Goal: Transaction & Acquisition: Purchase product/service

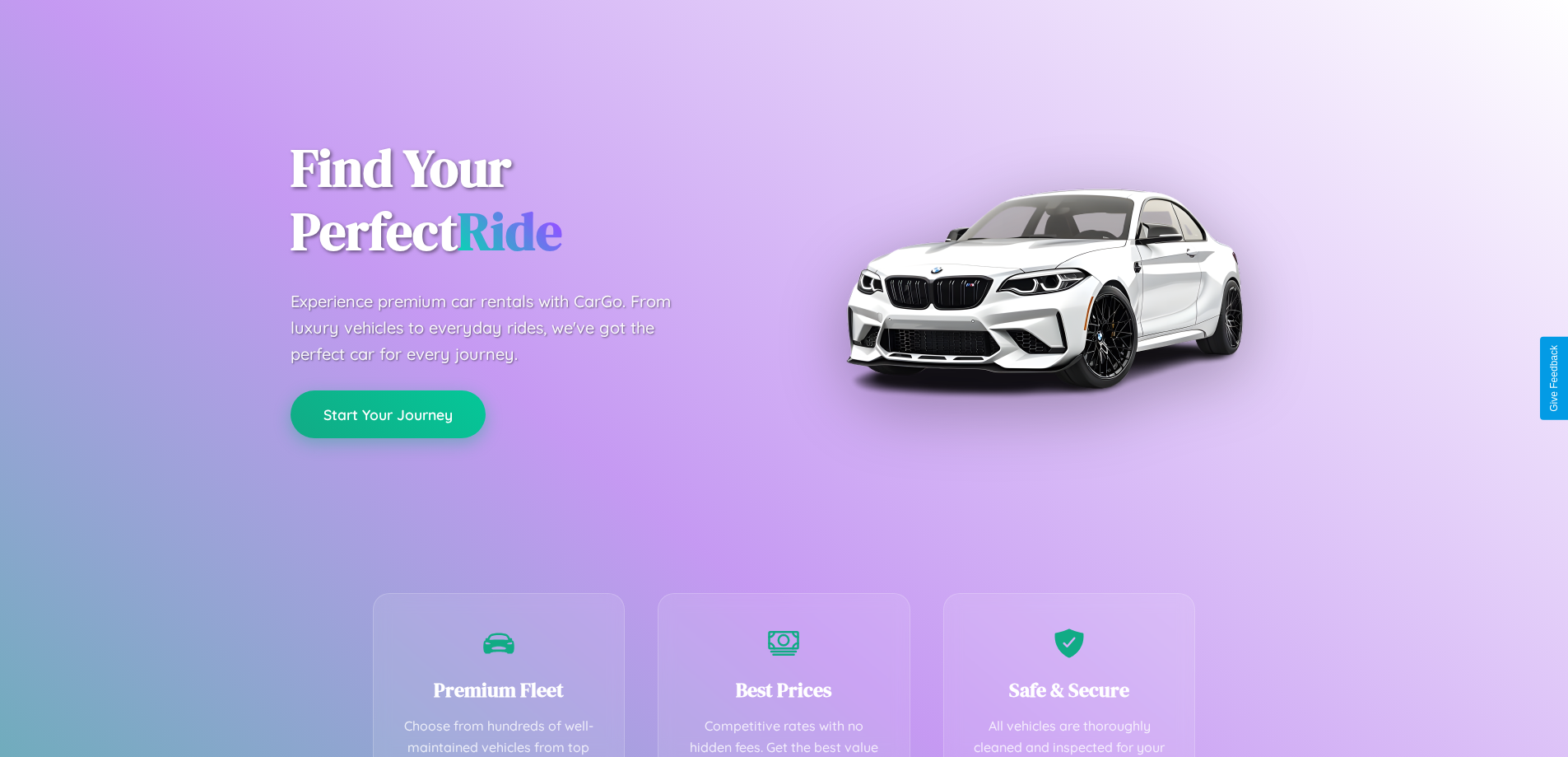
click at [388, 414] on button "Start Your Journey" at bounding box center [388, 414] width 195 height 48
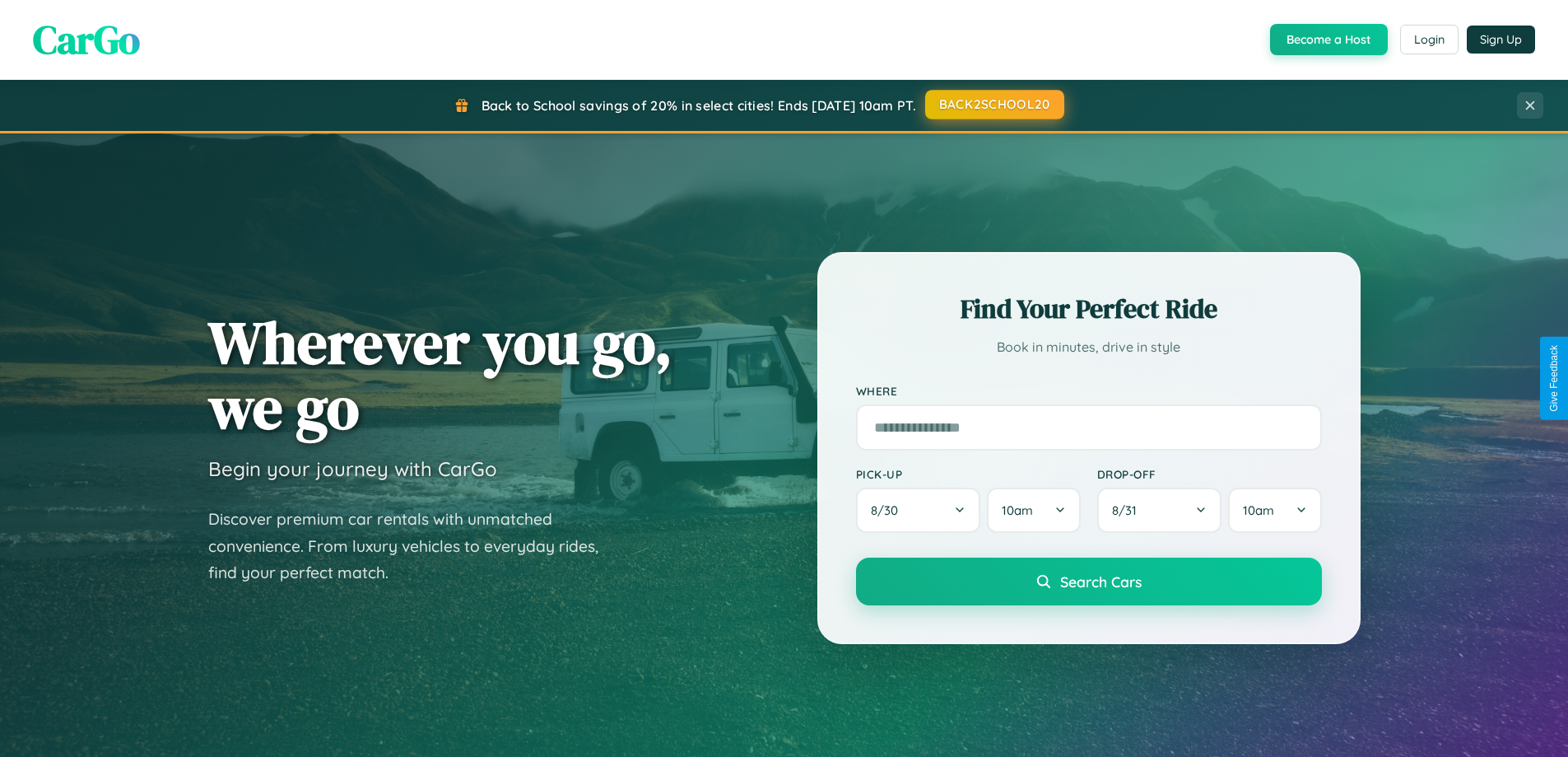
click at [994, 105] on button "BACK2SCHOOL20" at bounding box center [995, 104] width 139 height 30
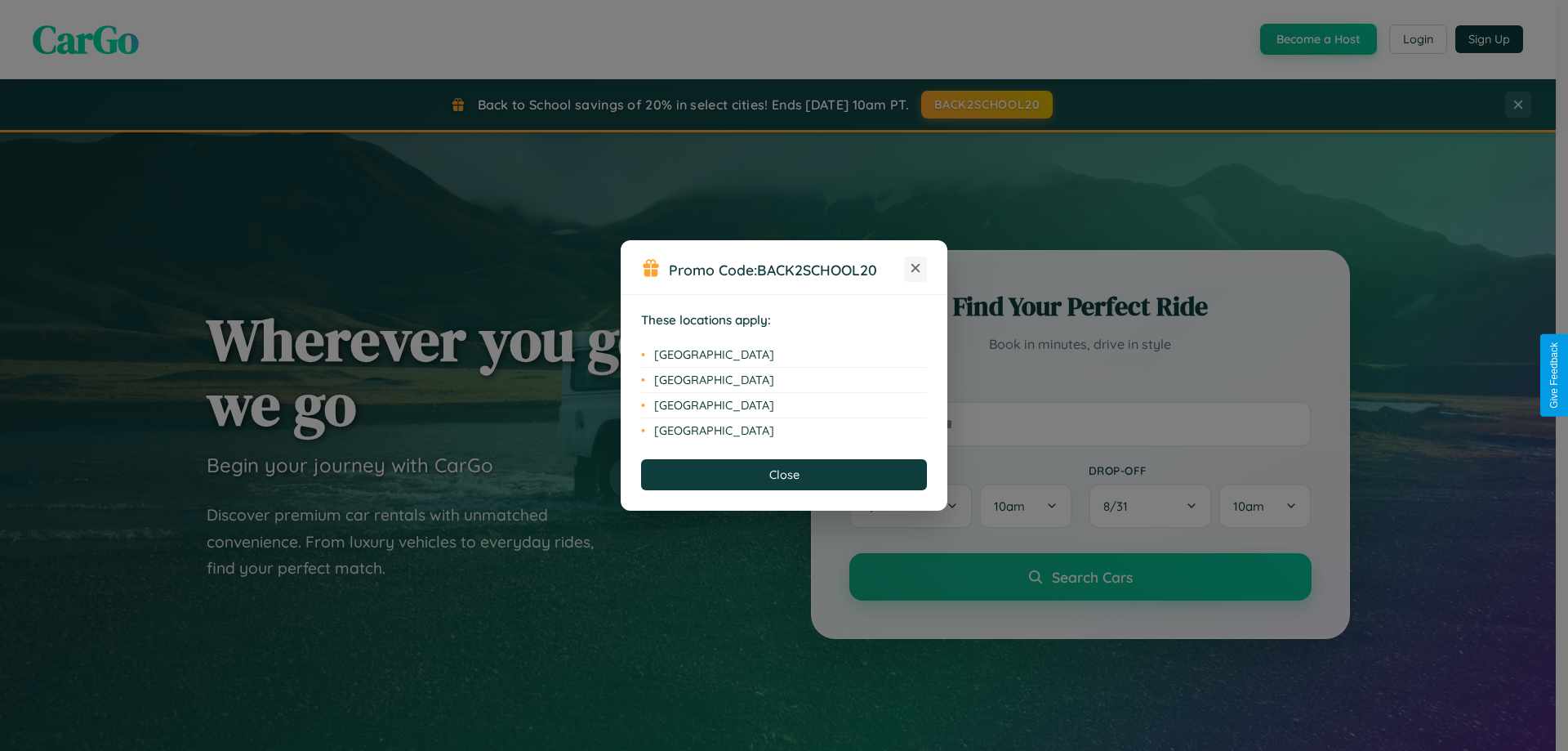
click at [916, 269] on icon at bounding box center [916, 268] width 9 height 9
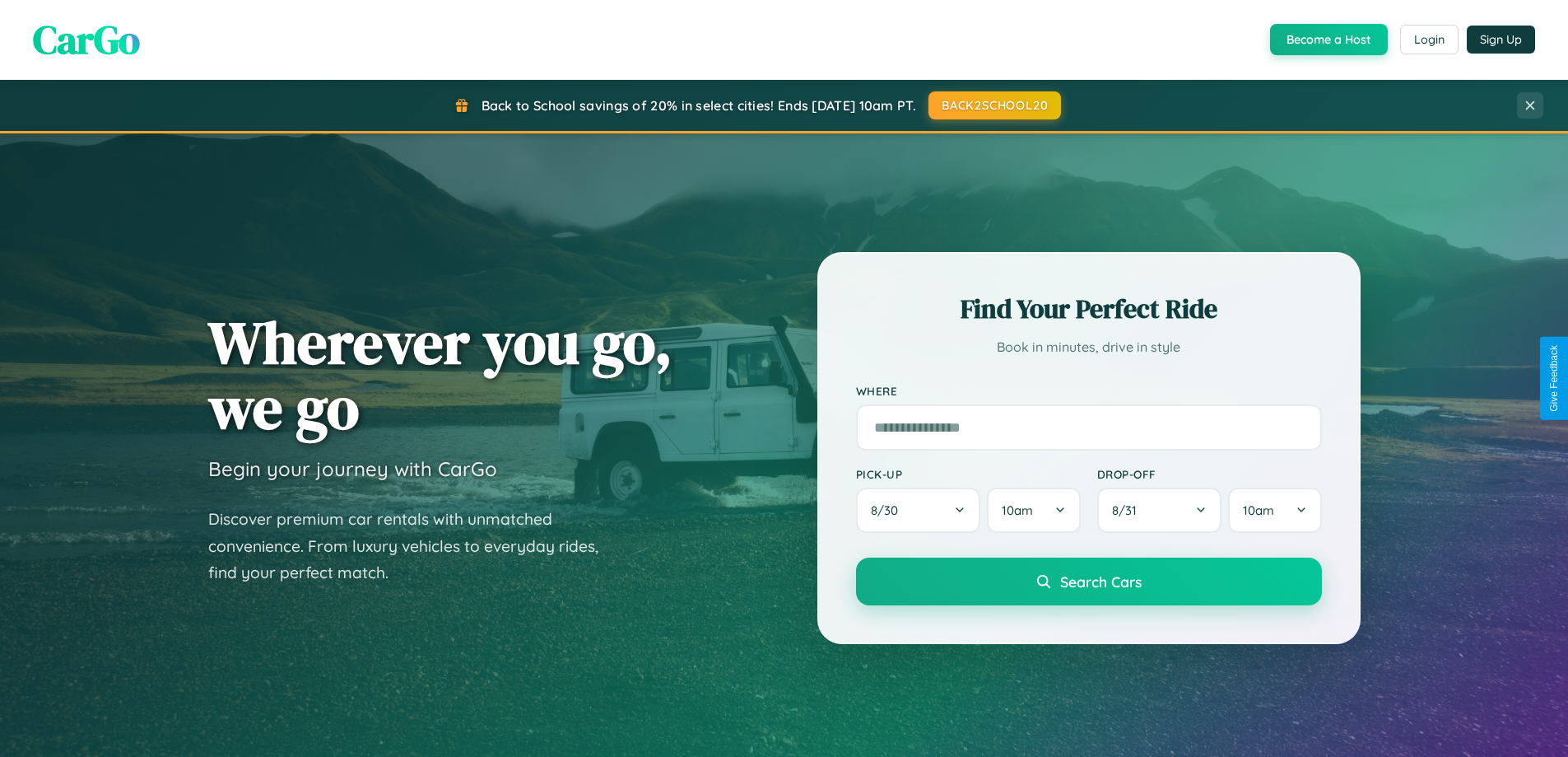
scroll to position [1133, 0]
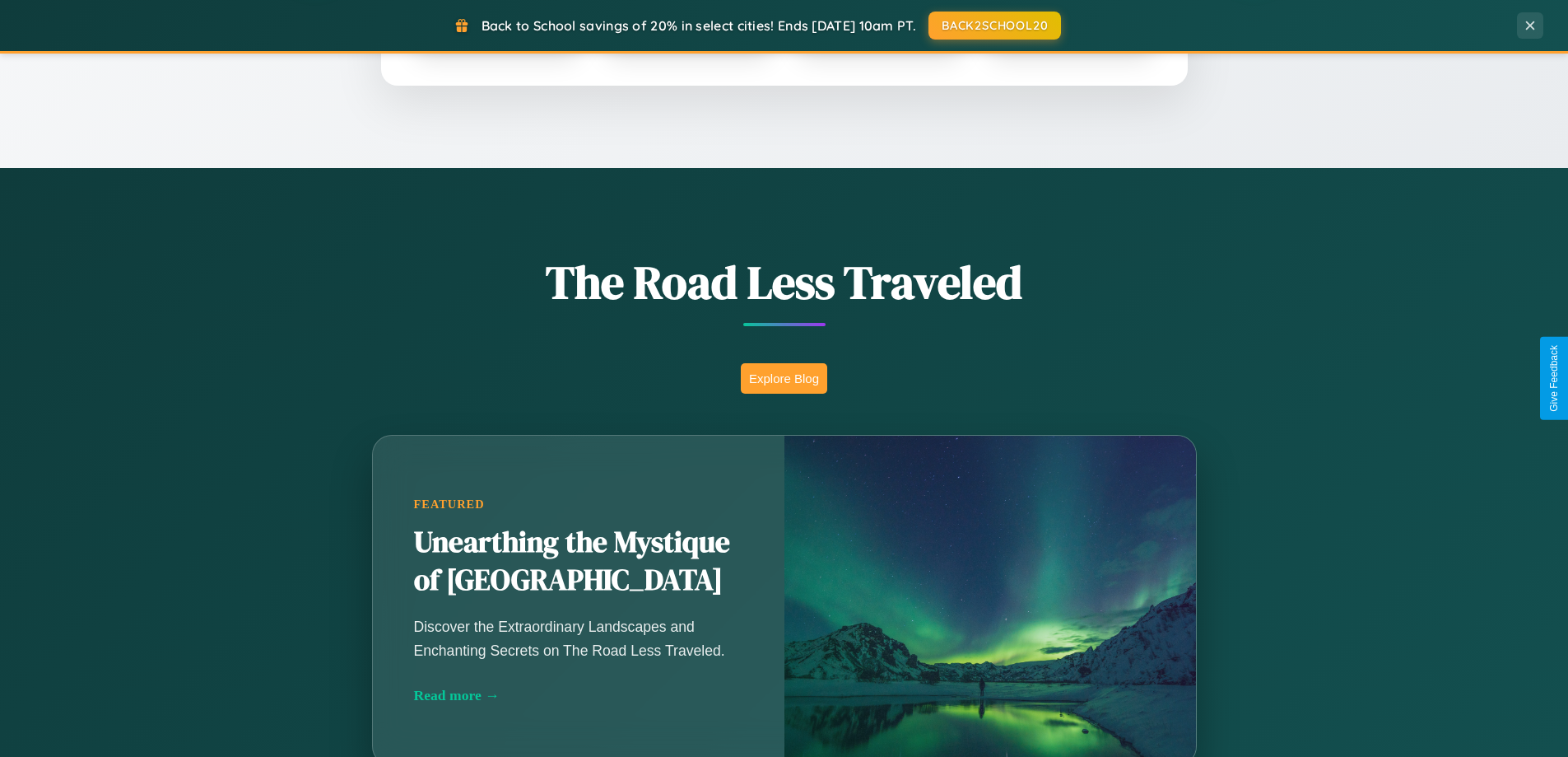
click at [784, 378] on button "Explore Blog" at bounding box center [784, 378] width 86 height 30
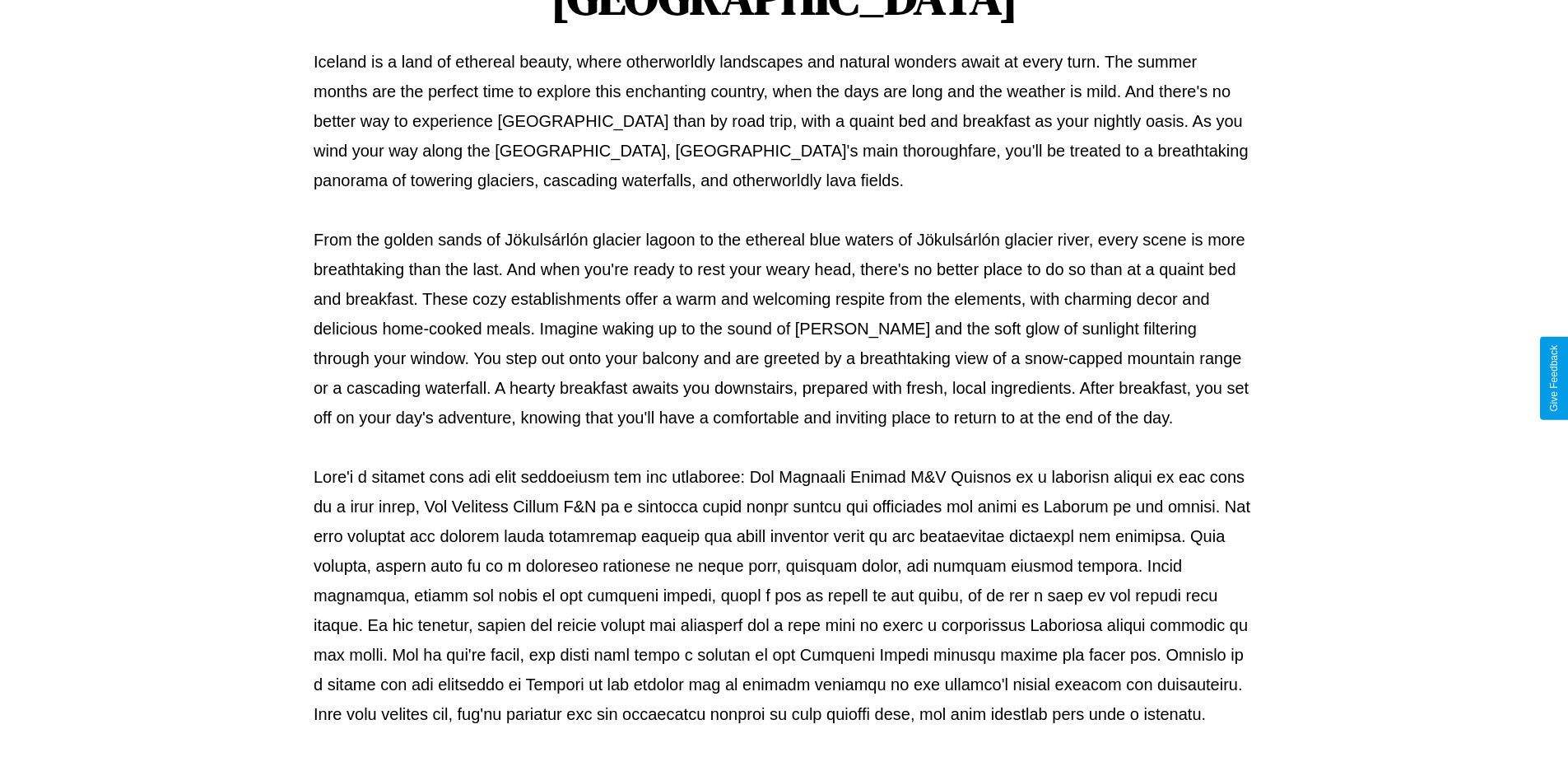
scroll to position [533, 0]
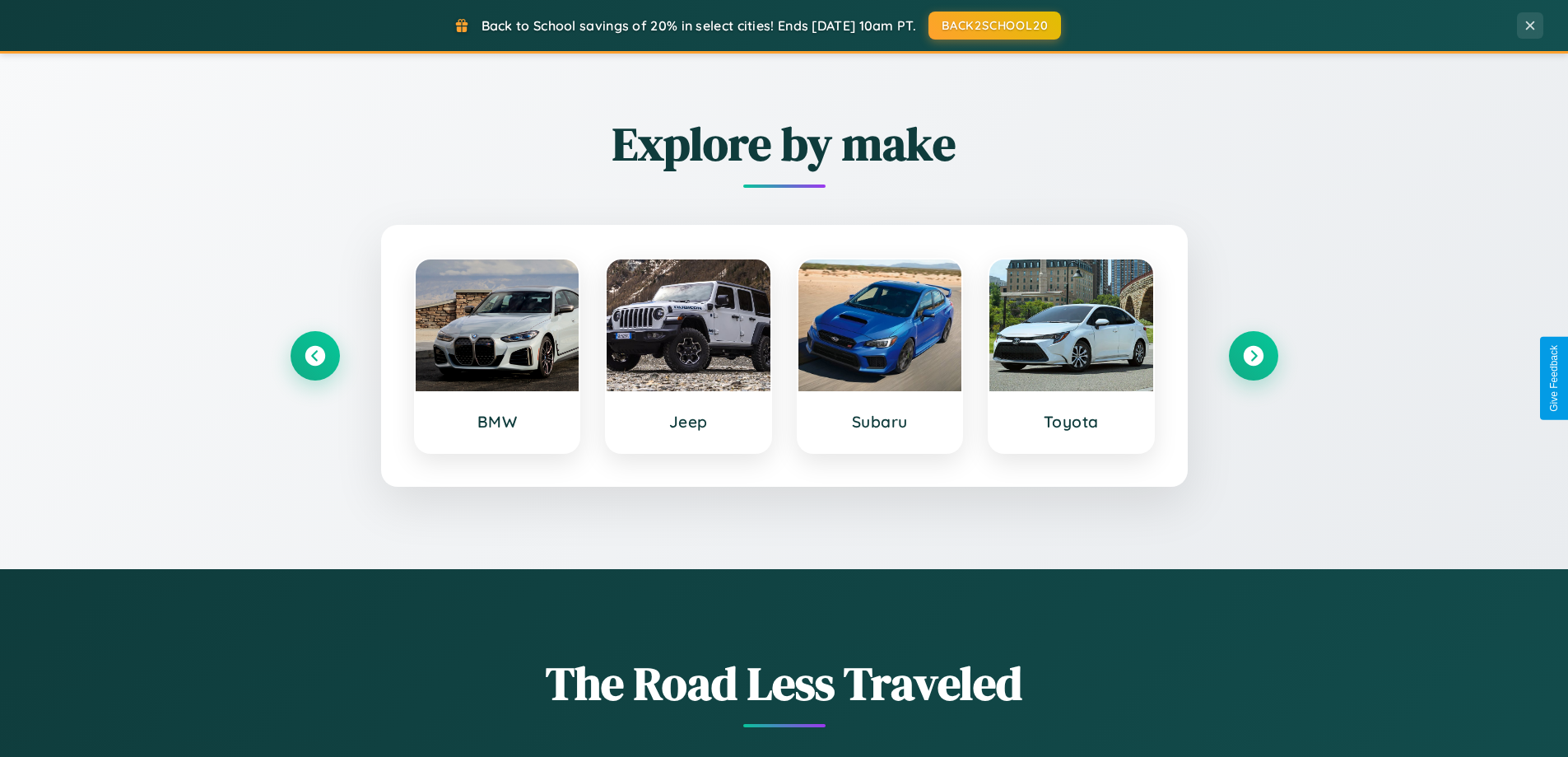
scroll to position [710, 0]
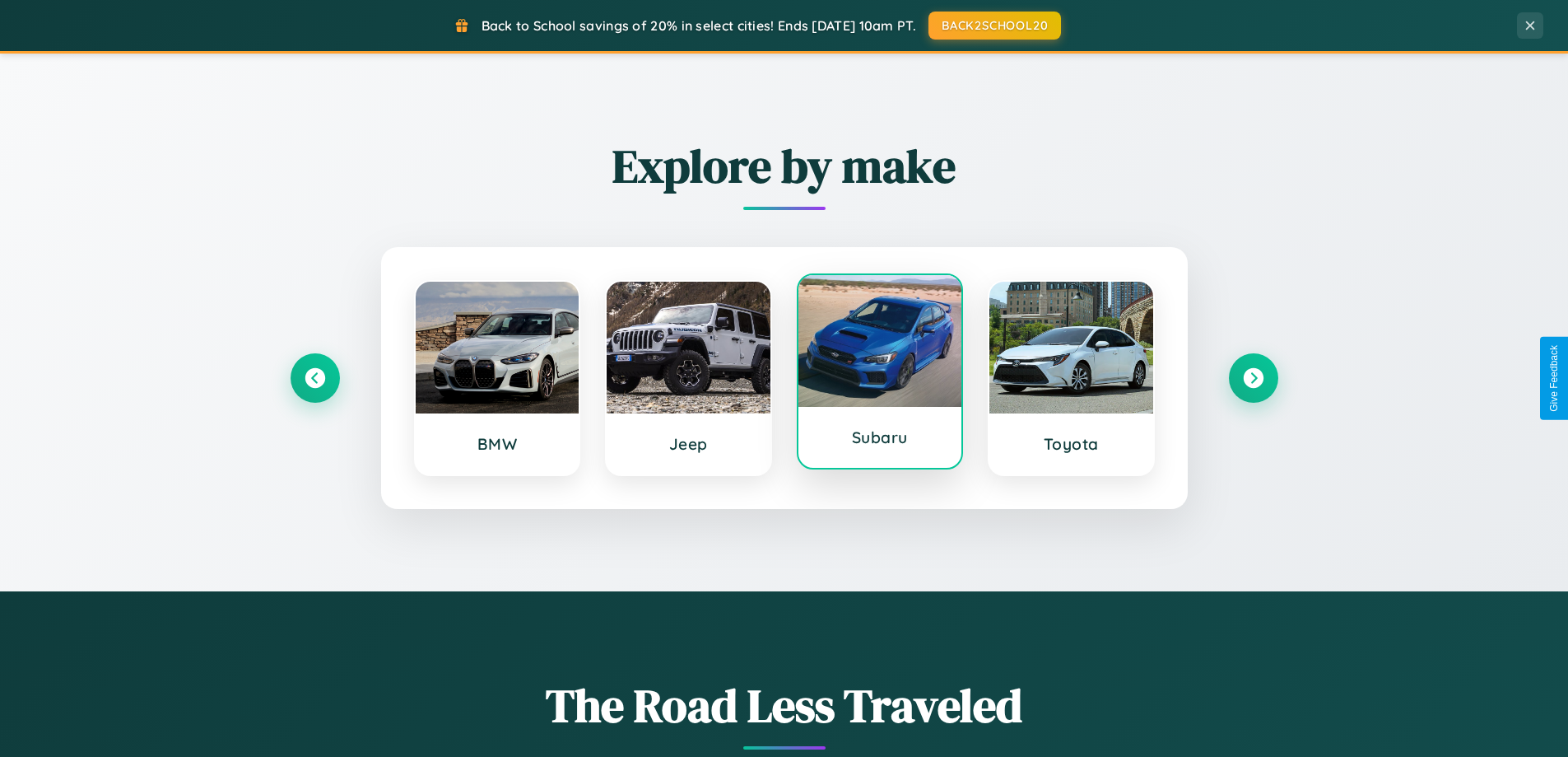
click at [879, 374] on div at bounding box center [880, 341] width 164 height 132
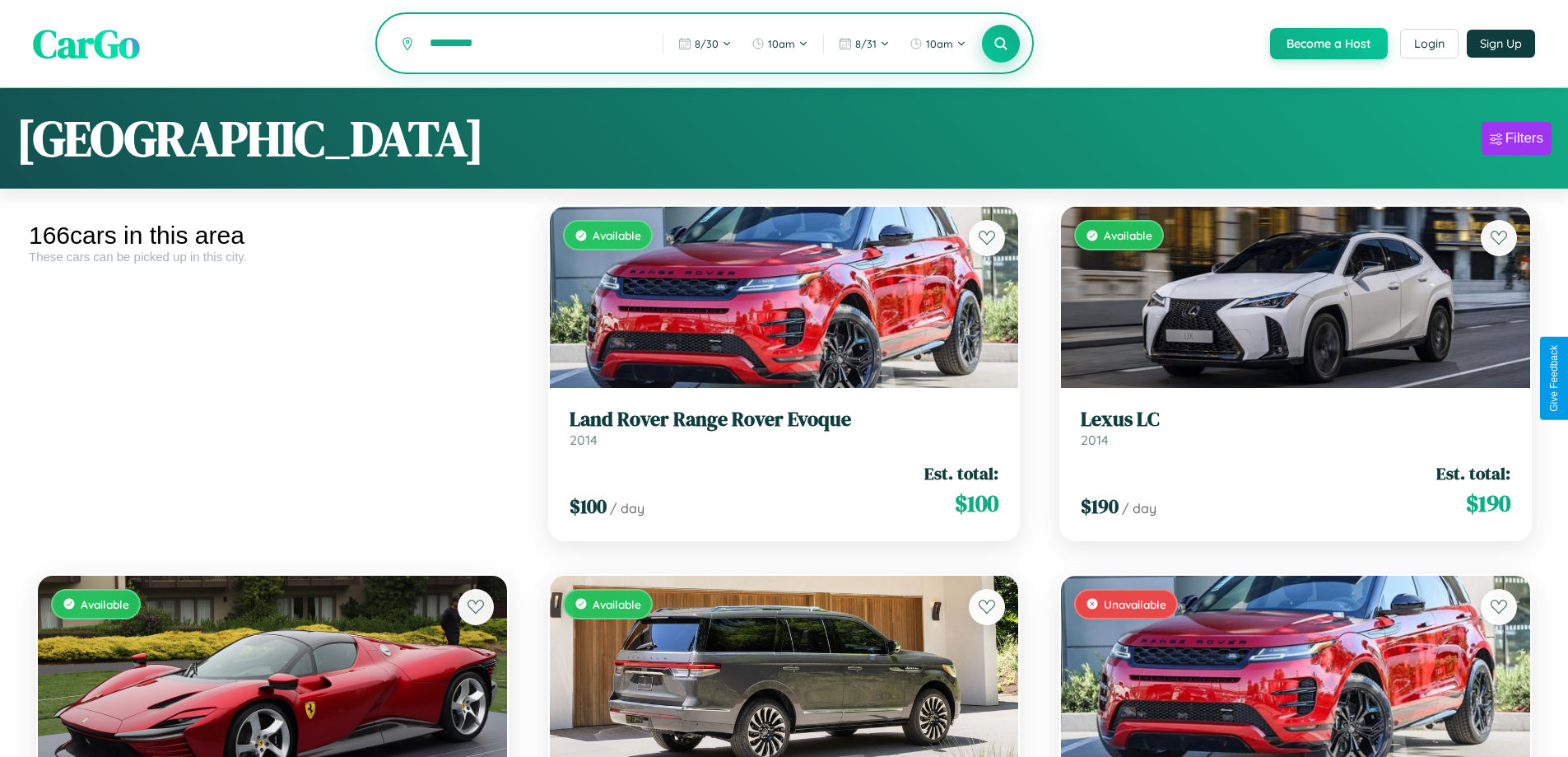
type input "*********"
click at [1000, 45] on icon at bounding box center [1001, 43] width 16 height 16
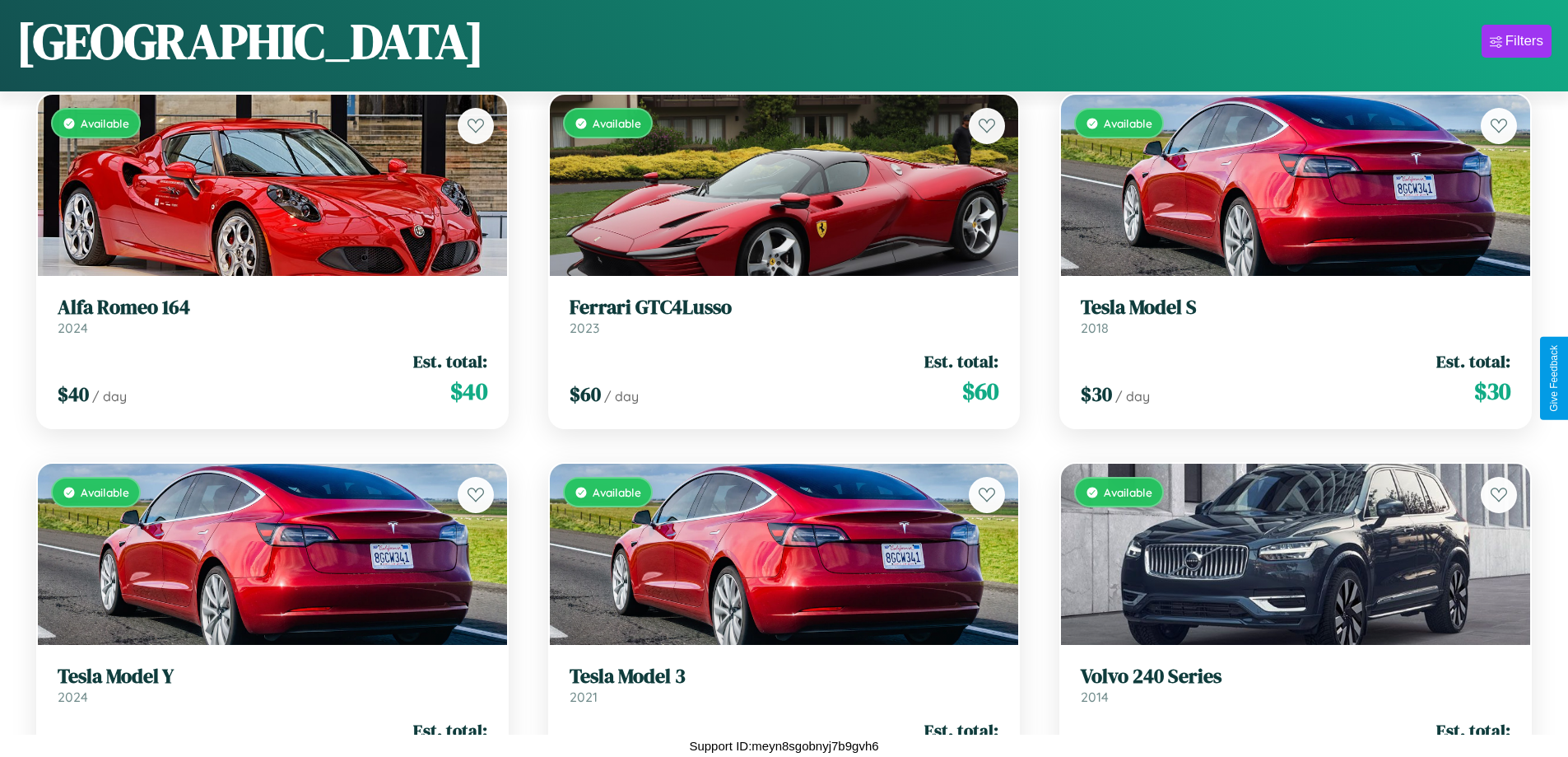
scroll to position [9820, 0]
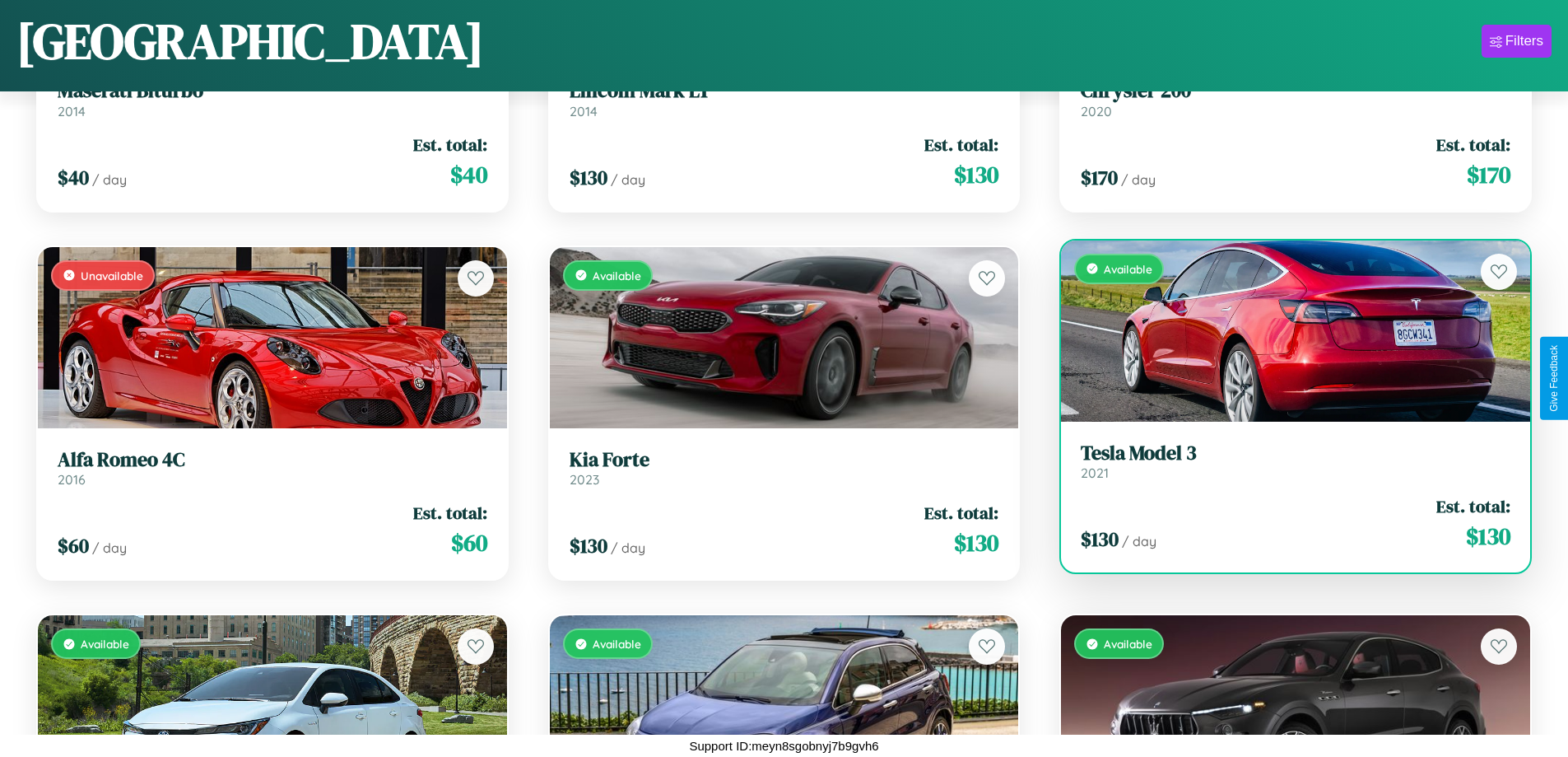
click at [1285, 330] on div "Available" at bounding box center [1295, 331] width 469 height 181
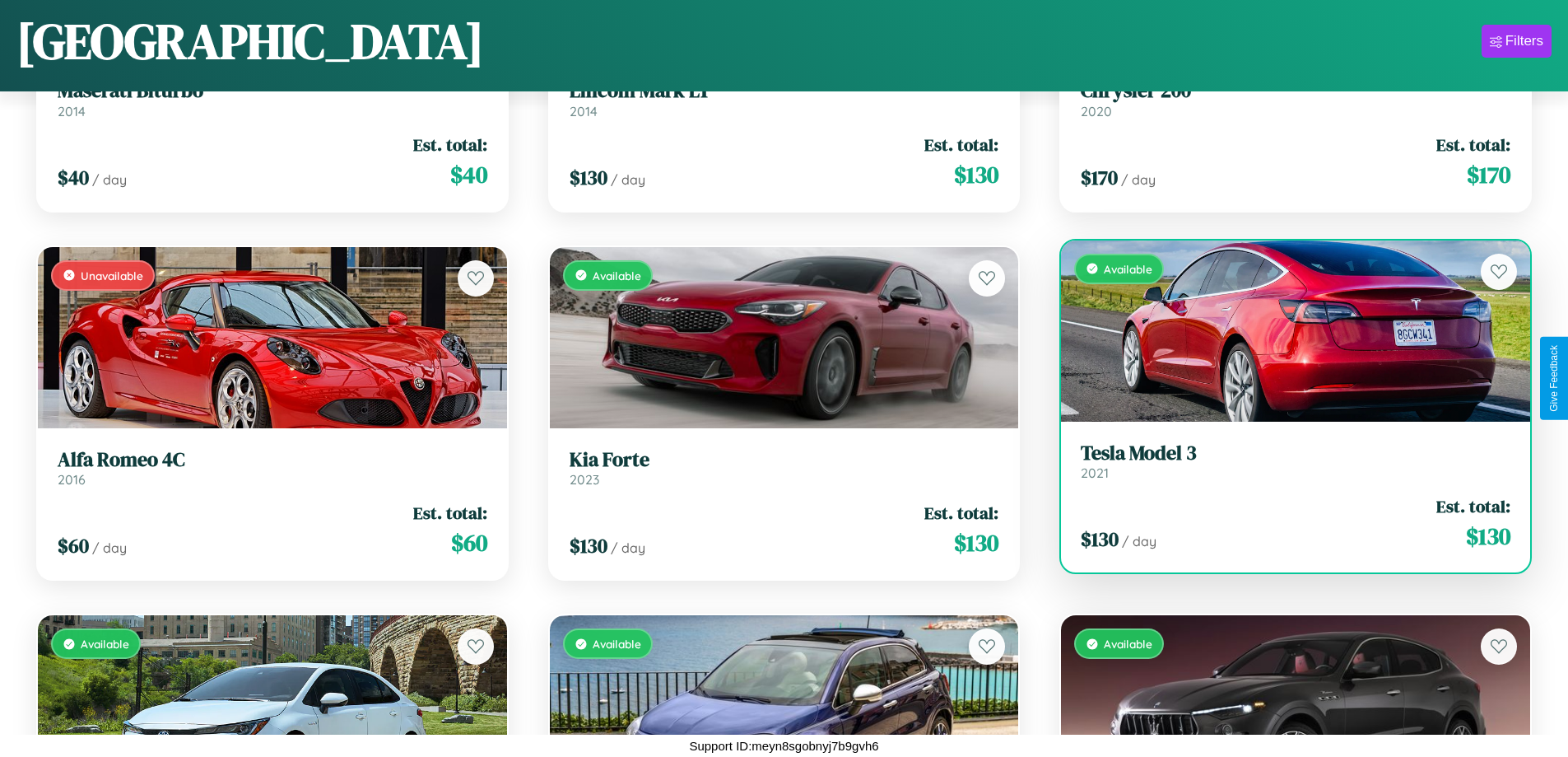
click at [1285, 330] on div "Available" at bounding box center [1295, 331] width 469 height 181
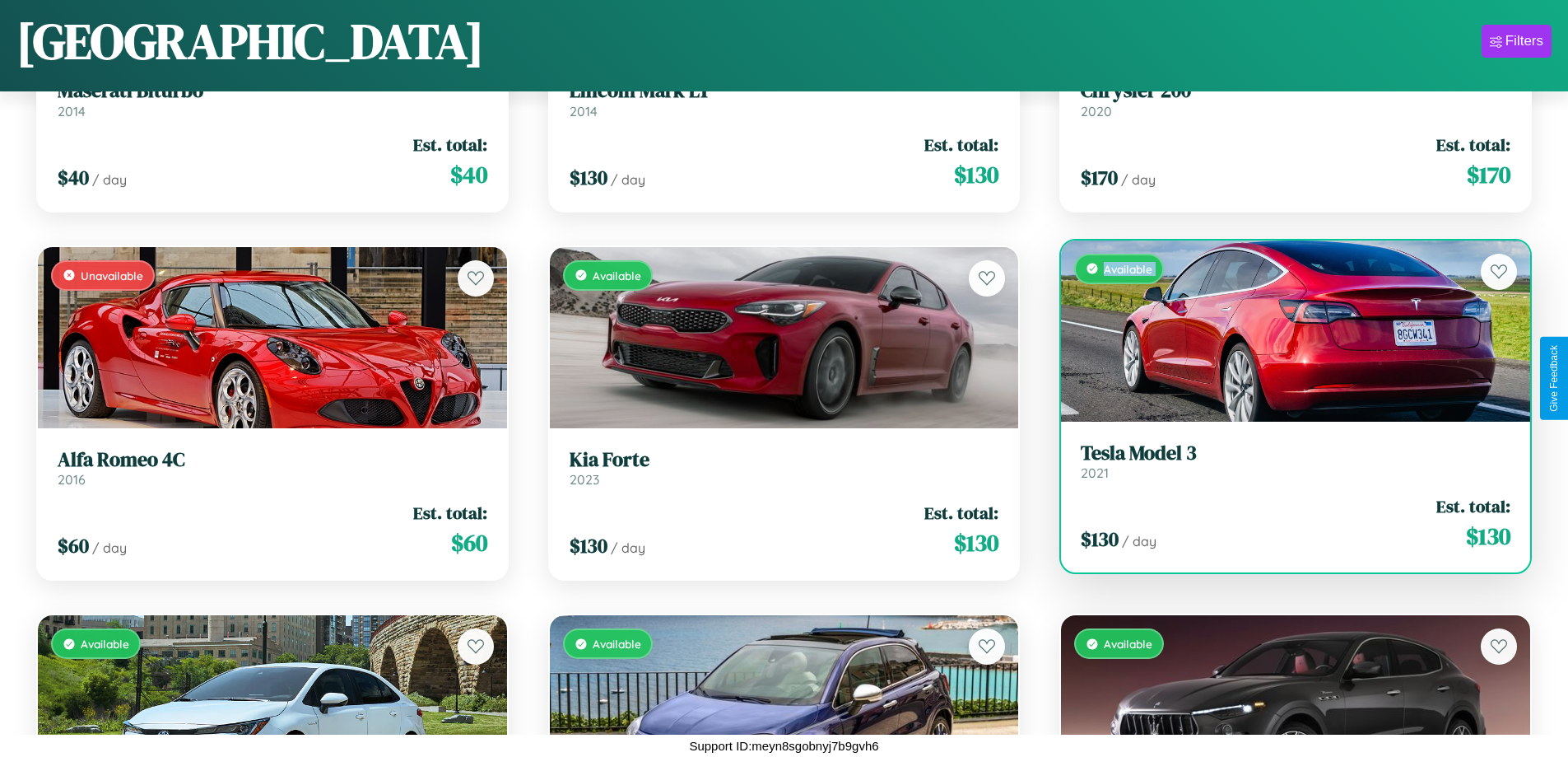
click at [1285, 330] on div "Available" at bounding box center [1295, 331] width 469 height 181
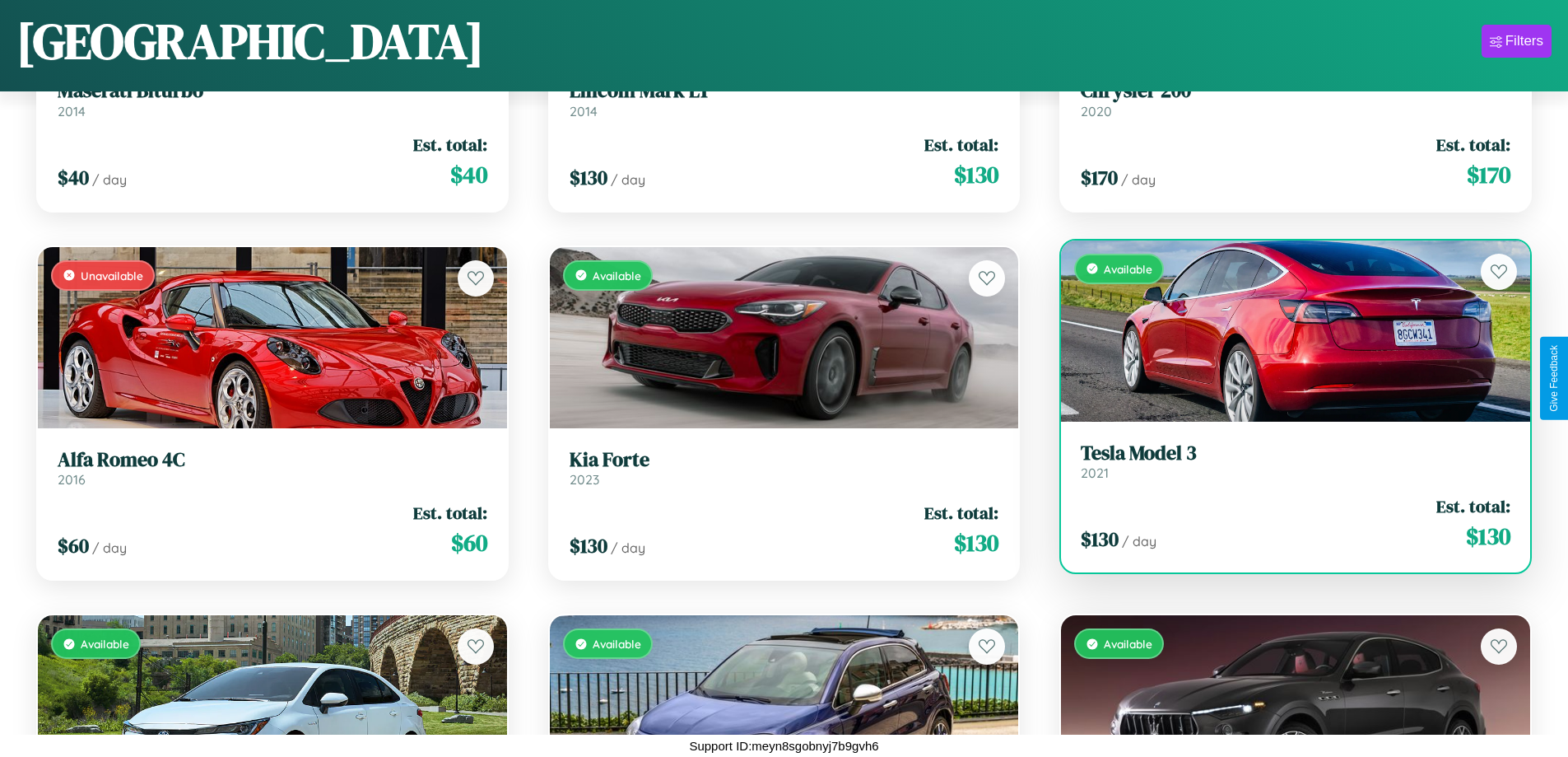
click at [1285, 330] on div "Available" at bounding box center [1295, 331] width 469 height 181
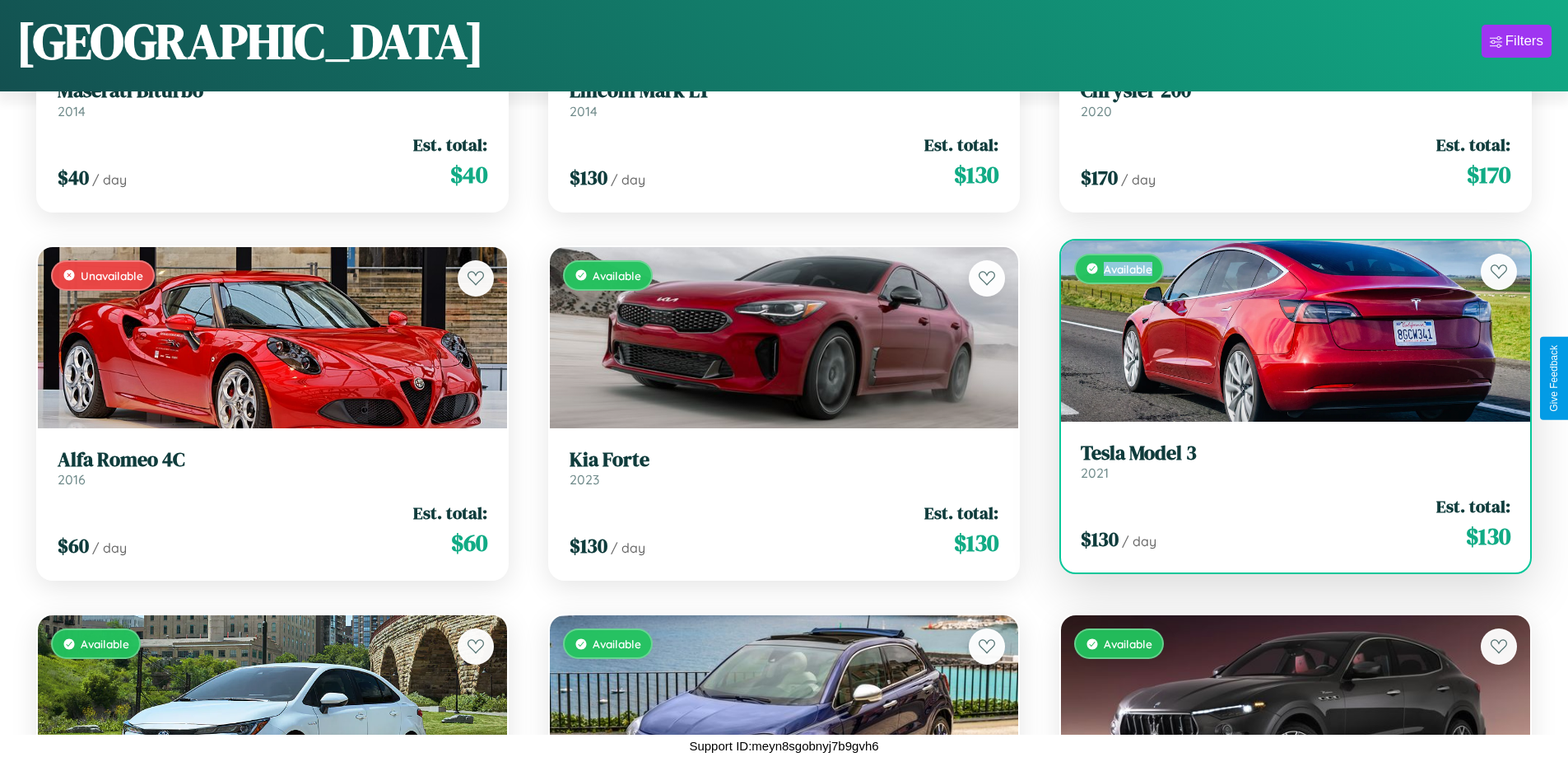
click at [1285, 330] on div "Available" at bounding box center [1295, 331] width 469 height 181
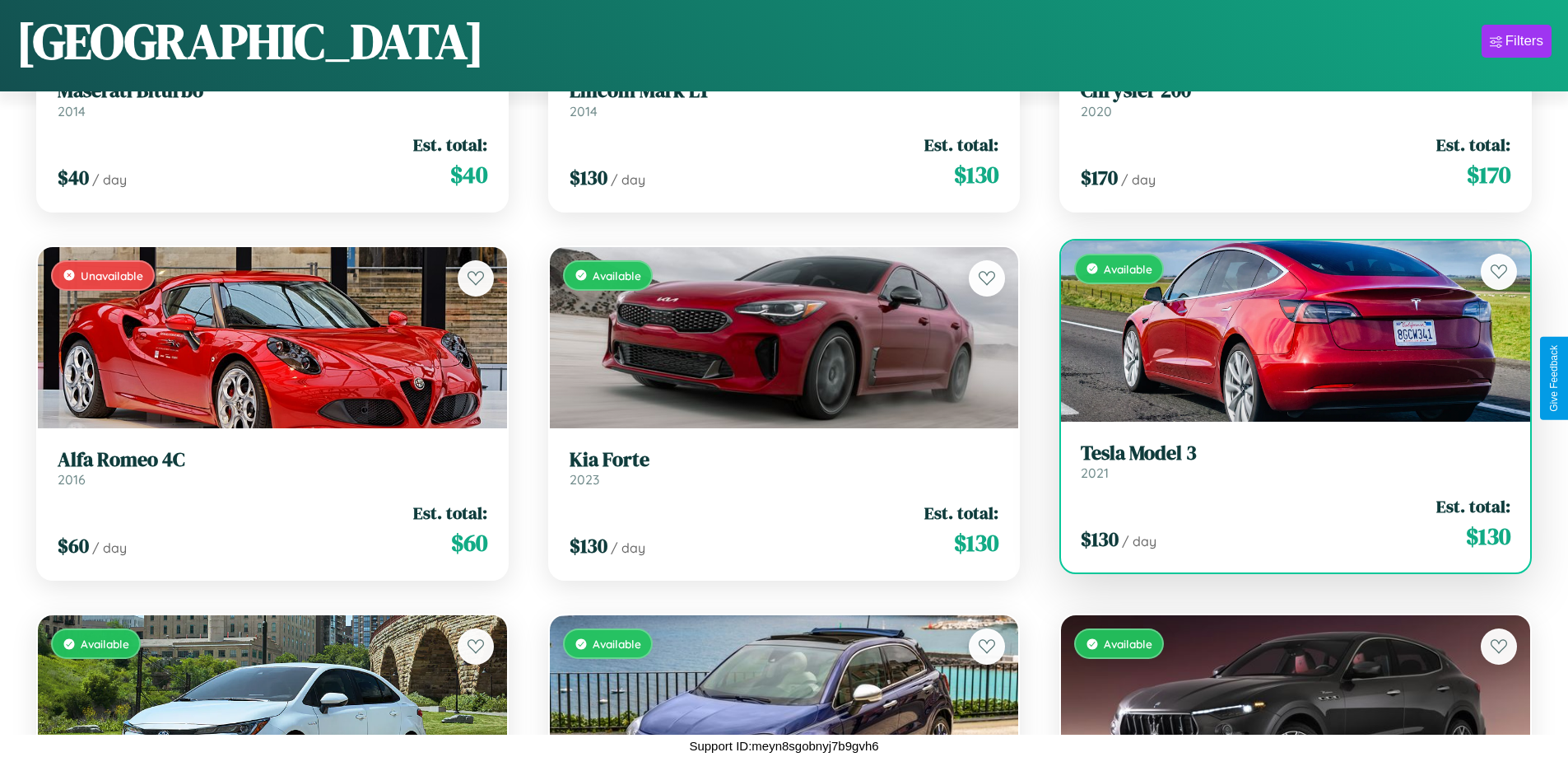
click at [1285, 460] on h3 "Tesla Model 3" at bounding box center [1295, 453] width 430 height 24
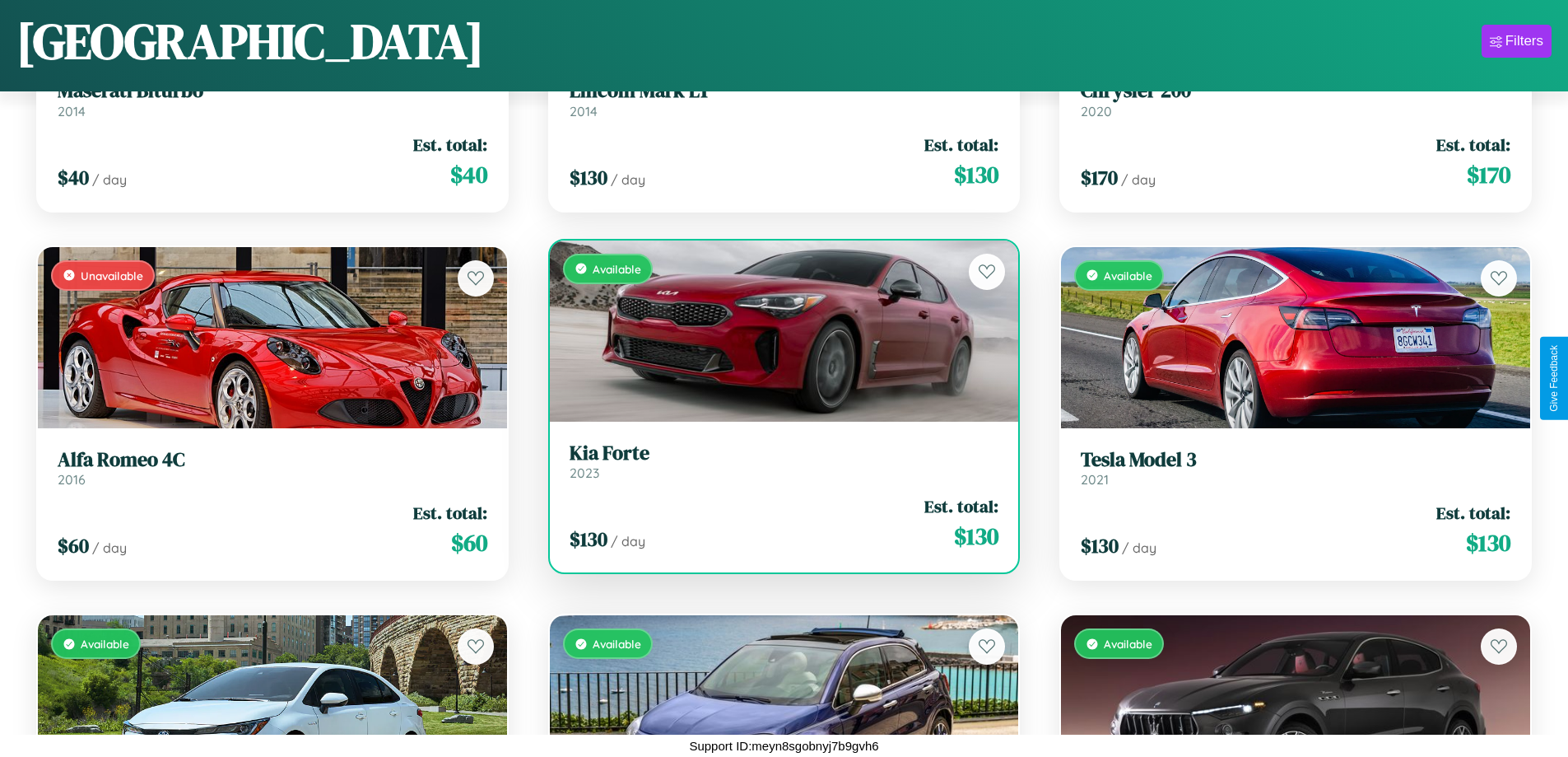
scroll to position [6501, 0]
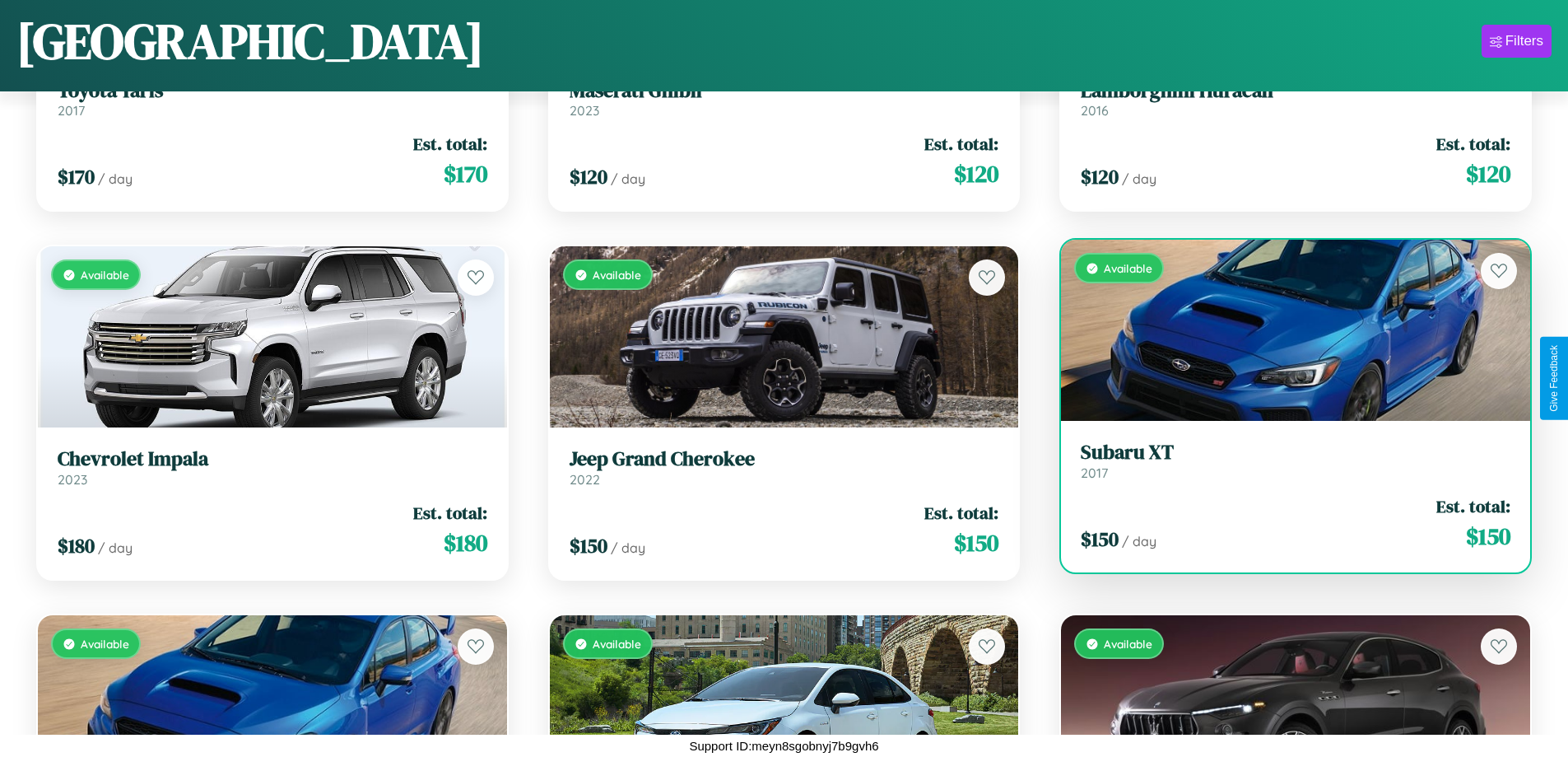
click at [1285, 467] on link "Subaru XT 2017" at bounding box center [1295, 460] width 430 height 41
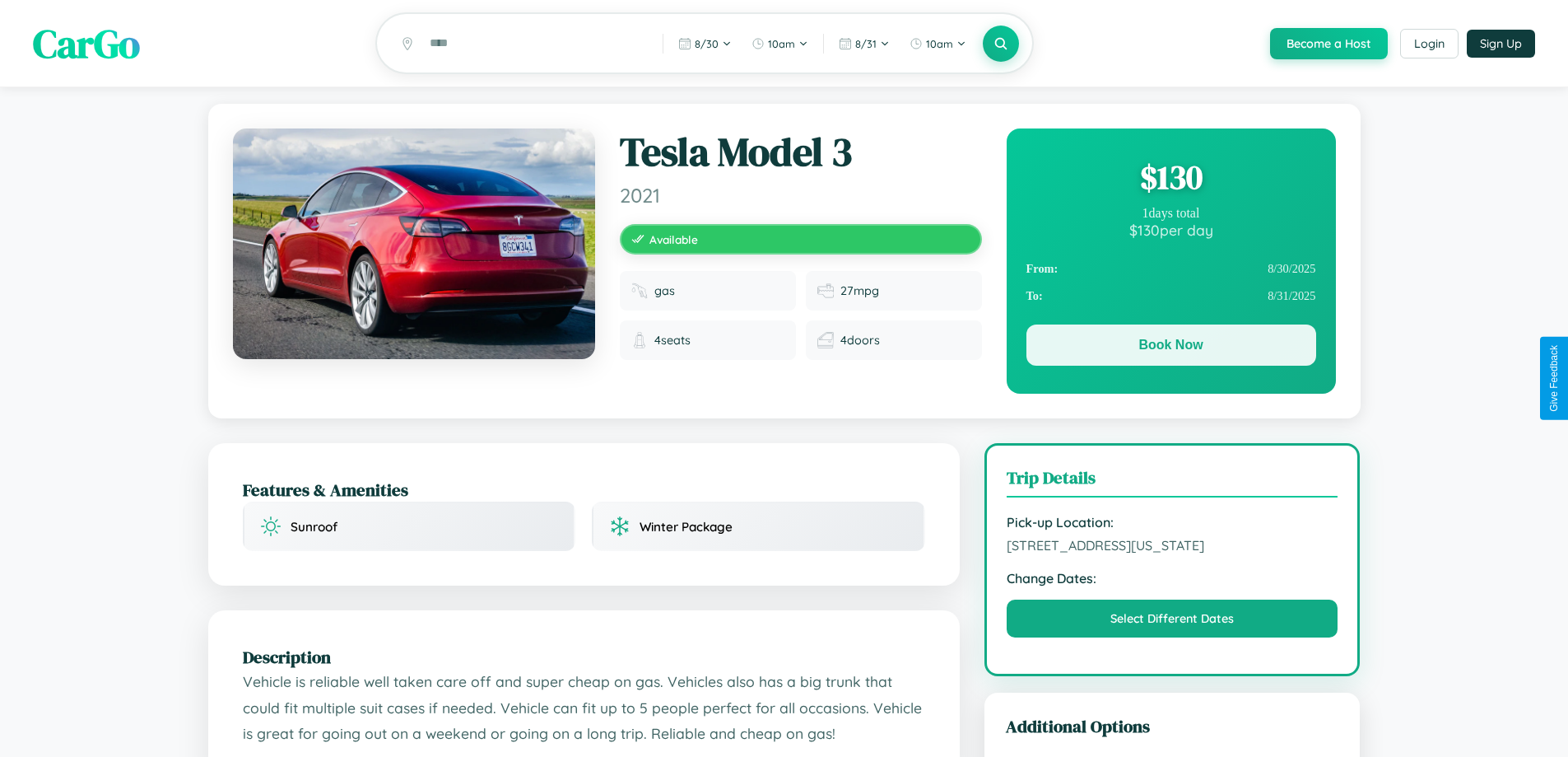
click at [1170, 347] on button "Book Now" at bounding box center [1170, 345] width 290 height 41
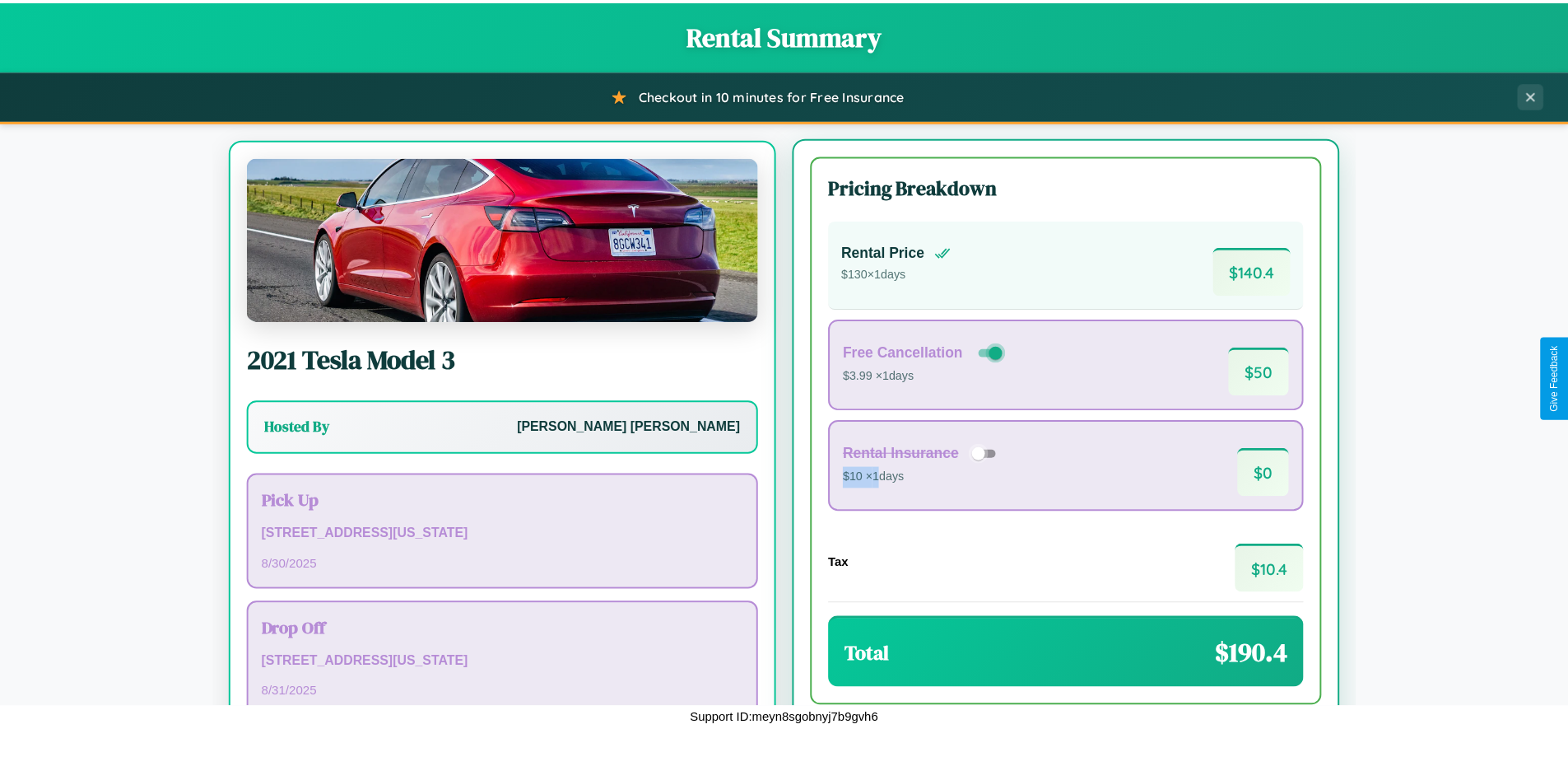
scroll to position [77, 0]
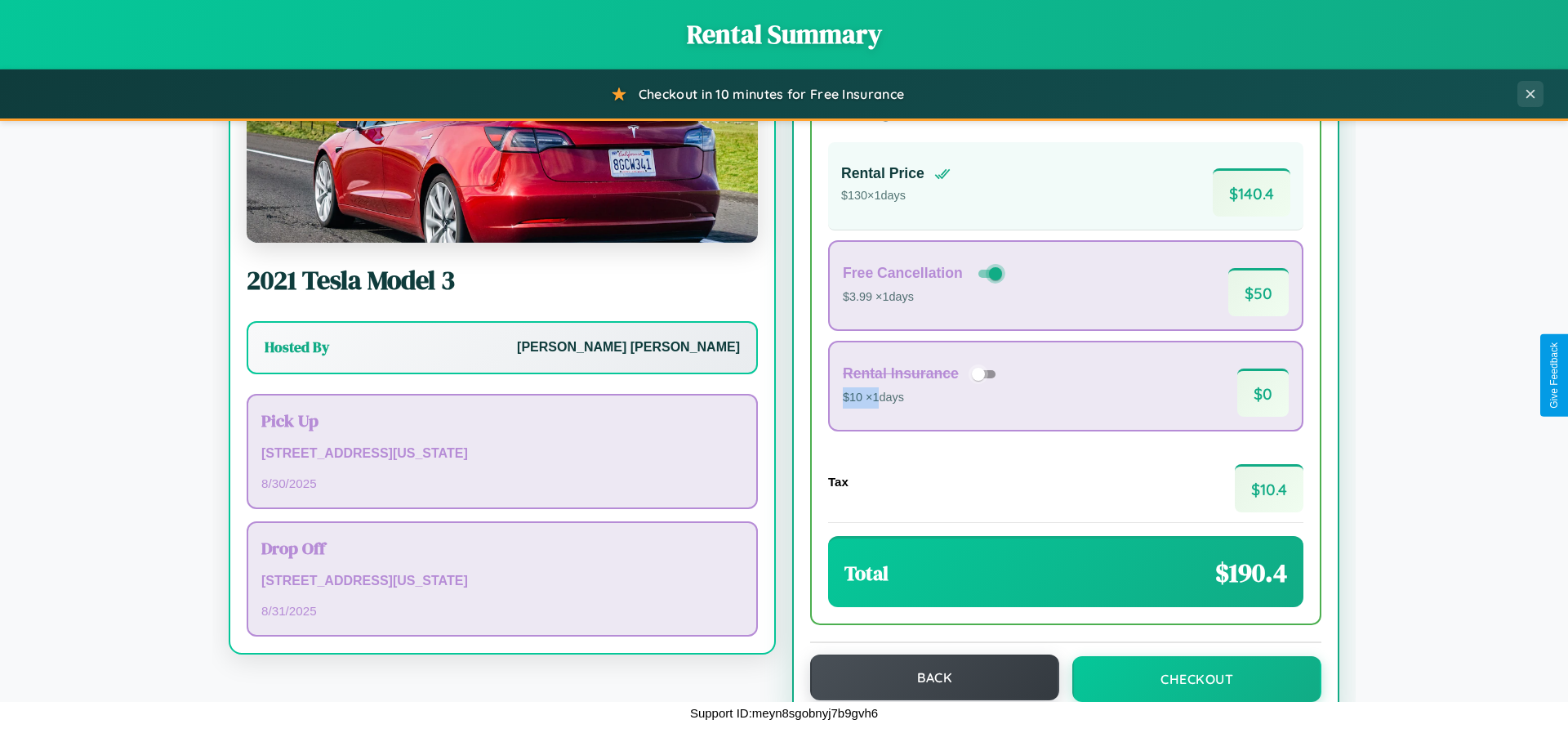
click at [927, 679] on button "Back" at bounding box center [934, 677] width 249 height 46
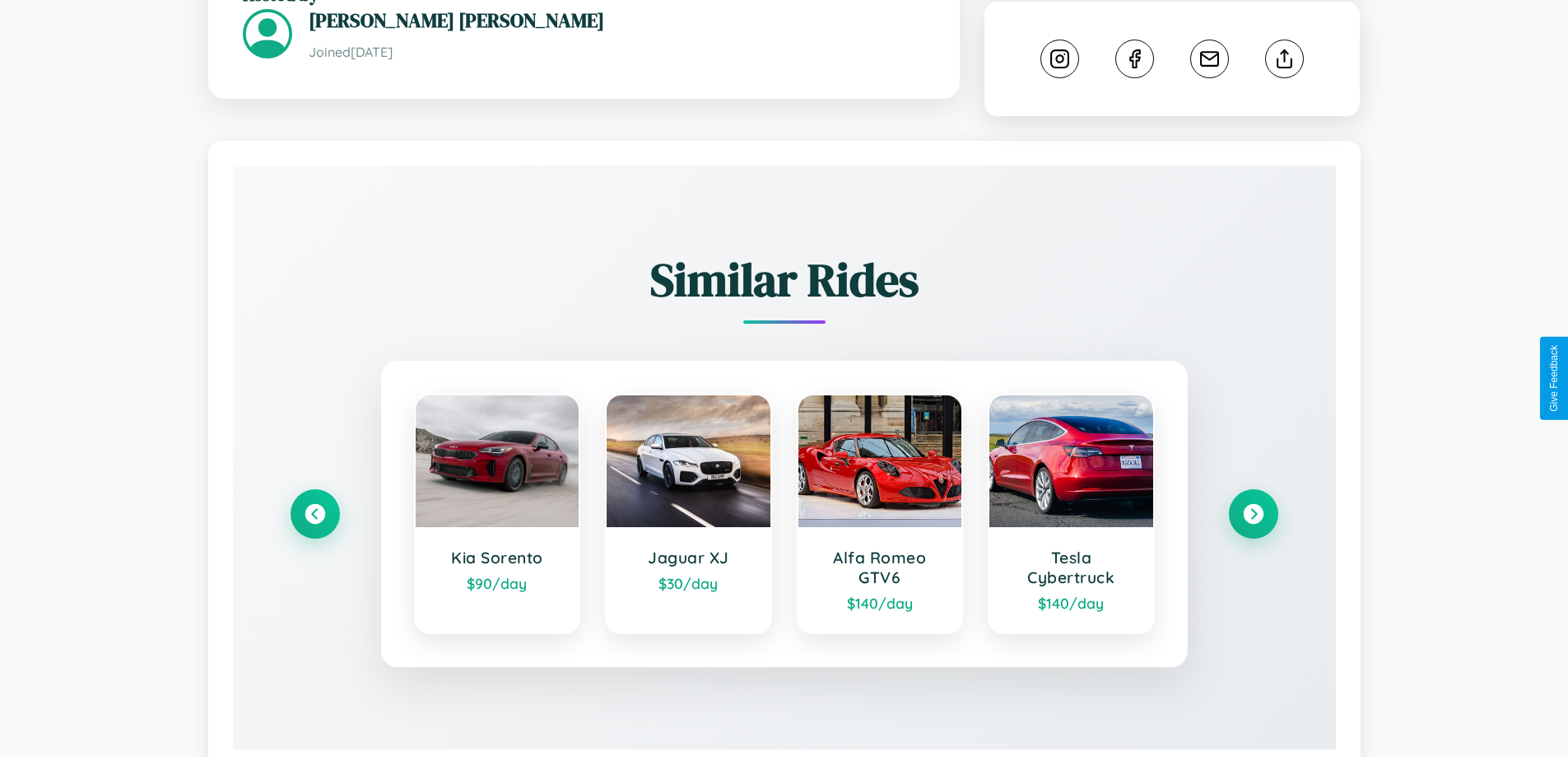
scroll to position [933, 0]
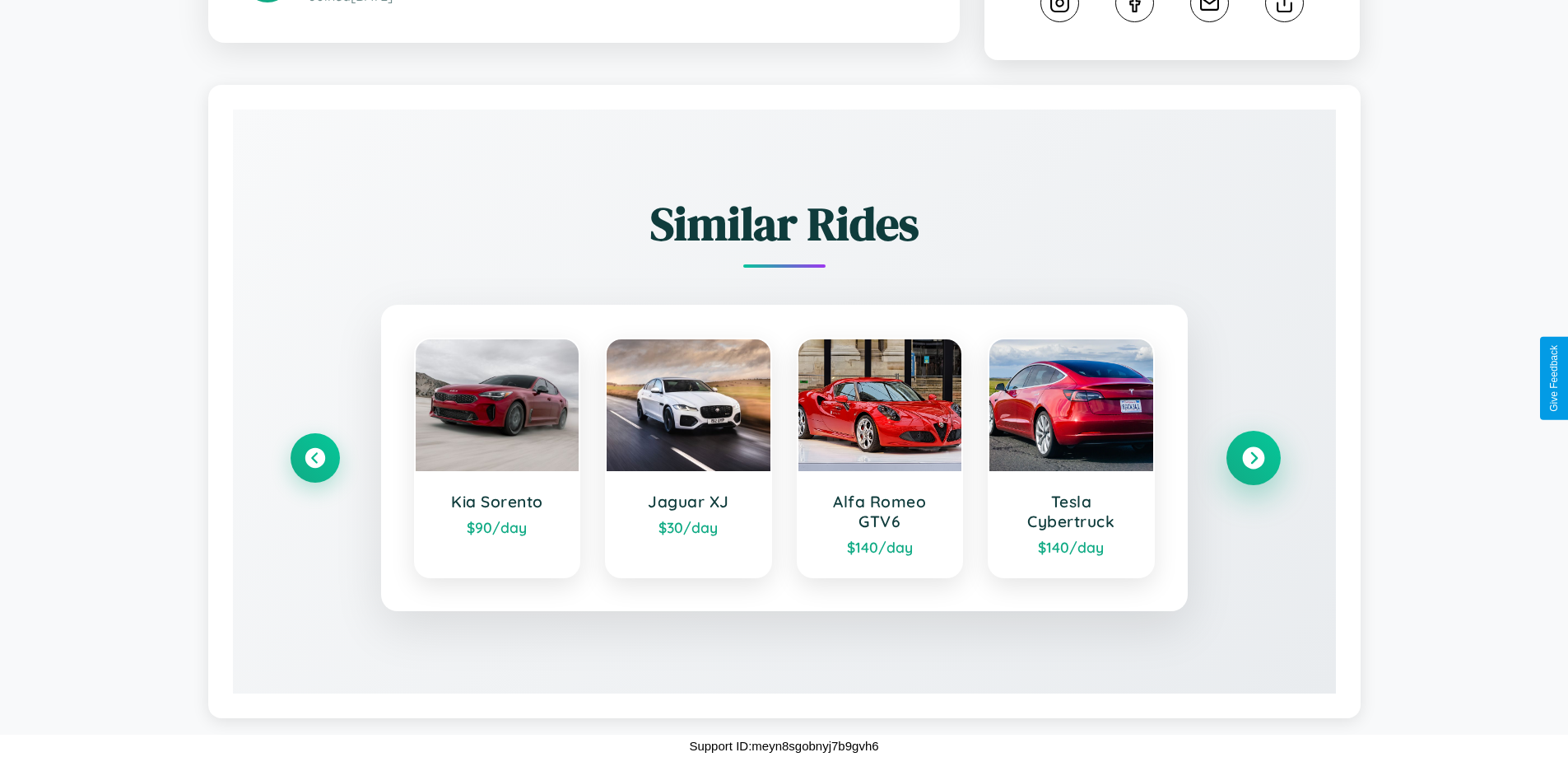
click at [1253, 458] on icon at bounding box center [1253, 458] width 22 height 22
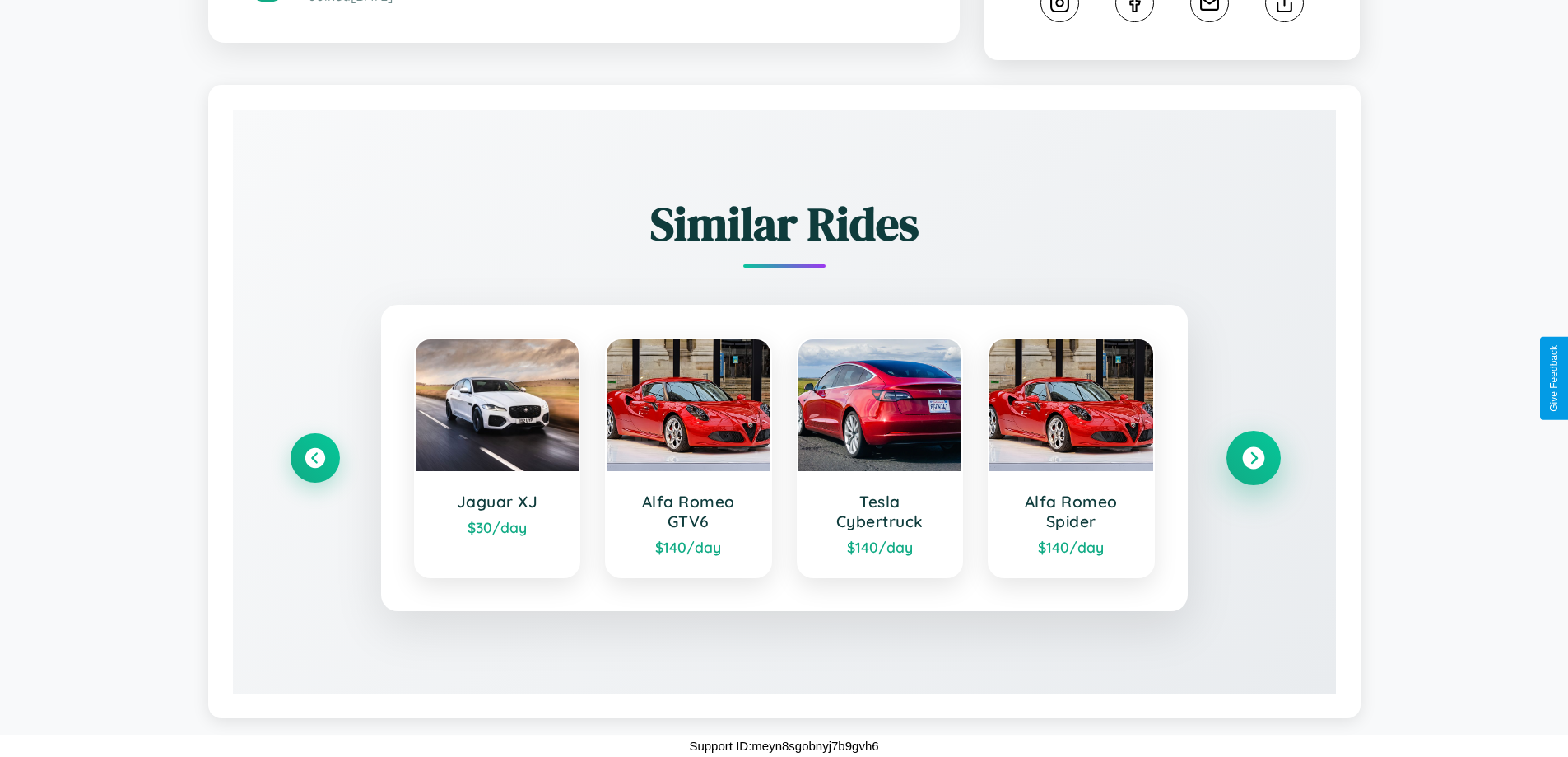
click at [1253, 458] on icon at bounding box center [1253, 458] width 22 height 22
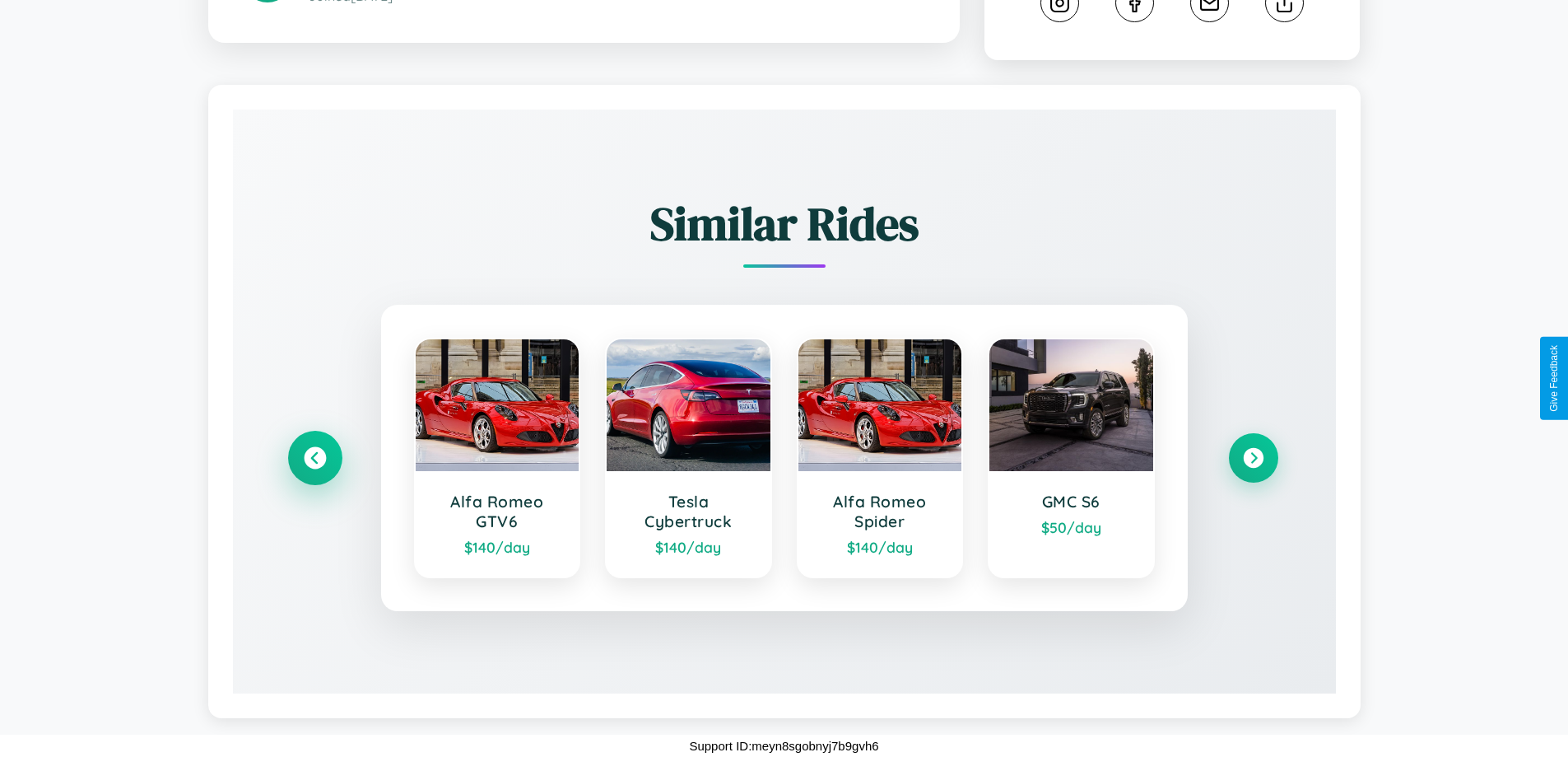
click at [314, 458] on icon at bounding box center [315, 458] width 22 height 22
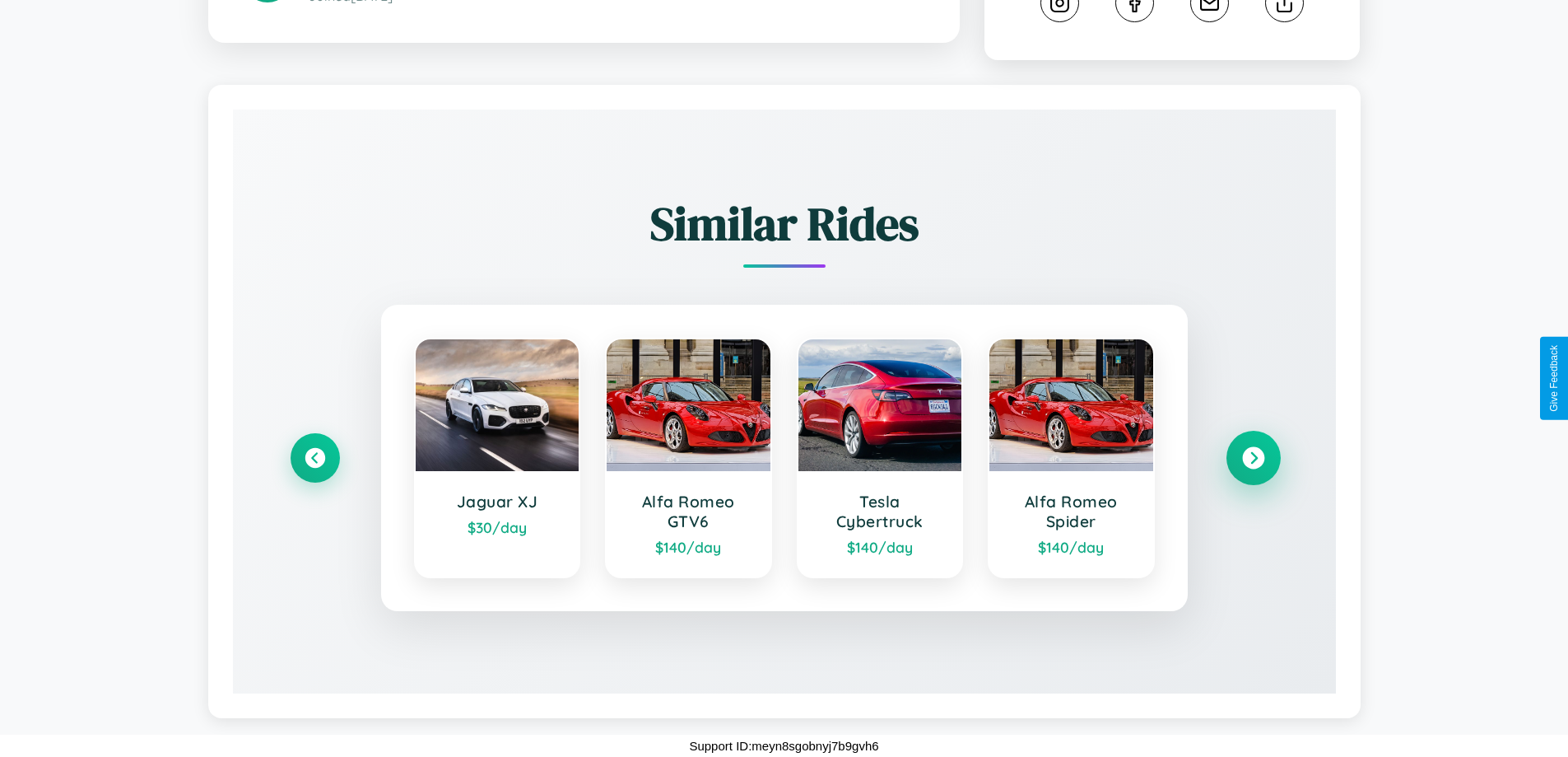
click at [1253, 458] on icon at bounding box center [1253, 458] width 22 height 22
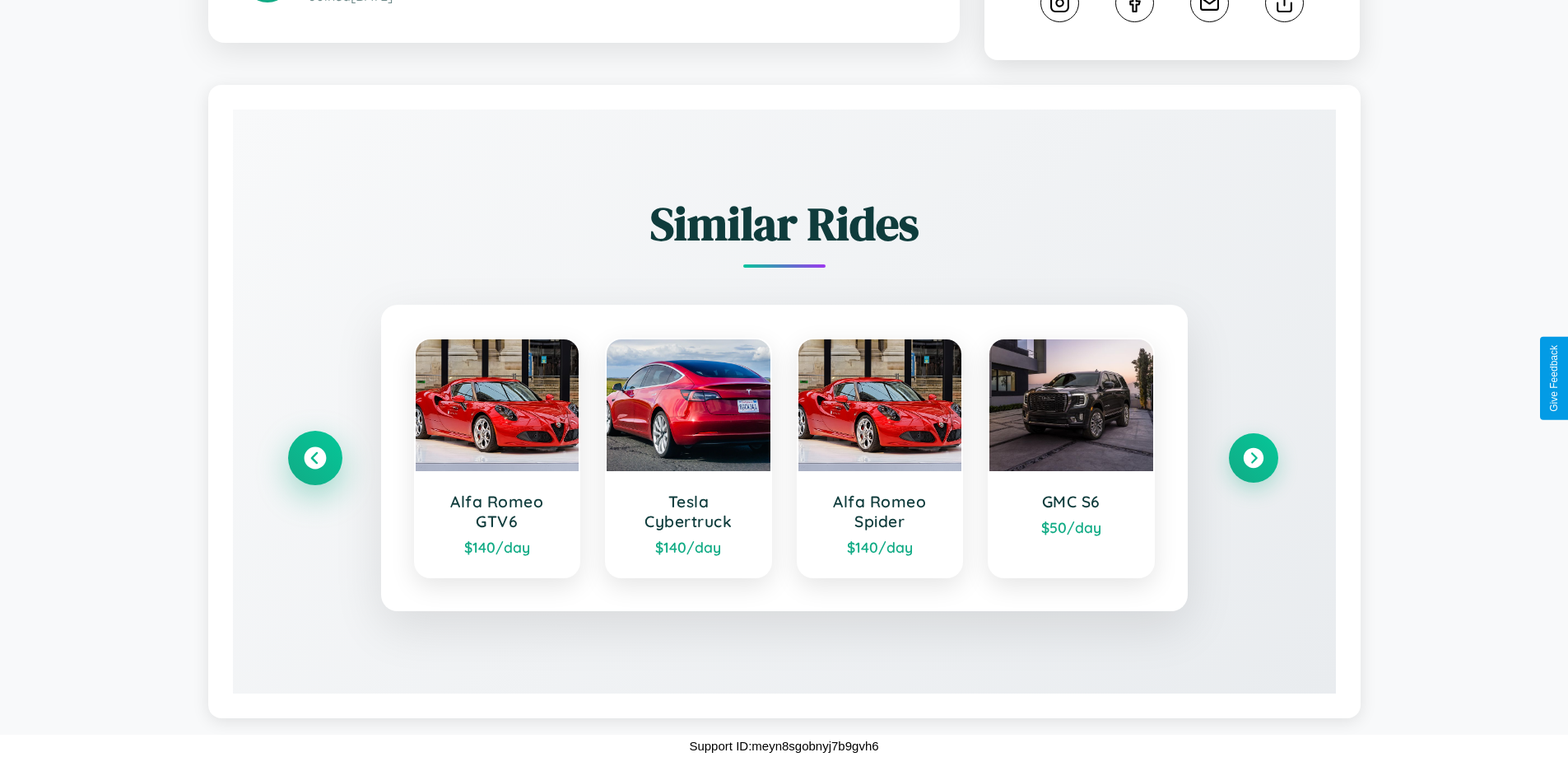
click at [314, 458] on icon at bounding box center [315, 458] width 22 height 22
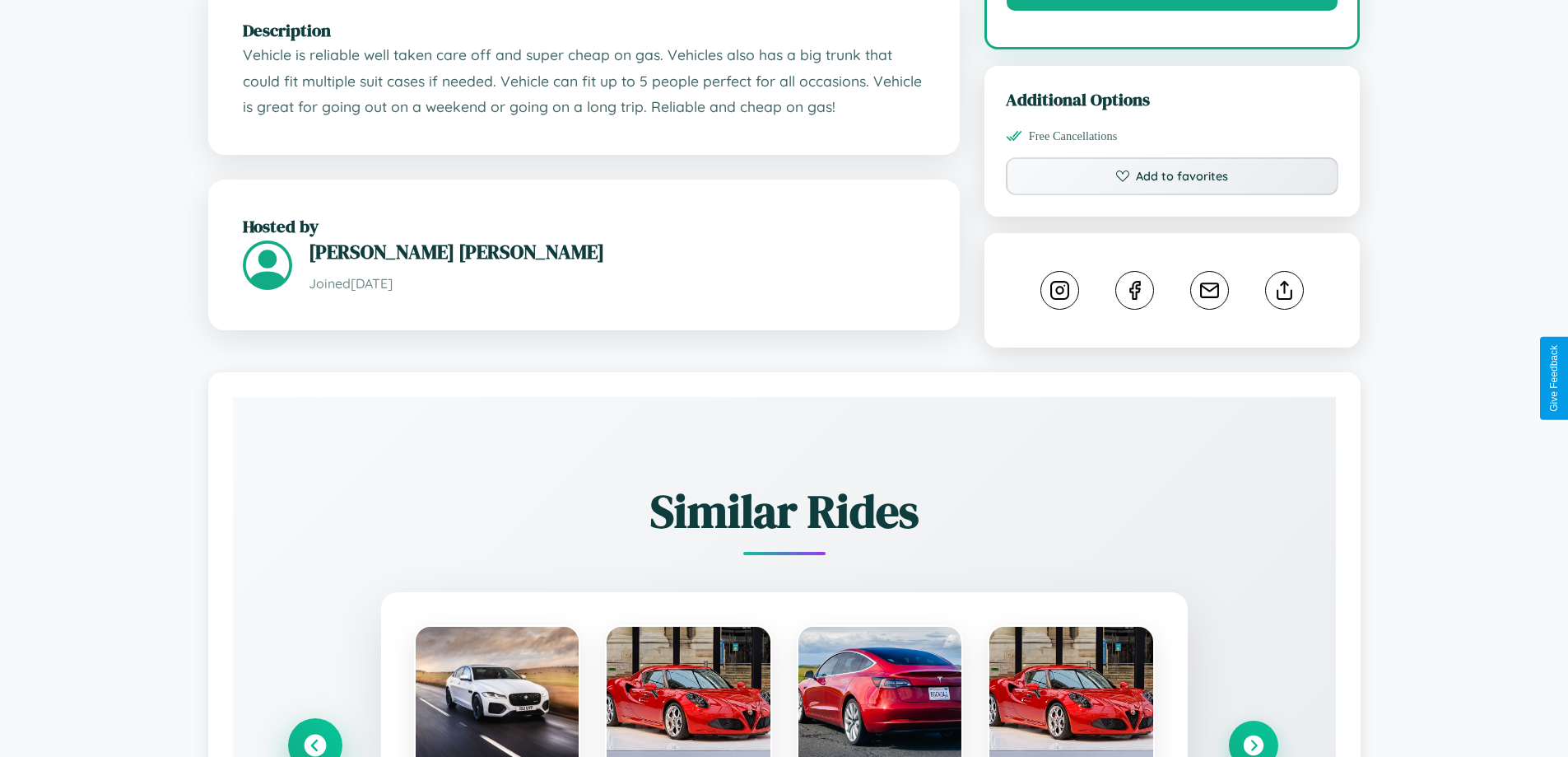
scroll to position [558, 0]
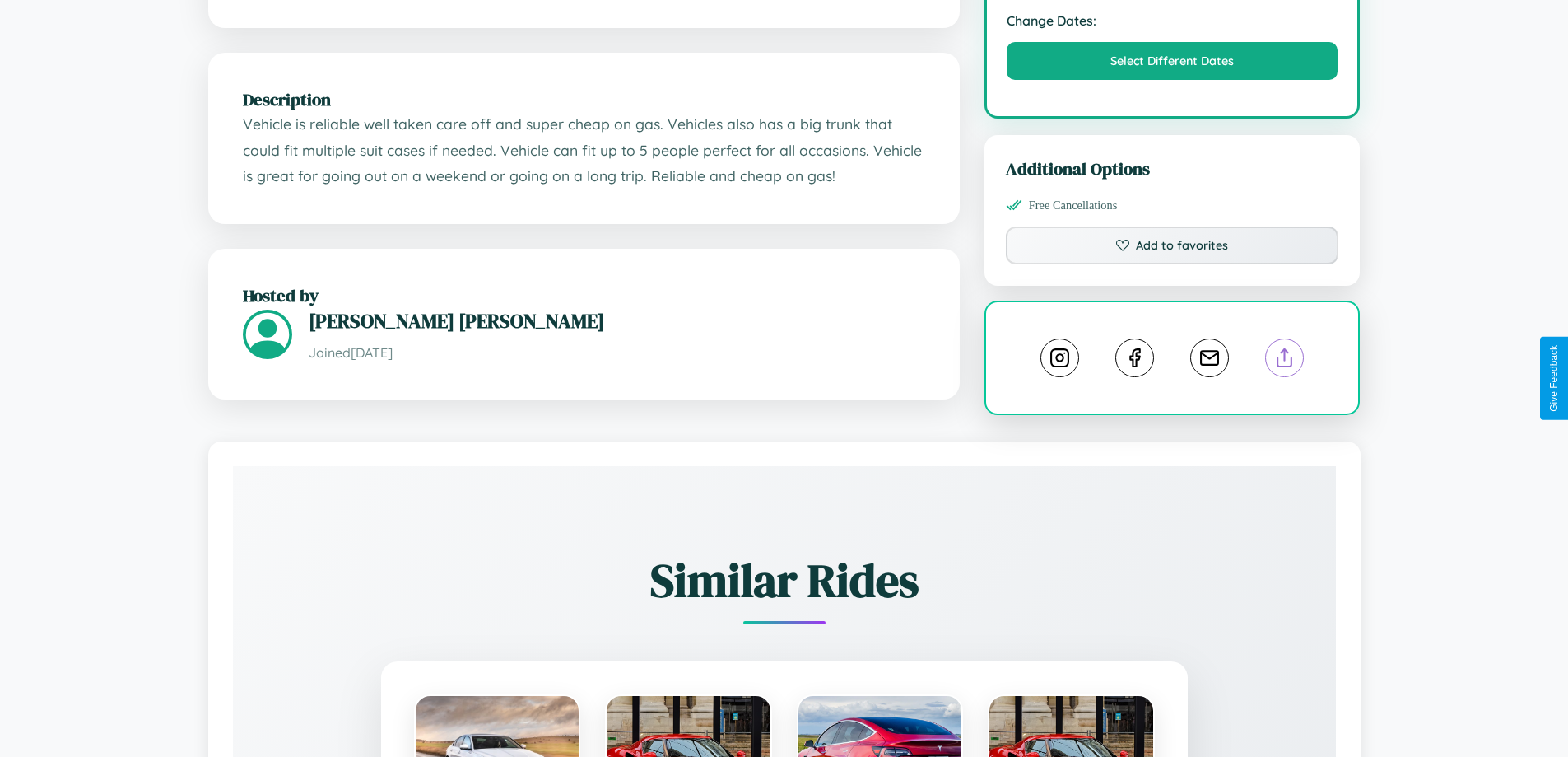
click at [1285, 361] on line at bounding box center [1285, 355] width 0 height 12
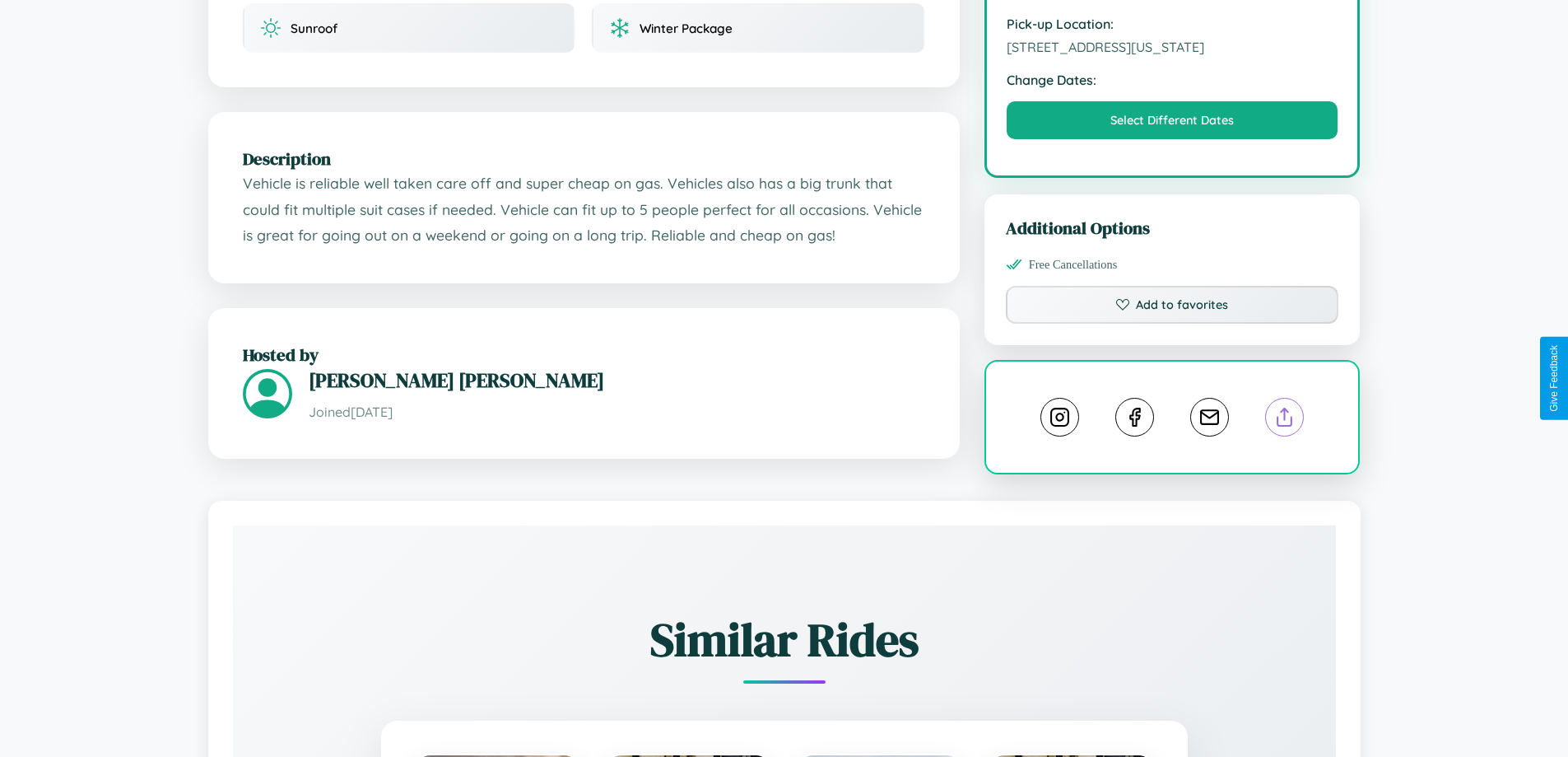
scroll to position [444, 0]
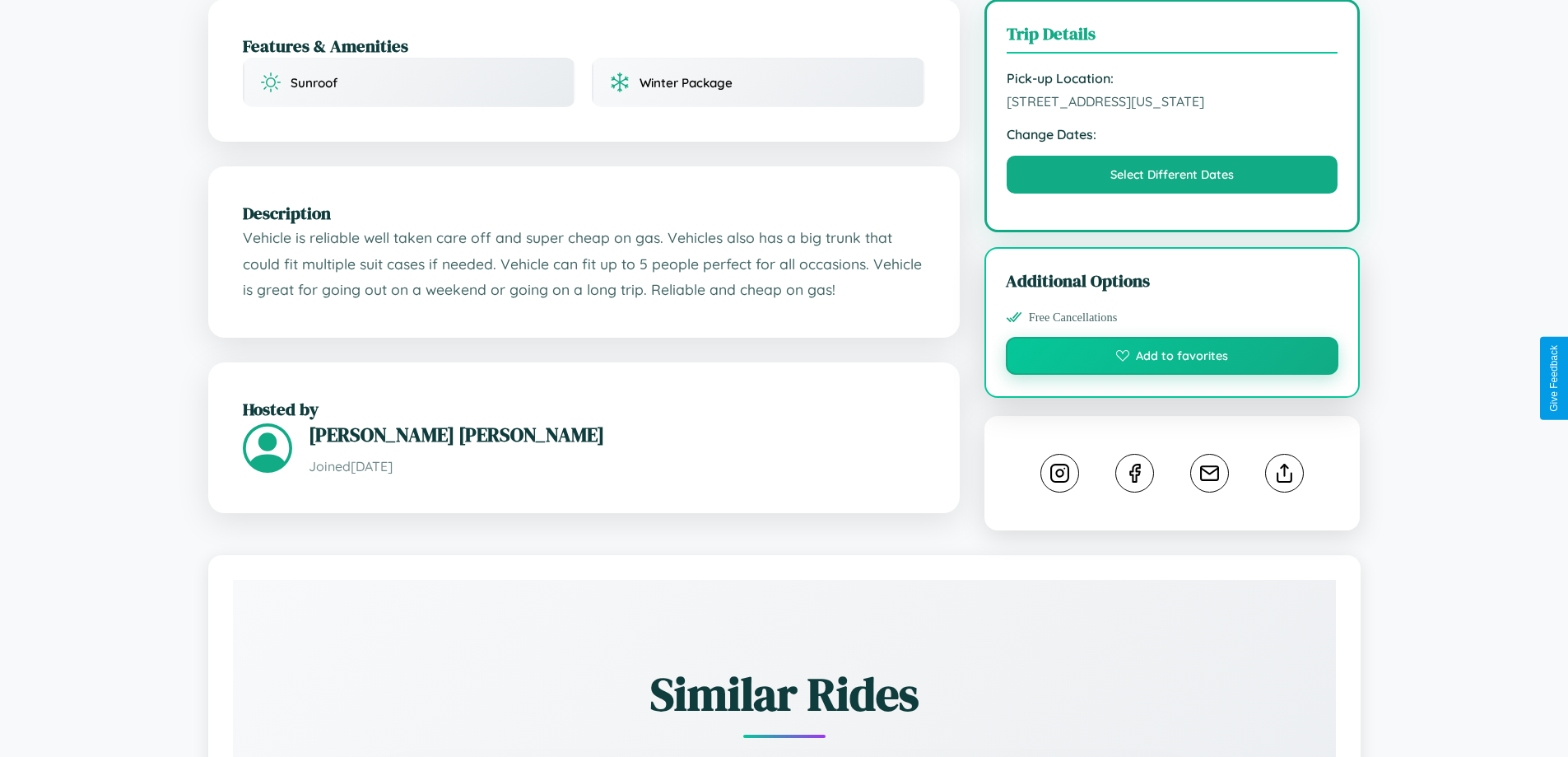
click at [1172, 375] on button "Add to favorites" at bounding box center [1172, 356] width 334 height 38
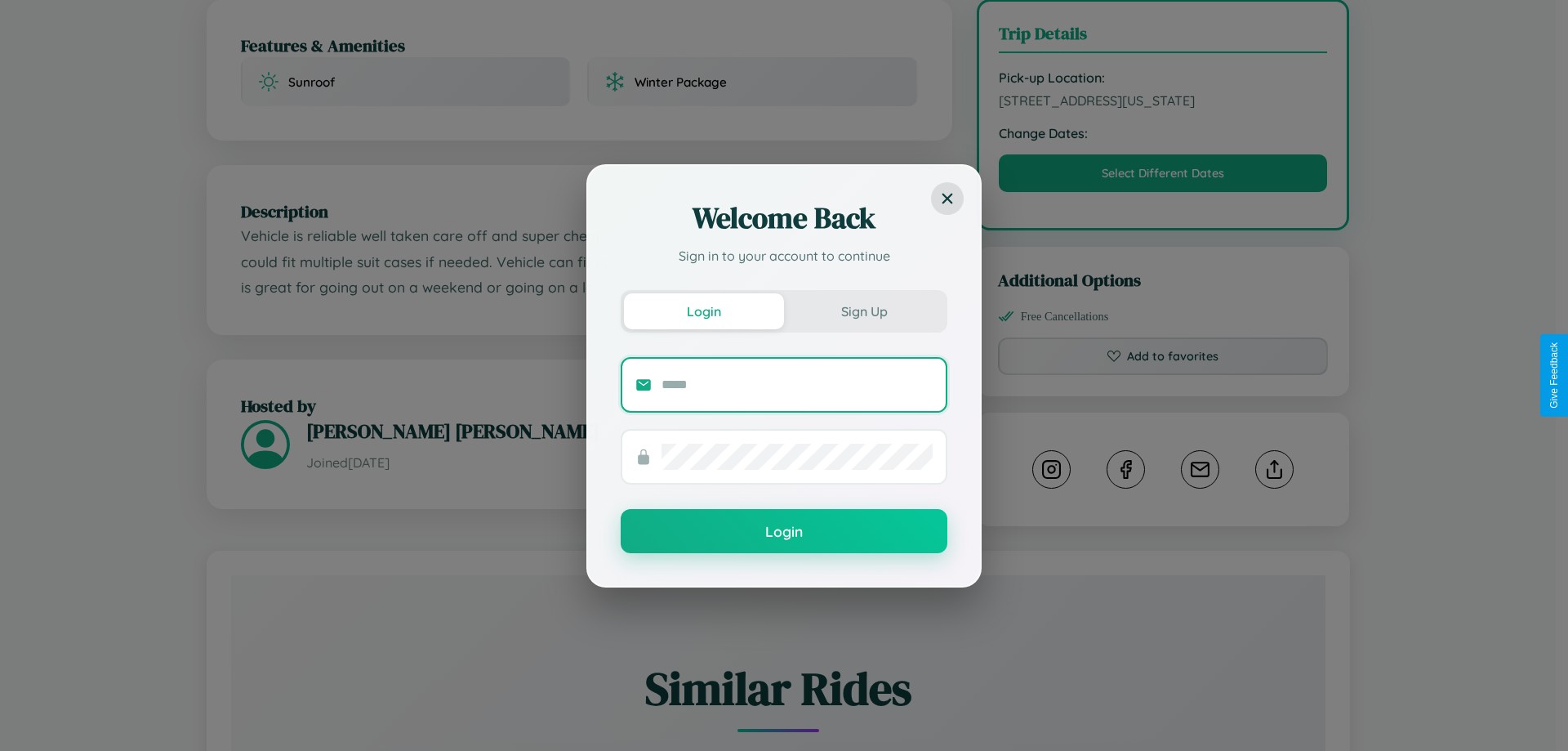
click at [797, 384] on input "text" at bounding box center [798, 385] width 272 height 26
click at [1163, 375] on div "Welcome Back Sign in to your account to continue Login Sign Up Login" at bounding box center [784, 376] width 1568 height 751
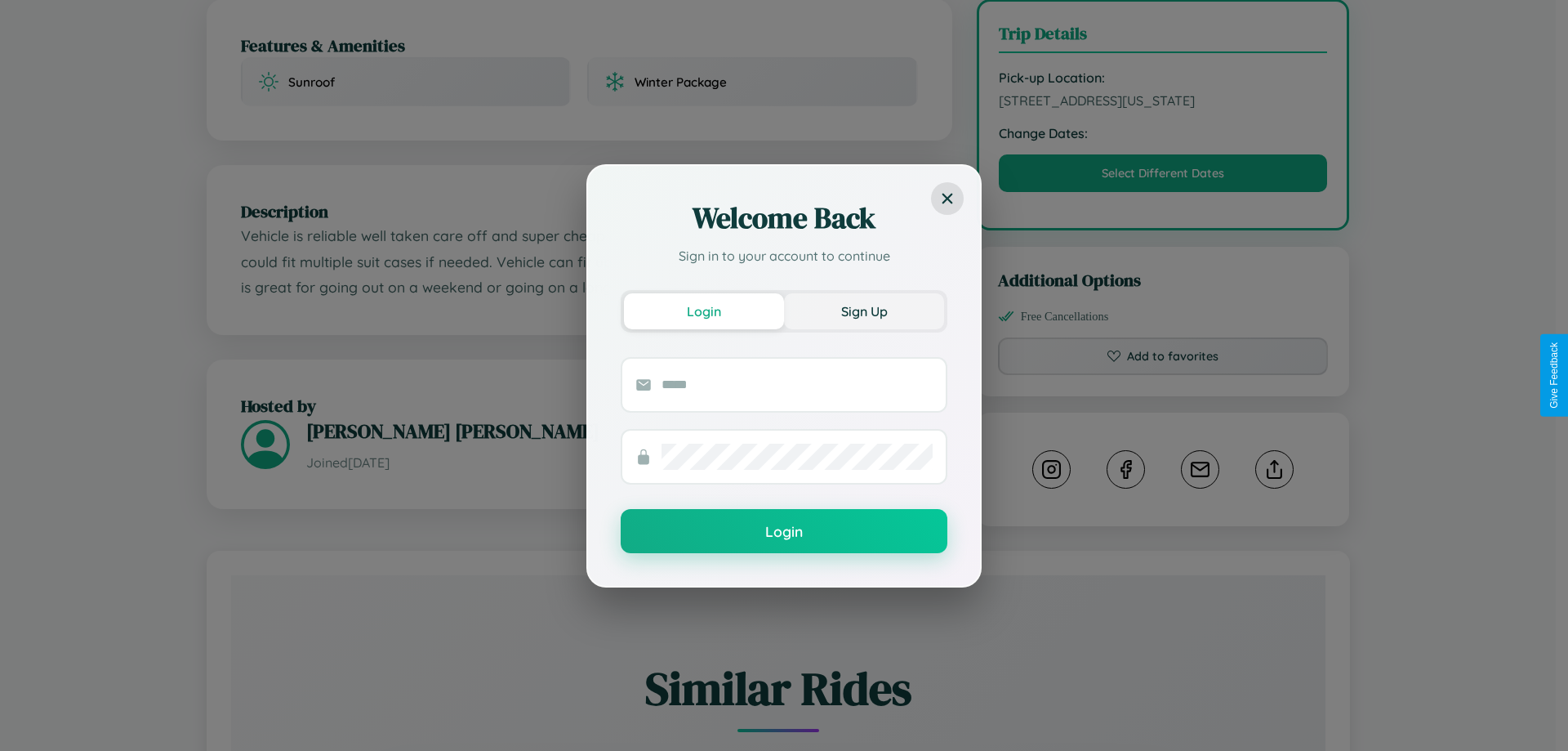
click at [864, 310] on button "Sign Up" at bounding box center [864, 311] width 160 height 36
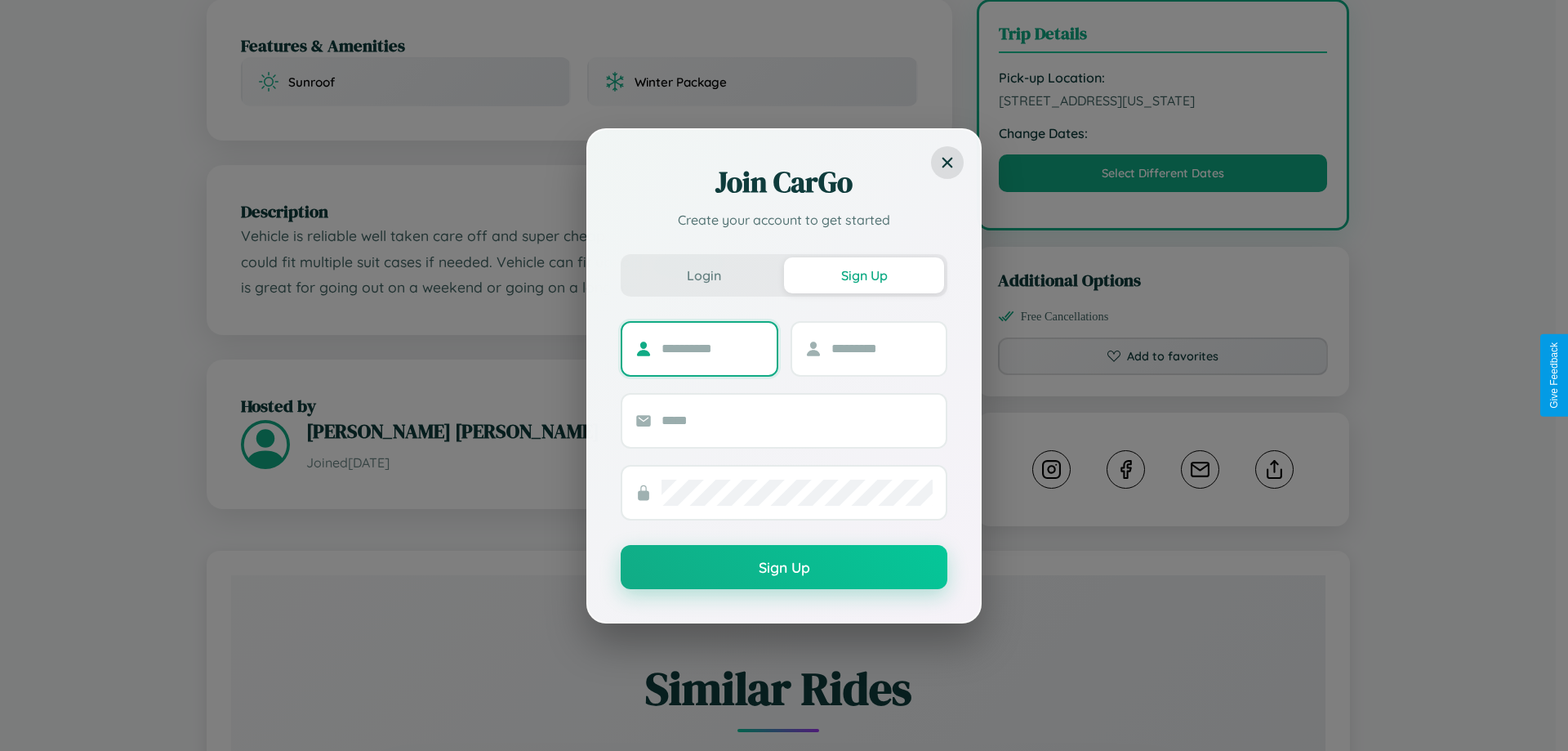
click at [712, 348] on input "text" at bounding box center [713, 349] width 102 height 26
type input "******"
click at [882, 348] on input "text" at bounding box center [882, 349] width 102 height 26
type input "******"
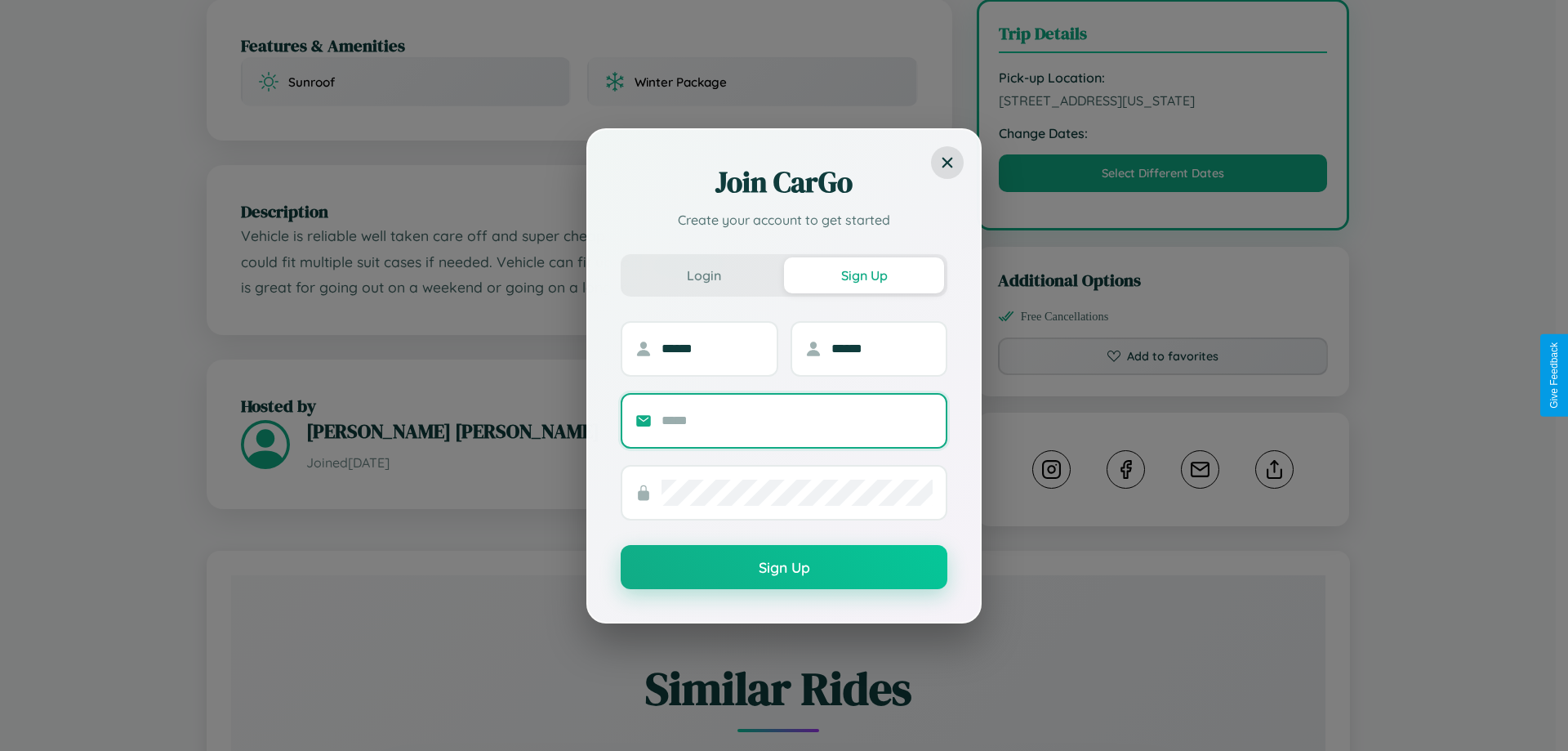
click at [797, 420] on input "text" at bounding box center [798, 420] width 272 height 26
type input "**********"
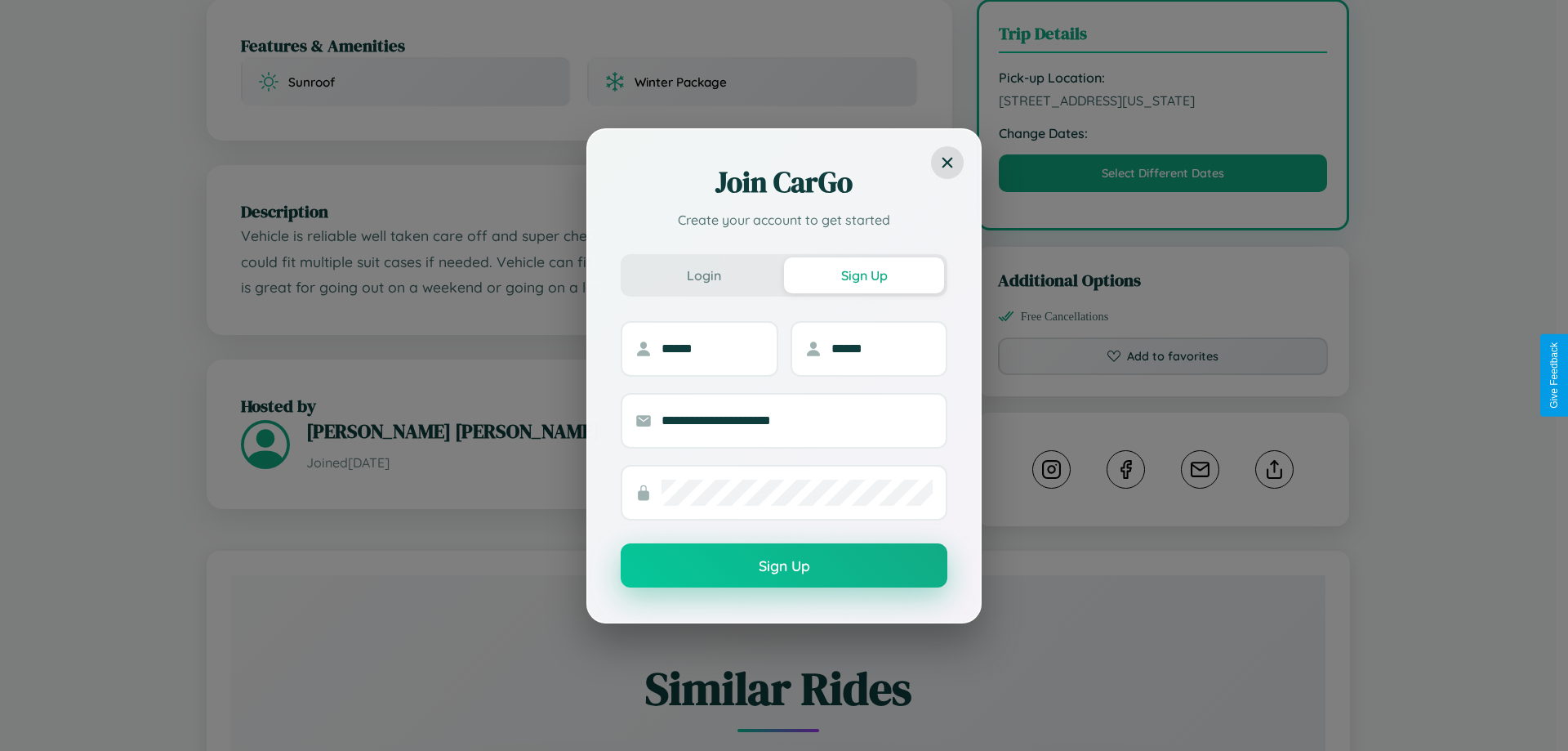
click at [784, 566] on button "Sign Up" at bounding box center [784, 565] width 327 height 44
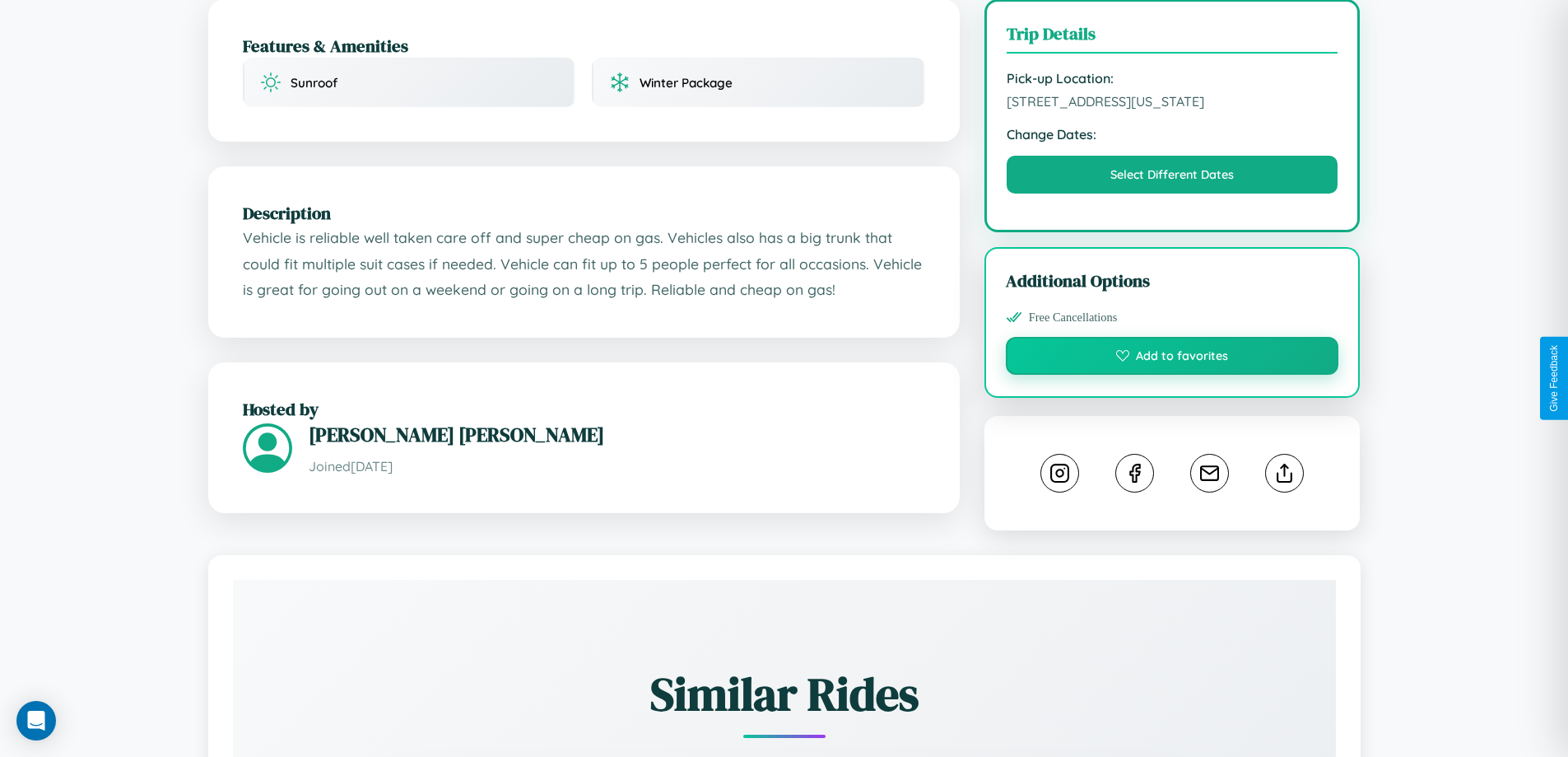
click at [1172, 375] on button "Add to favorites" at bounding box center [1172, 356] width 334 height 38
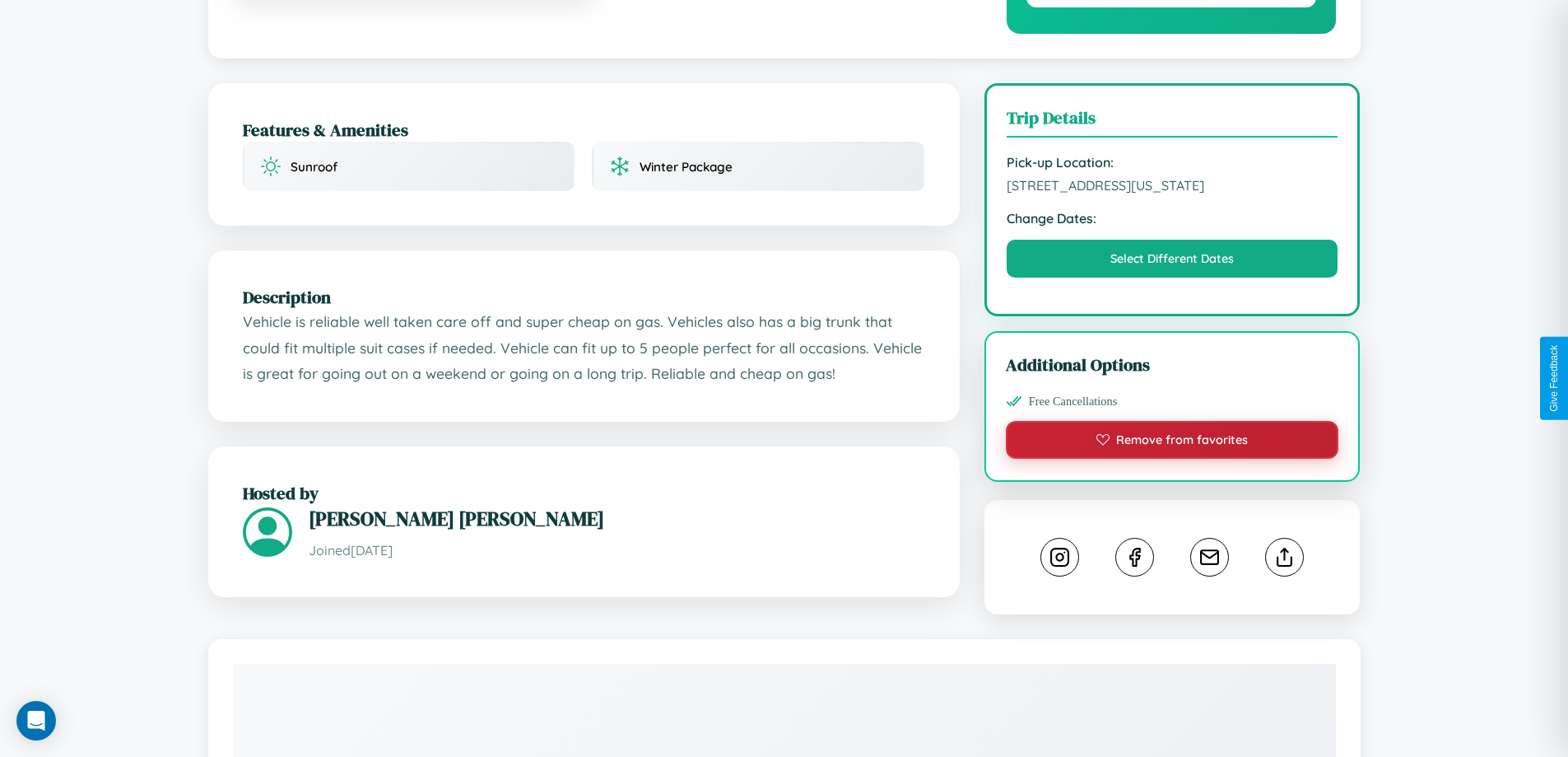
scroll to position [178, 0]
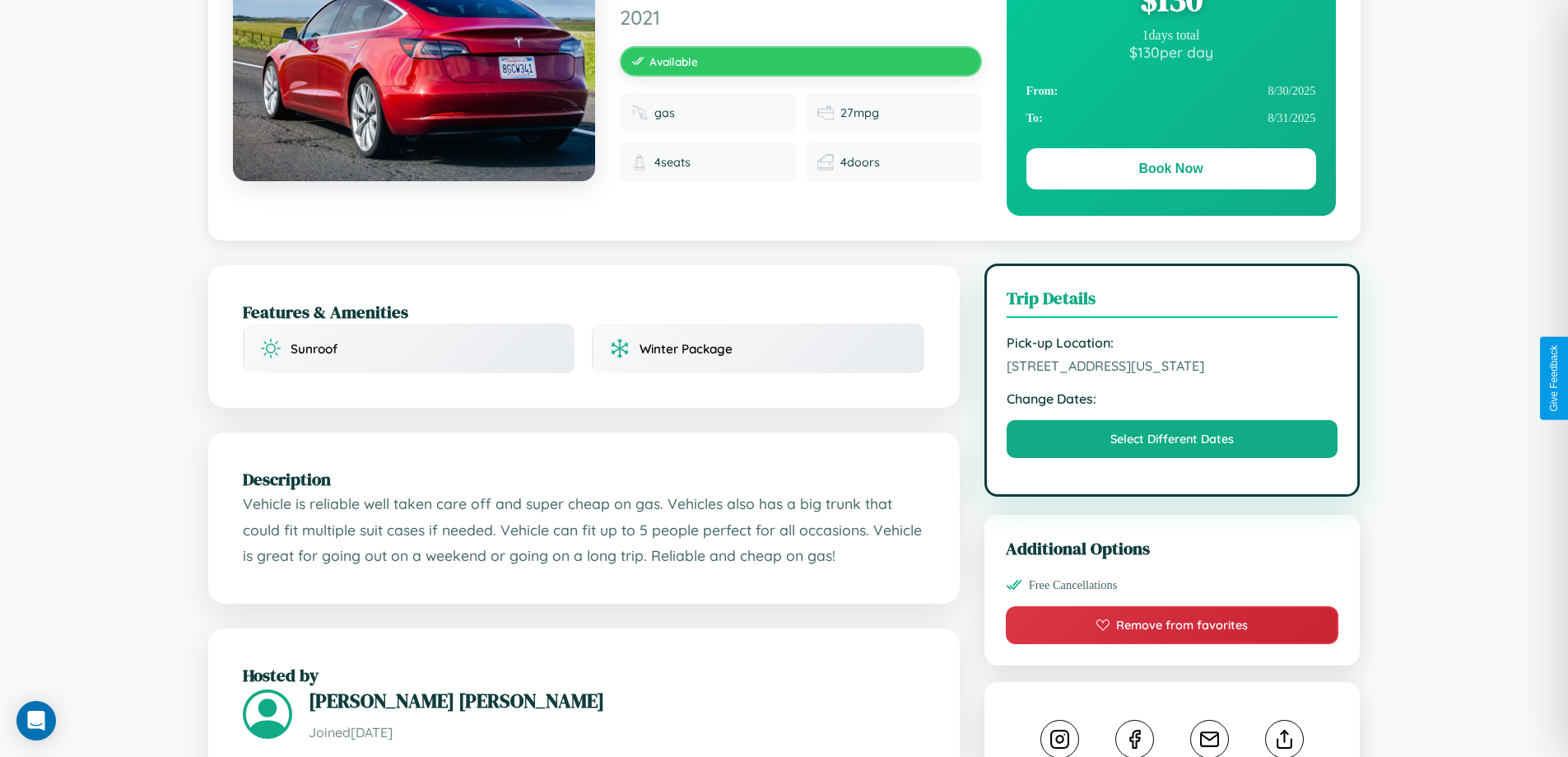
click at [1172, 374] on span "7391 Meadow Lane San Diego California 86027 United States" at bounding box center [1172, 365] width 332 height 16
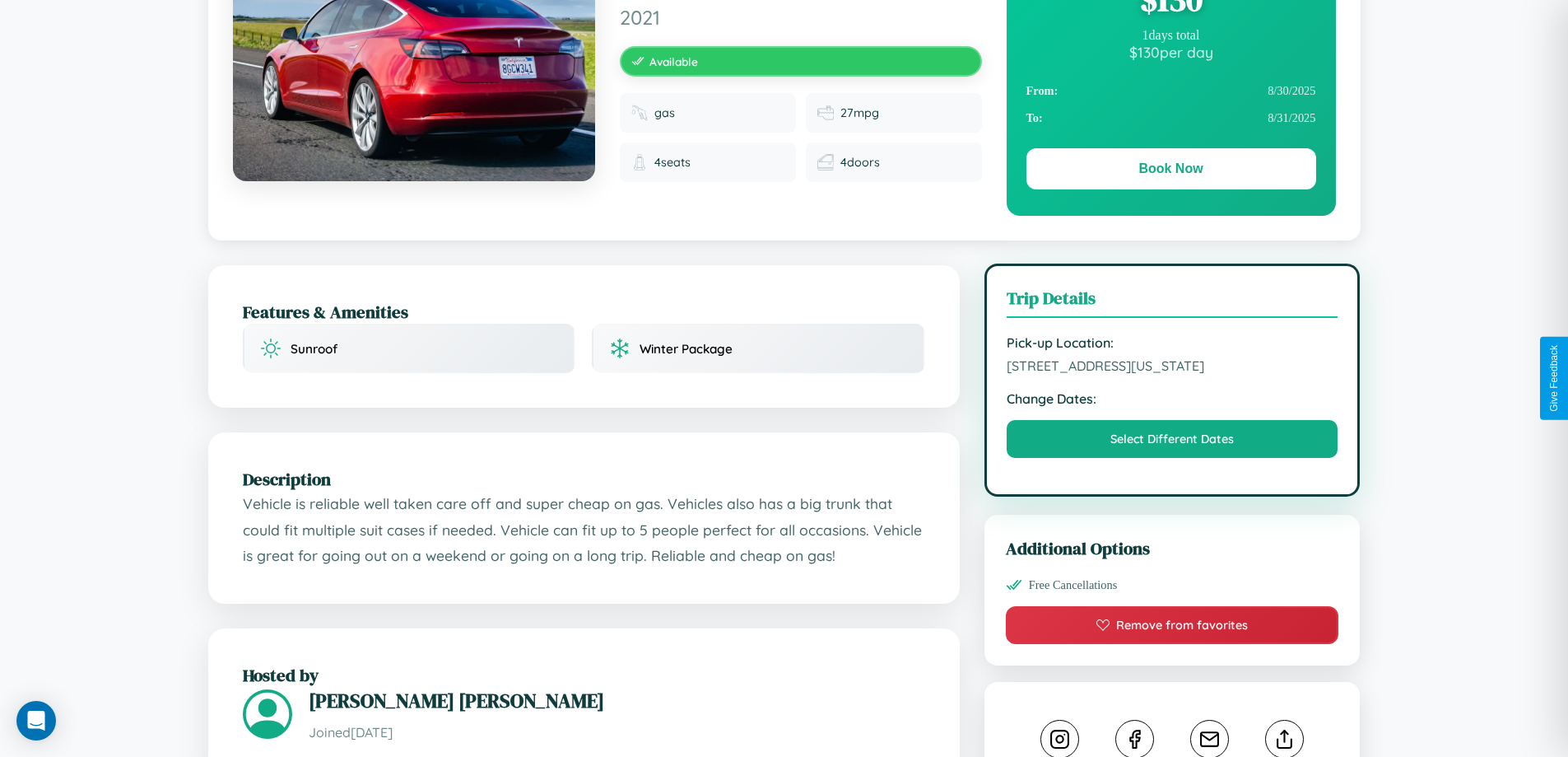
click at [1172, 374] on span "7391 Meadow Lane San Diego California 86027 United States" at bounding box center [1172, 365] width 332 height 16
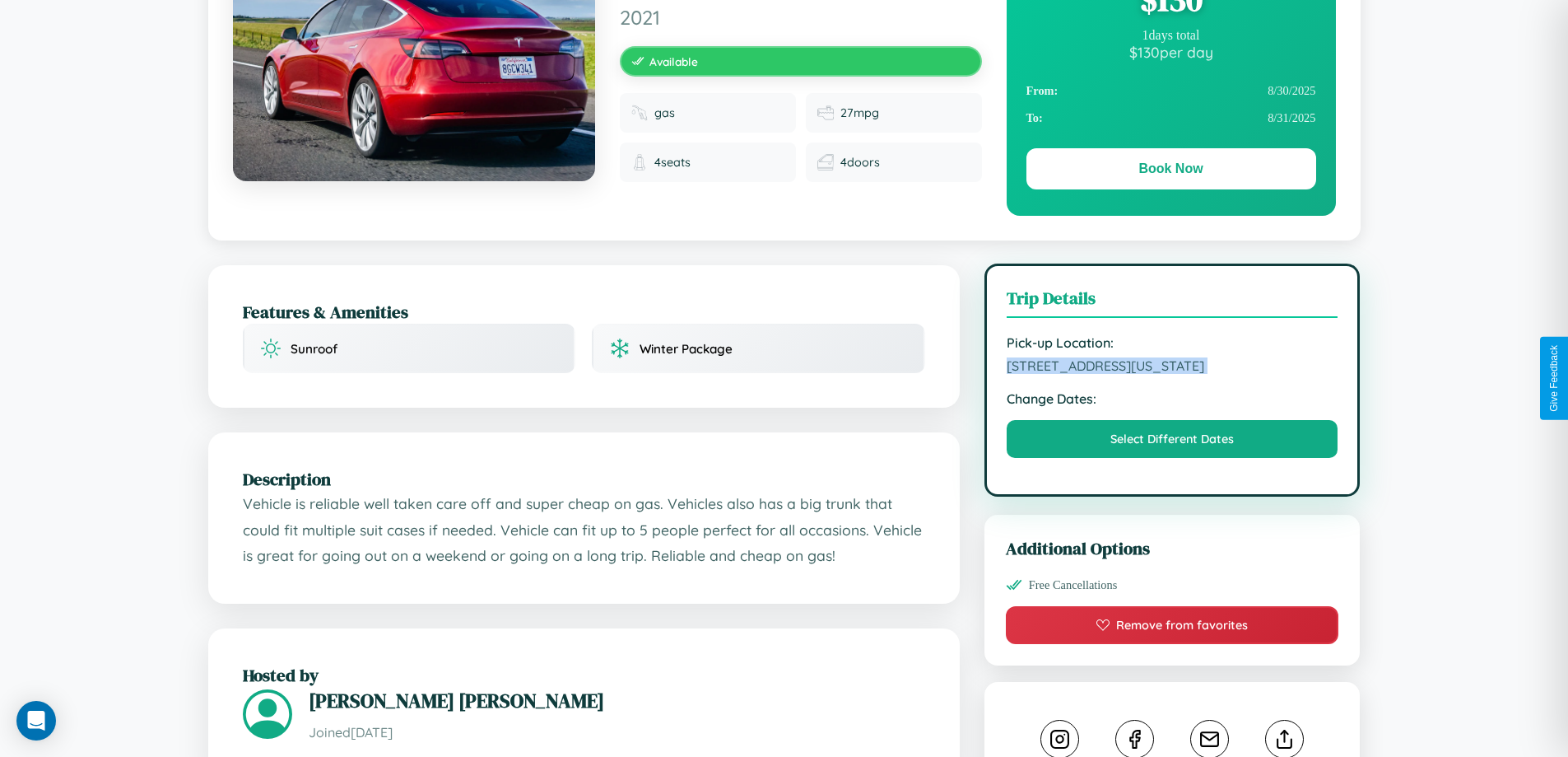
click at [1172, 374] on span "7391 Meadow Lane San Diego California 86027 United States" at bounding box center [1172, 365] width 332 height 16
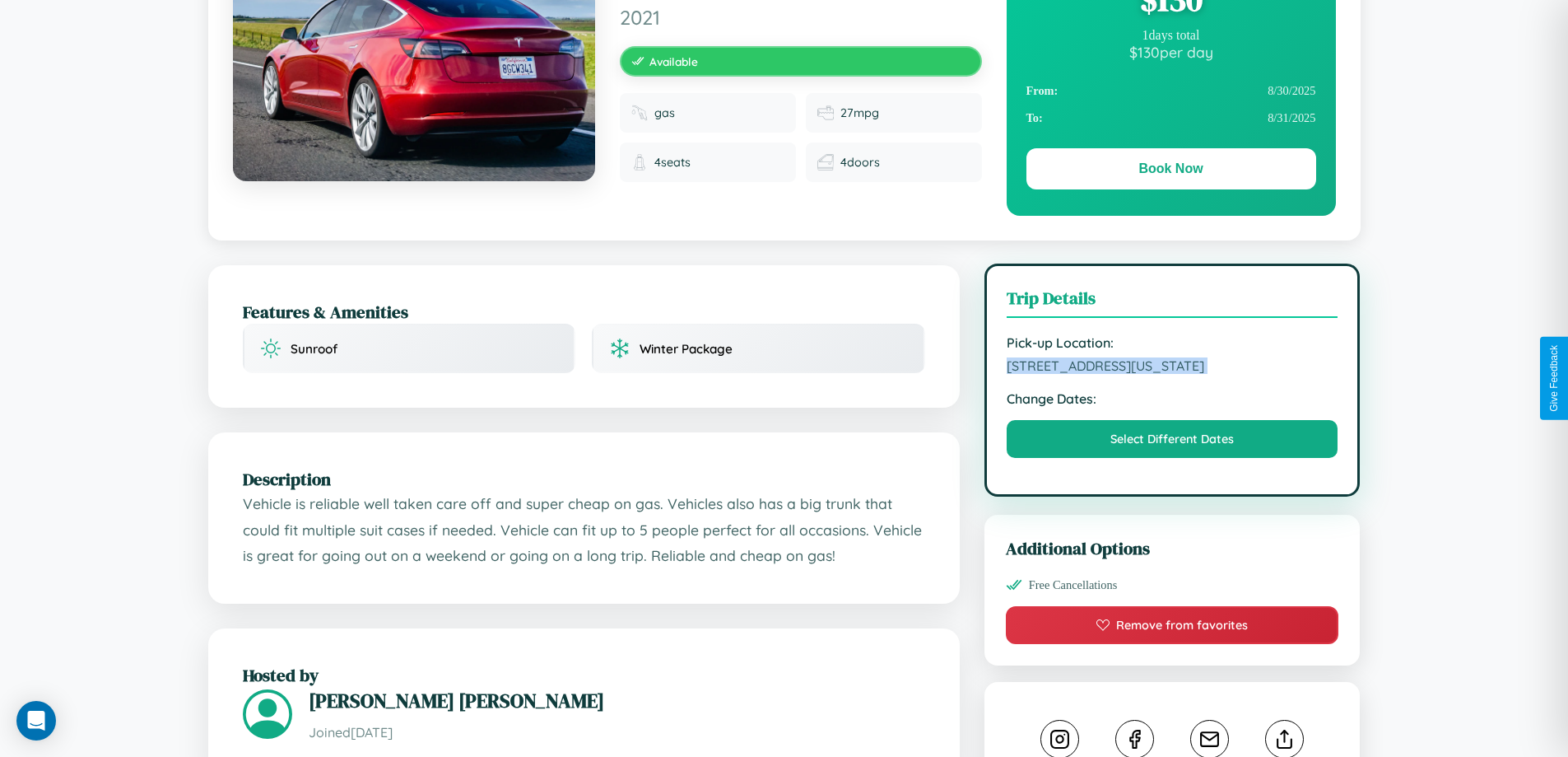
click at [1172, 374] on span "7391 Meadow Lane San Diego California 86027 United States" at bounding box center [1172, 365] width 332 height 16
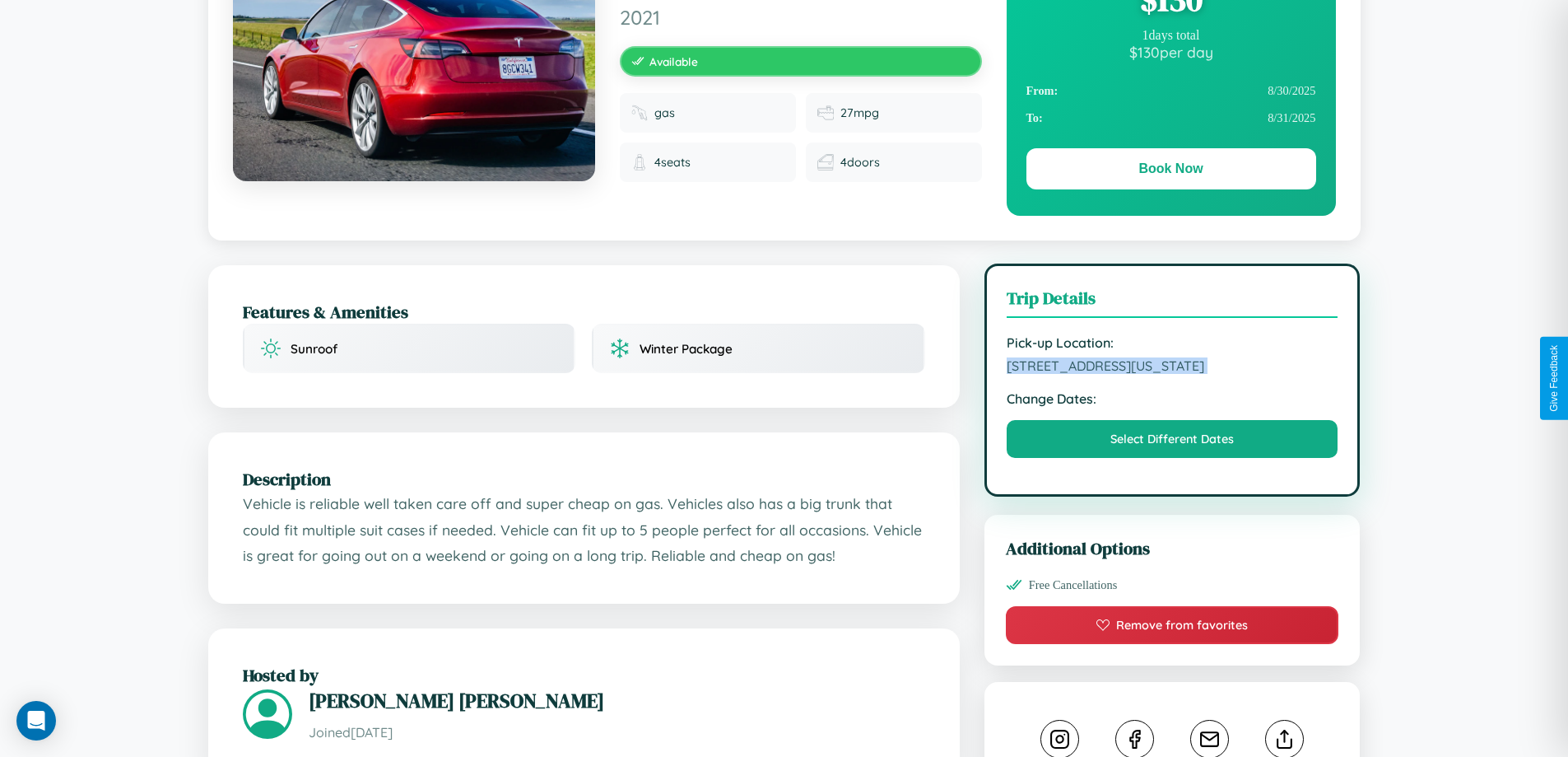
click at [1172, 374] on span "7391 Meadow Lane San Diego California 86027 United States" at bounding box center [1172, 365] width 332 height 16
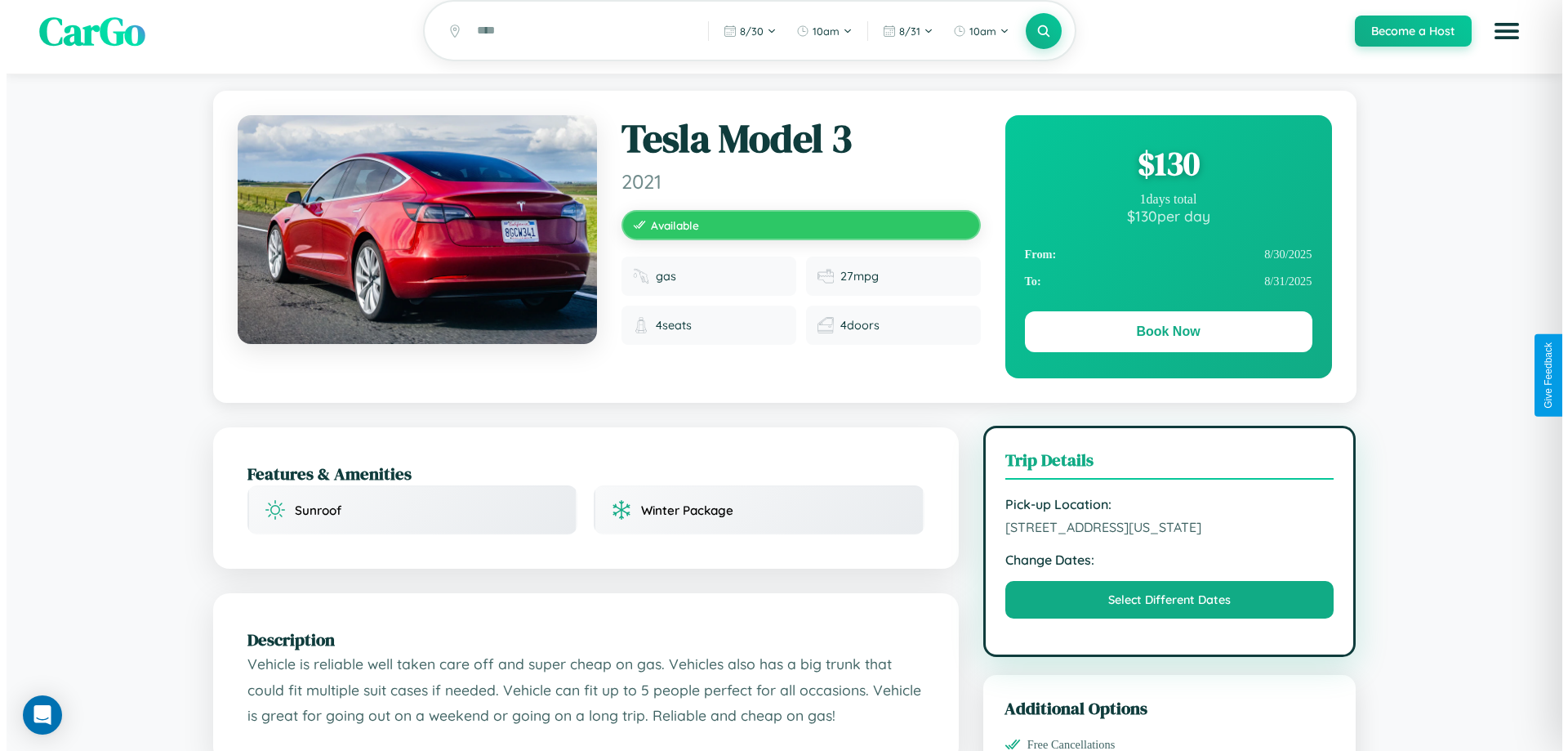
scroll to position [0, 0]
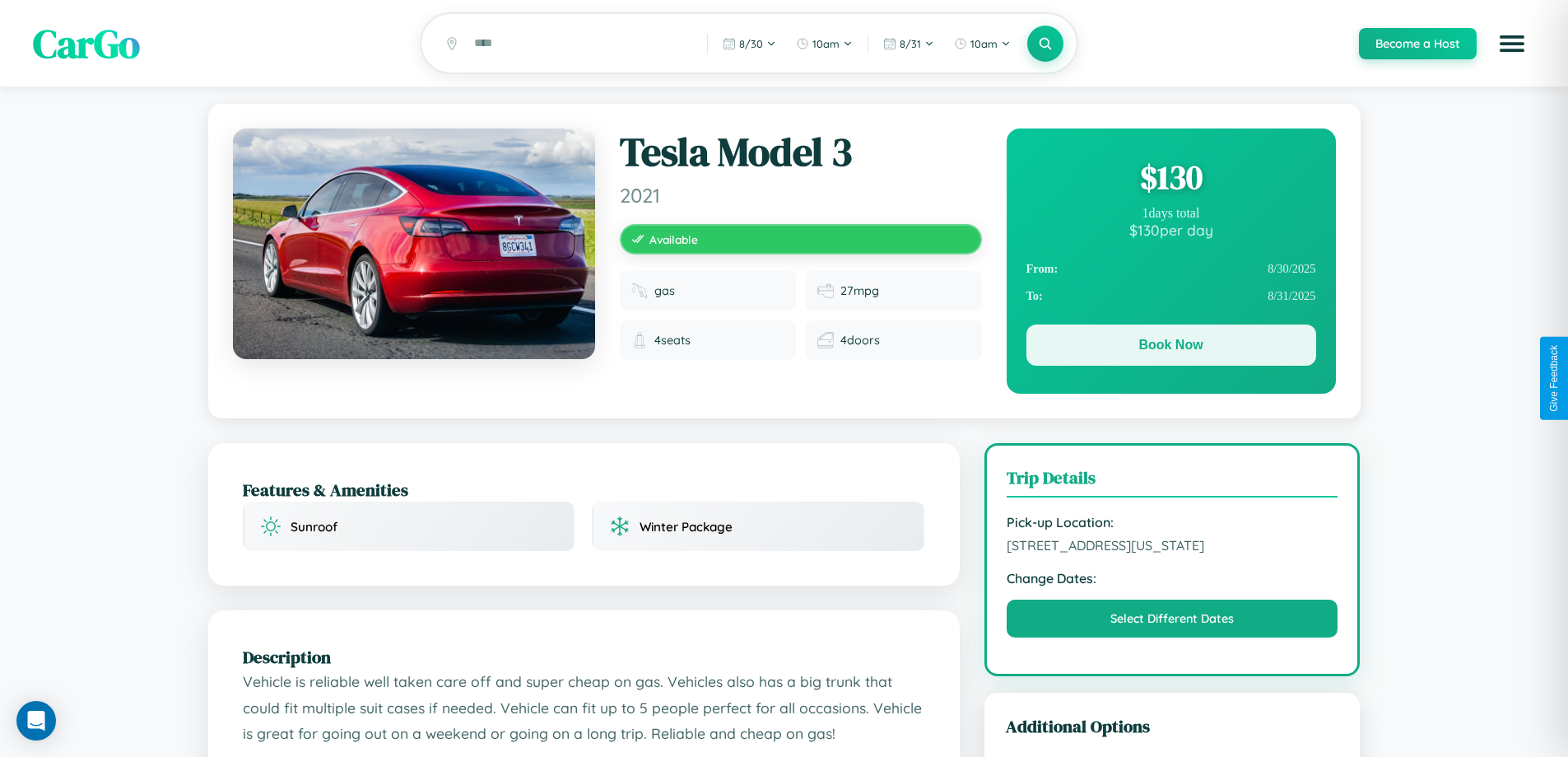
click at [1170, 347] on button "Book Now" at bounding box center [1170, 345] width 290 height 41
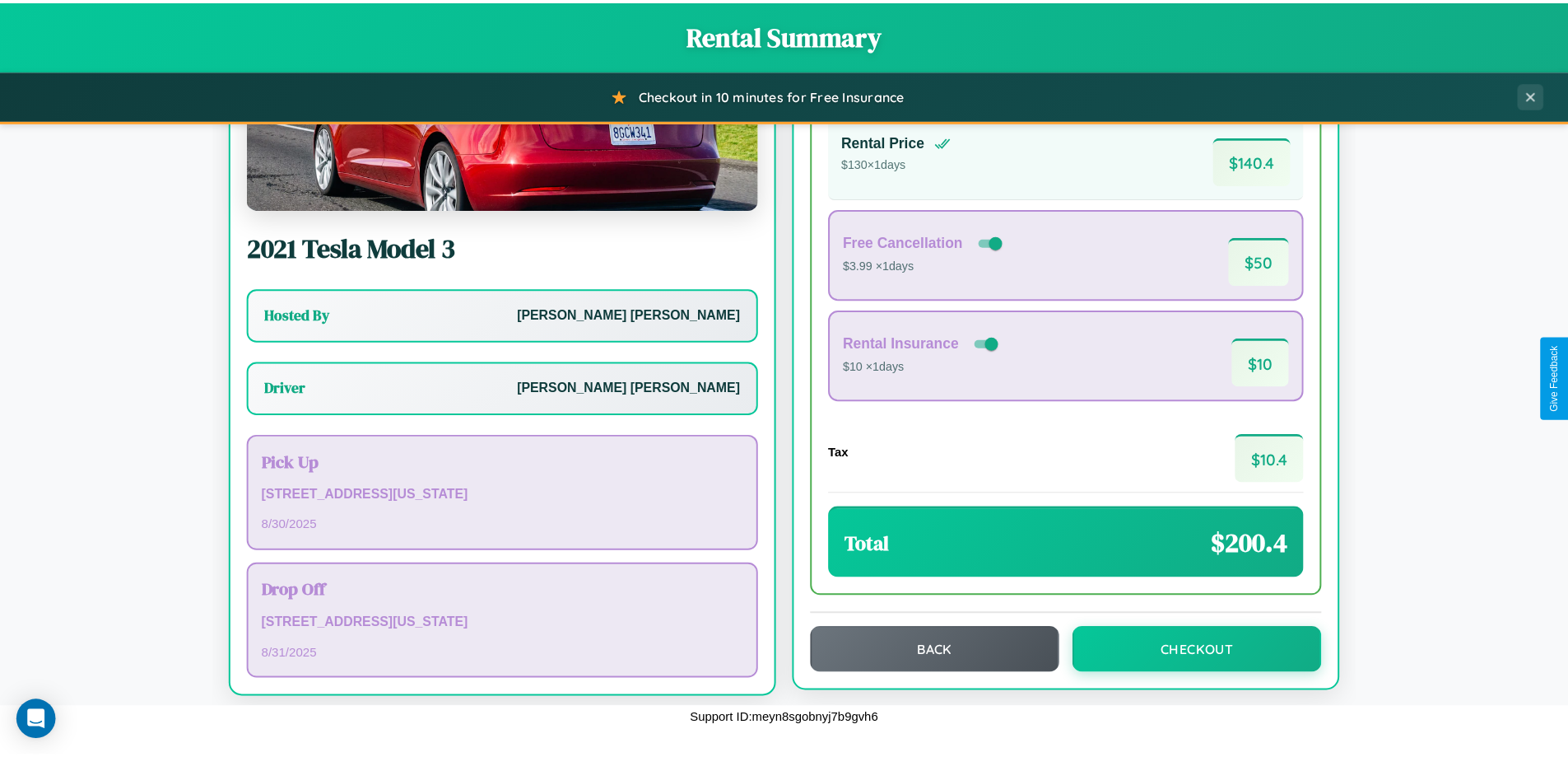
scroll to position [118, 0]
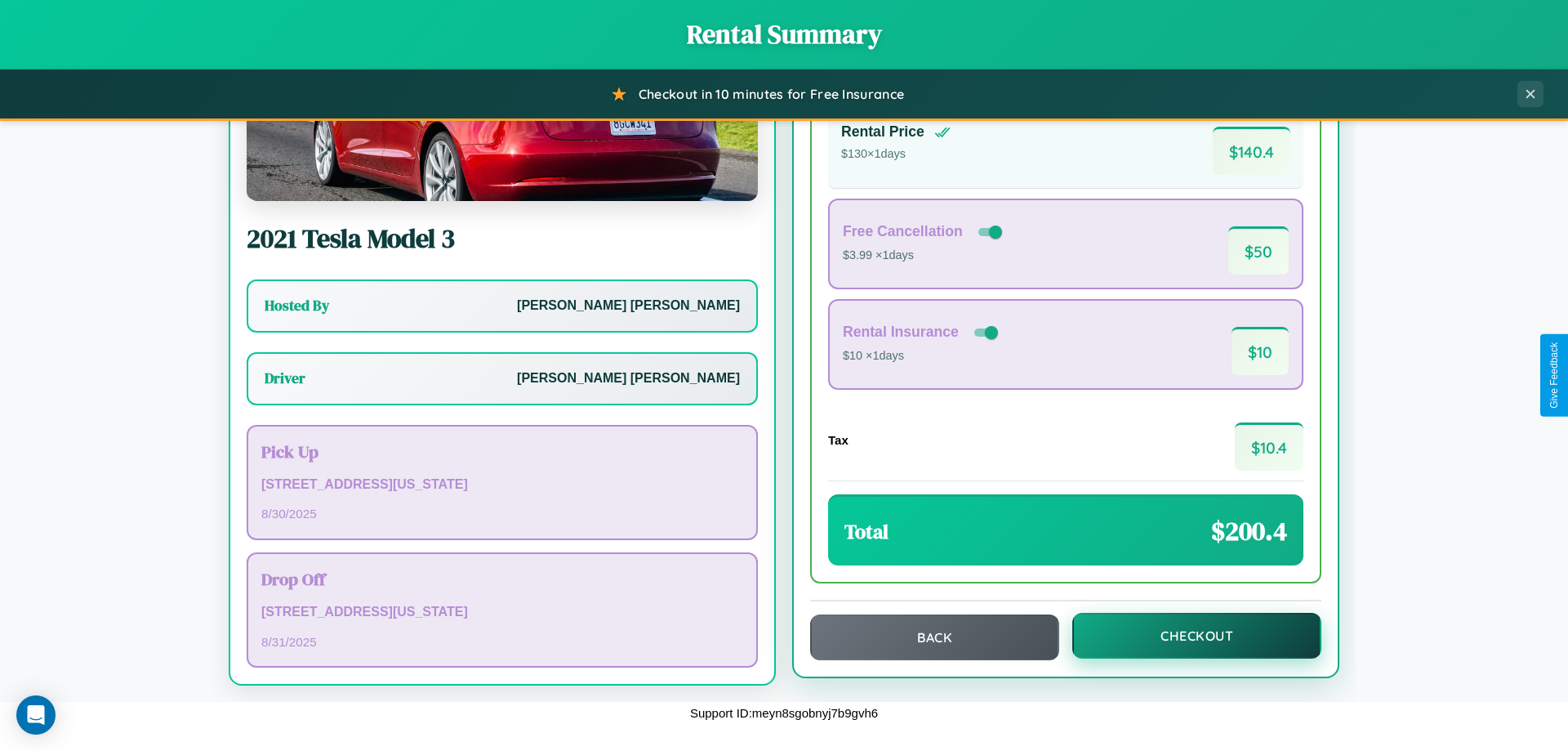
click at [1186, 635] on button "Checkout" at bounding box center [1197, 635] width 249 height 46
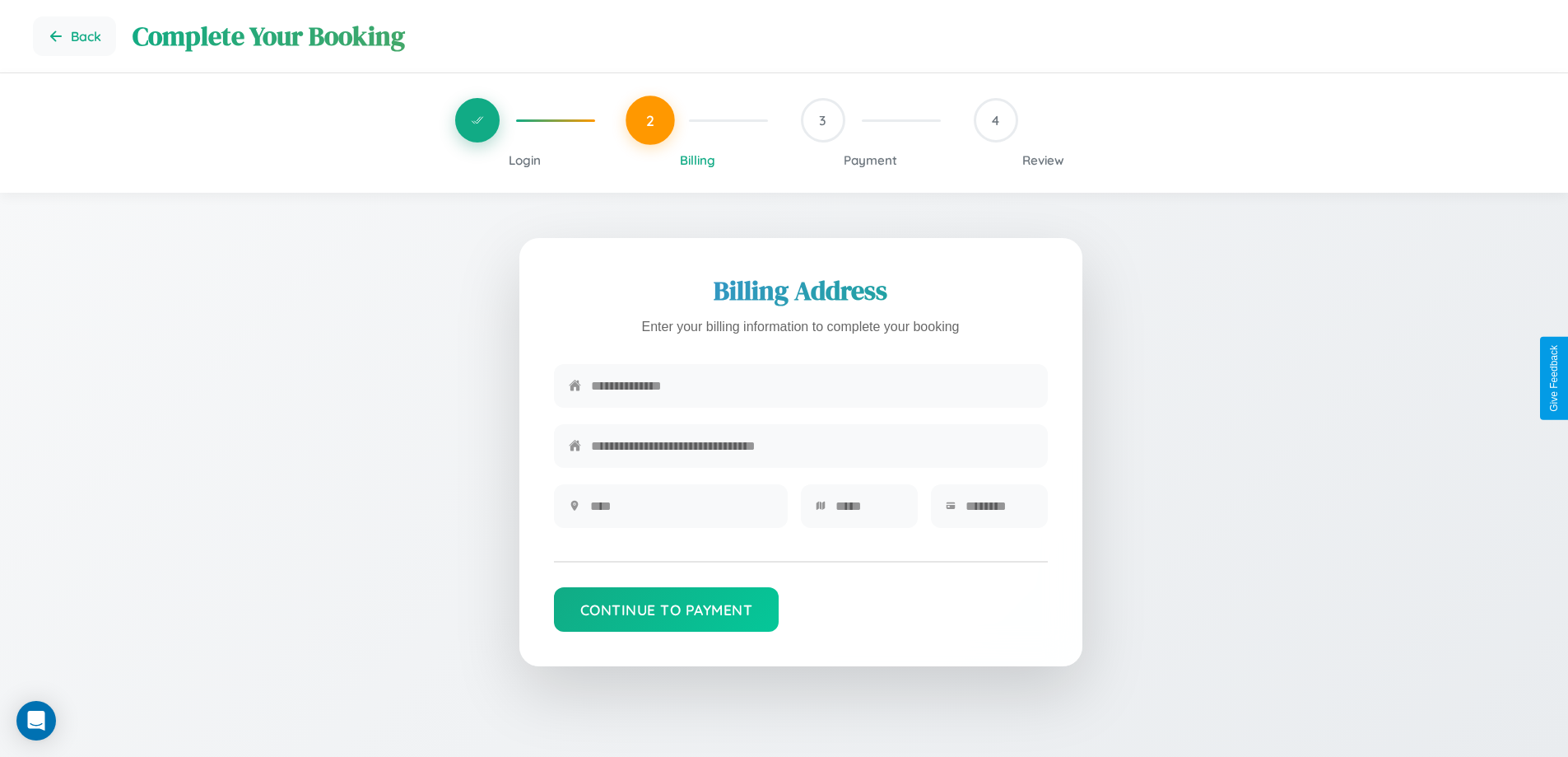
click at [811, 387] on input "text" at bounding box center [811, 386] width 442 height 41
type input "**********"
click at [681, 511] on input "text" at bounding box center [681, 506] width 182 height 41
type input "********"
click at [868, 511] on input "text" at bounding box center [869, 506] width 68 height 41
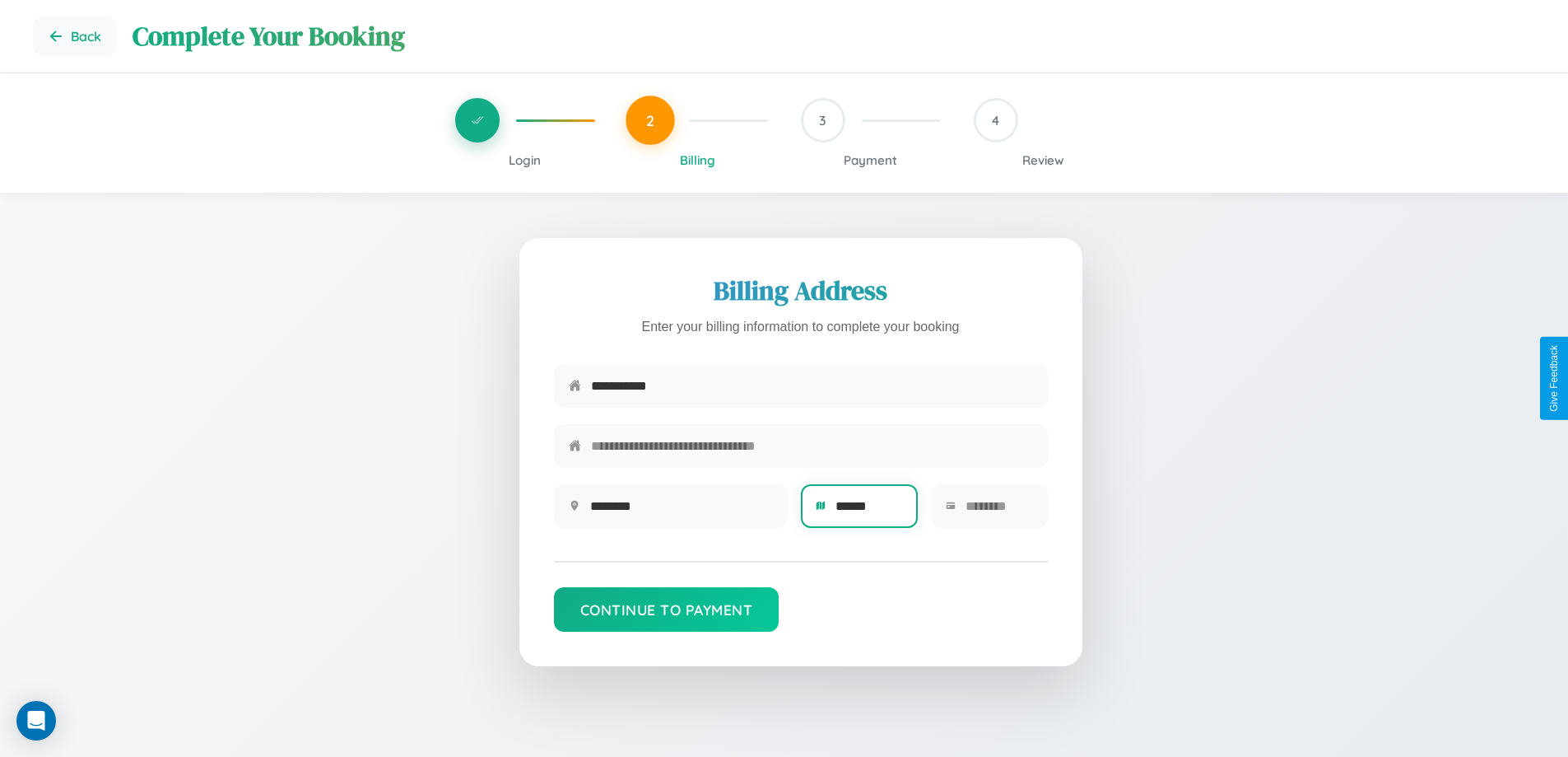
type input "******"
click at [998, 511] on input "text" at bounding box center [999, 506] width 68 height 41
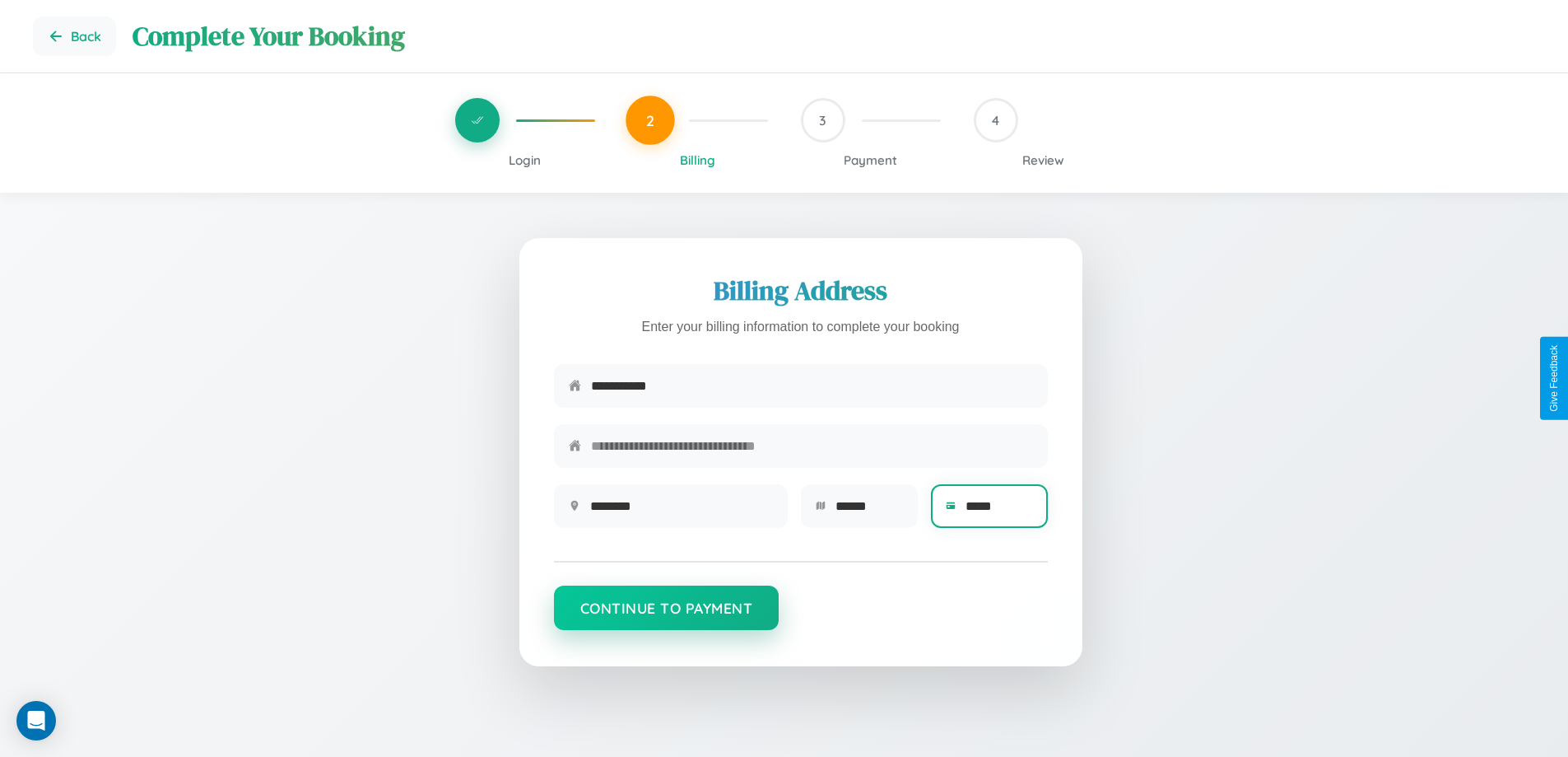
type input "*****"
click at [666, 615] on button "Continue to Payment" at bounding box center [666, 607] width 225 height 45
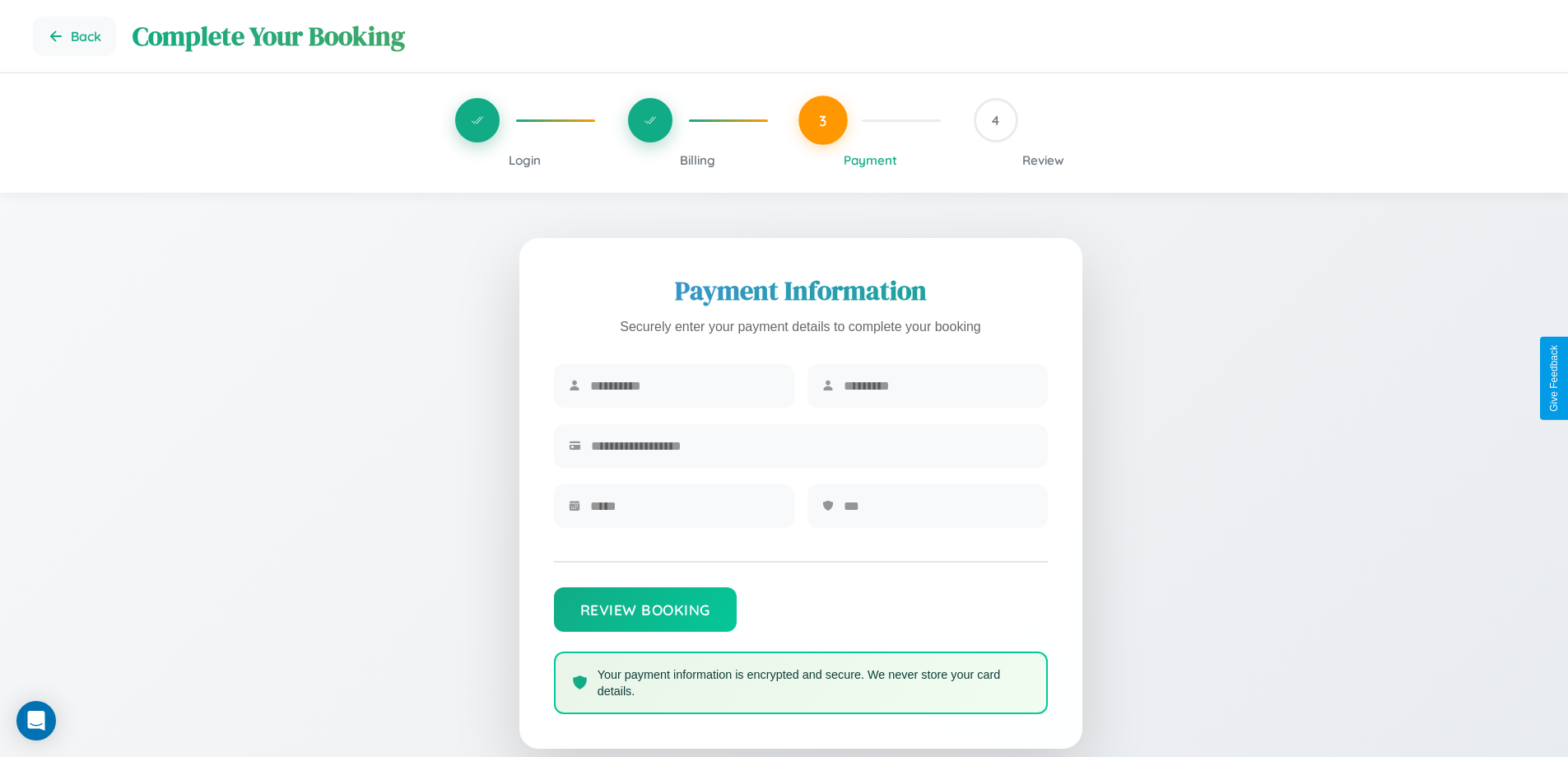
click at [684, 386] on input "text" at bounding box center [685, 386] width 189 height 41
type input "*****"
click at [937, 386] on input "text" at bounding box center [938, 386] width 189 height 41
type input "*****"
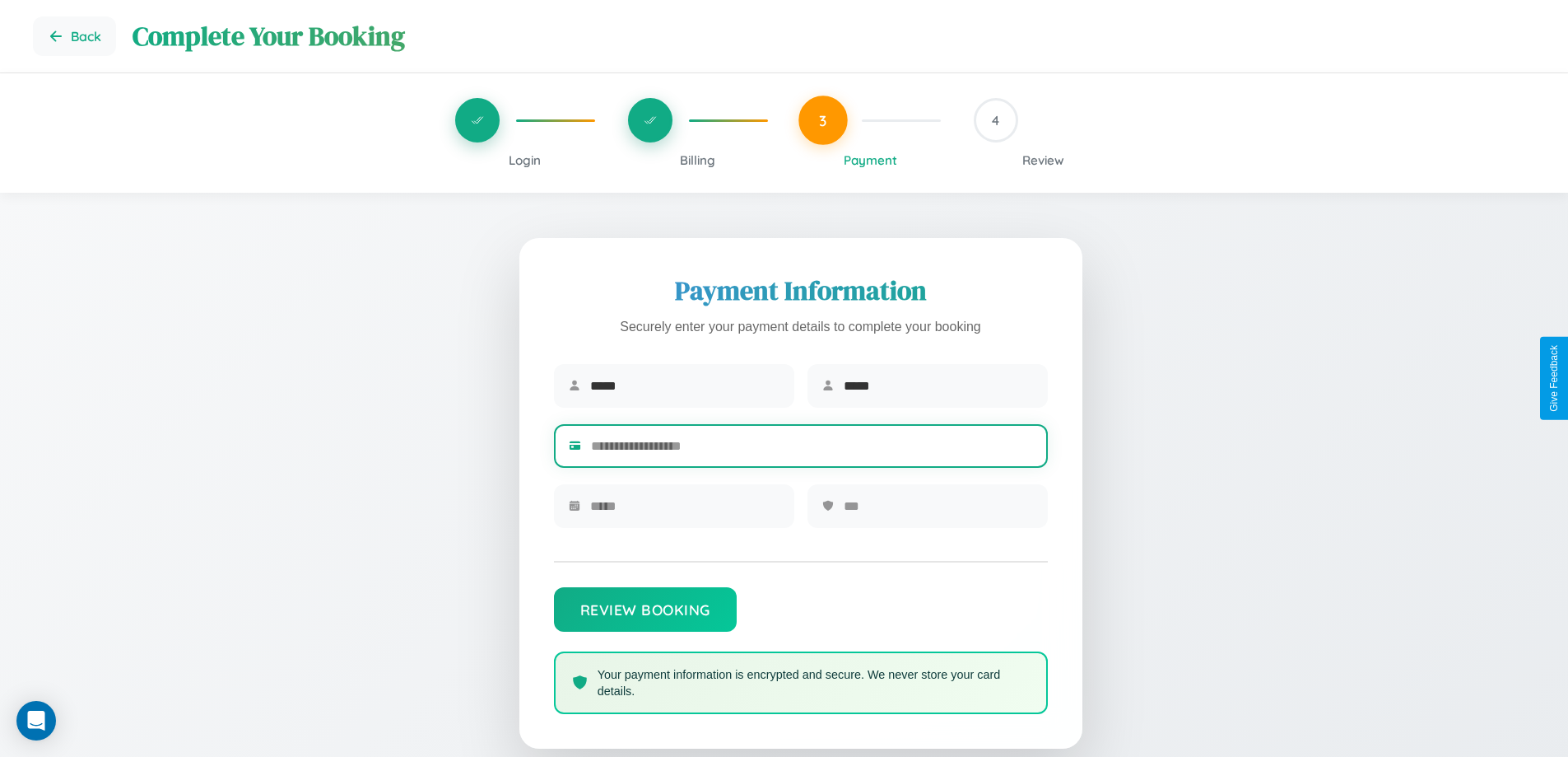
click at [811, 449] on input "text" at bounding box center [811, 446] width 442 height 41
type input "**********"
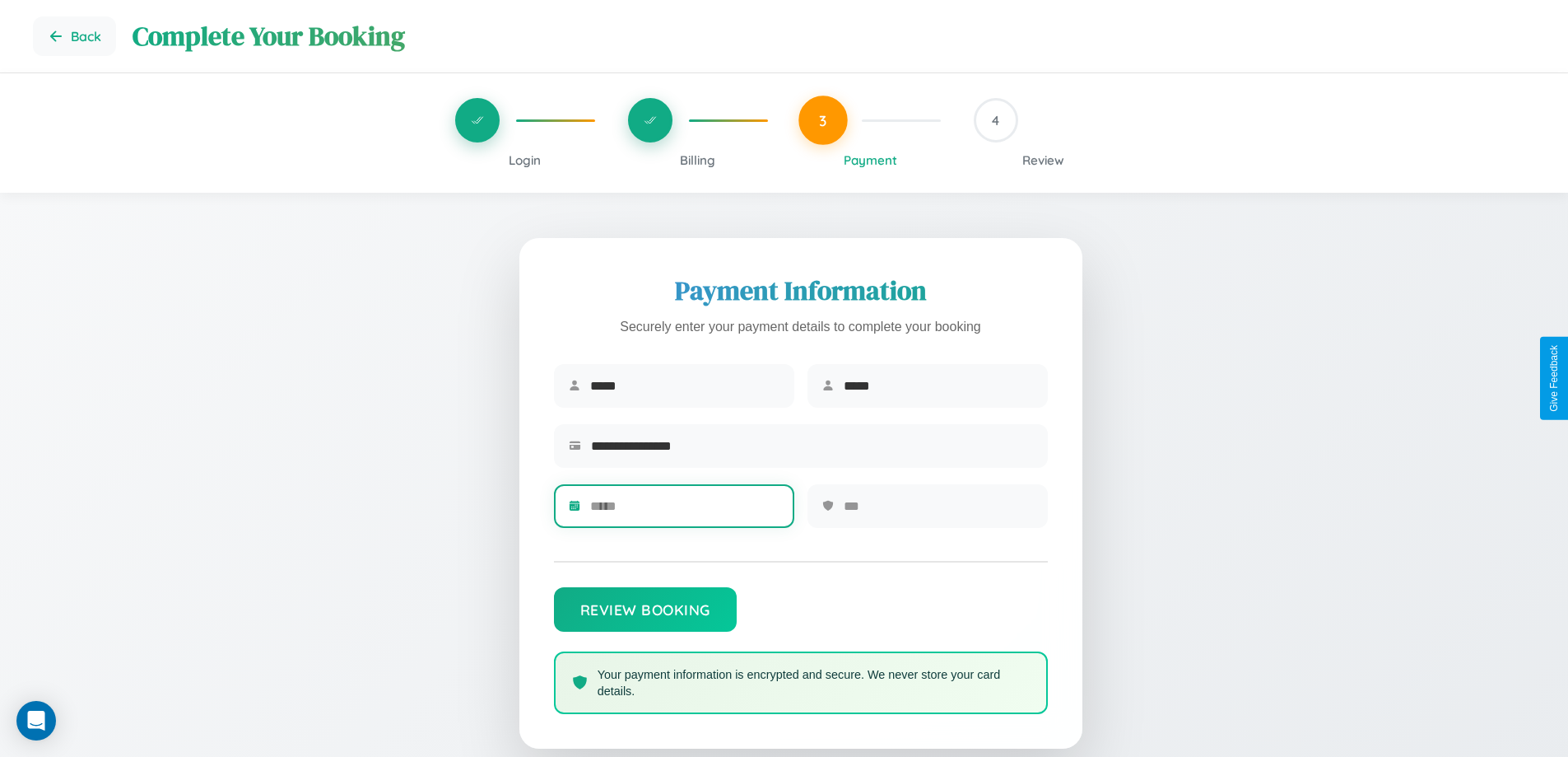
click at [684, 511] on input "text" at bounding box center [685, 506] width 189 height 41
type input "*****"
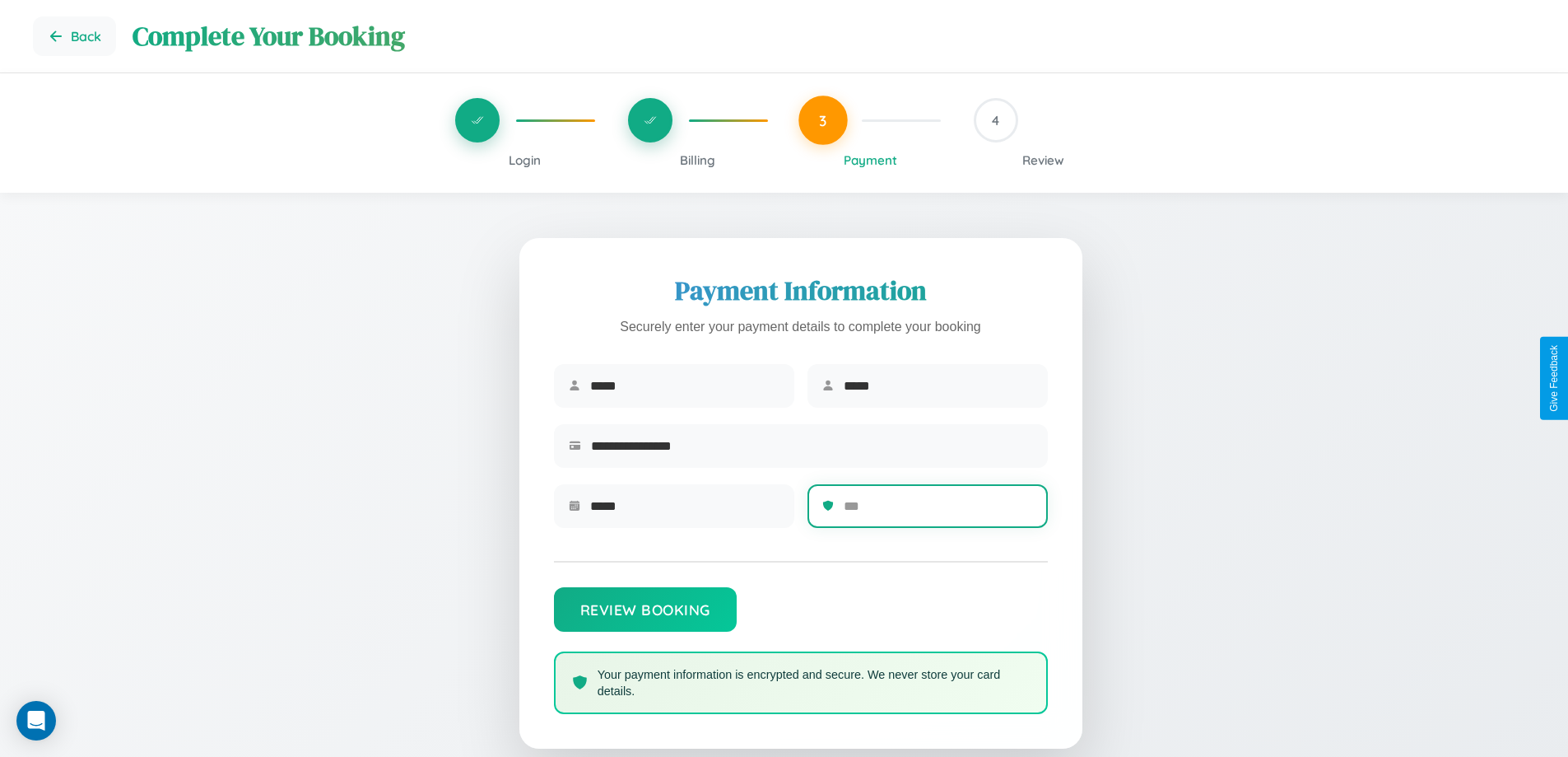
click at [937, 511] on input "text" at bounding box center [938, 506] width 189 height 41
type input "***"
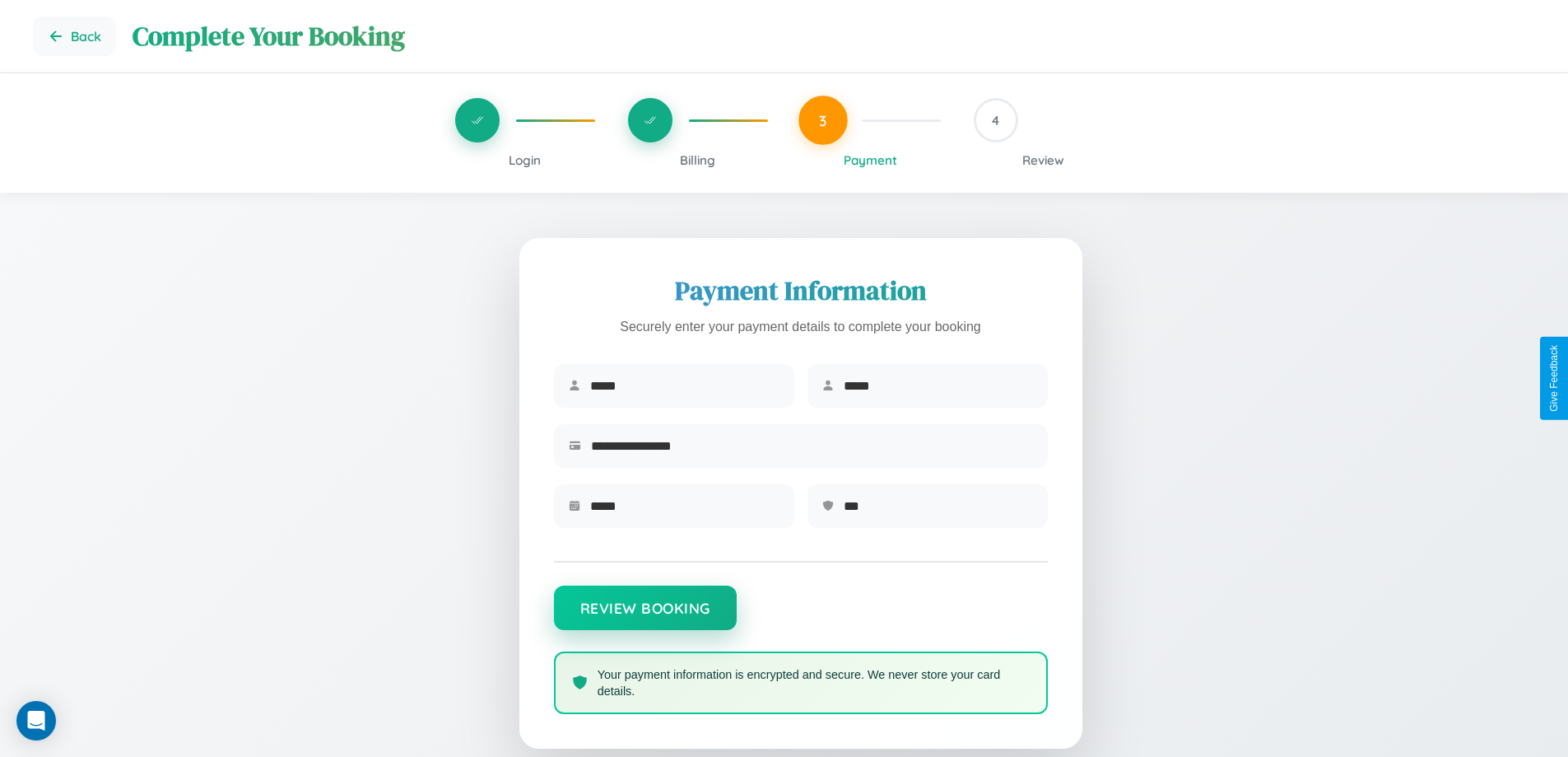
click at [644, 616] on button "Review Booking" at bounding box center [645, 607] width 182 height 45
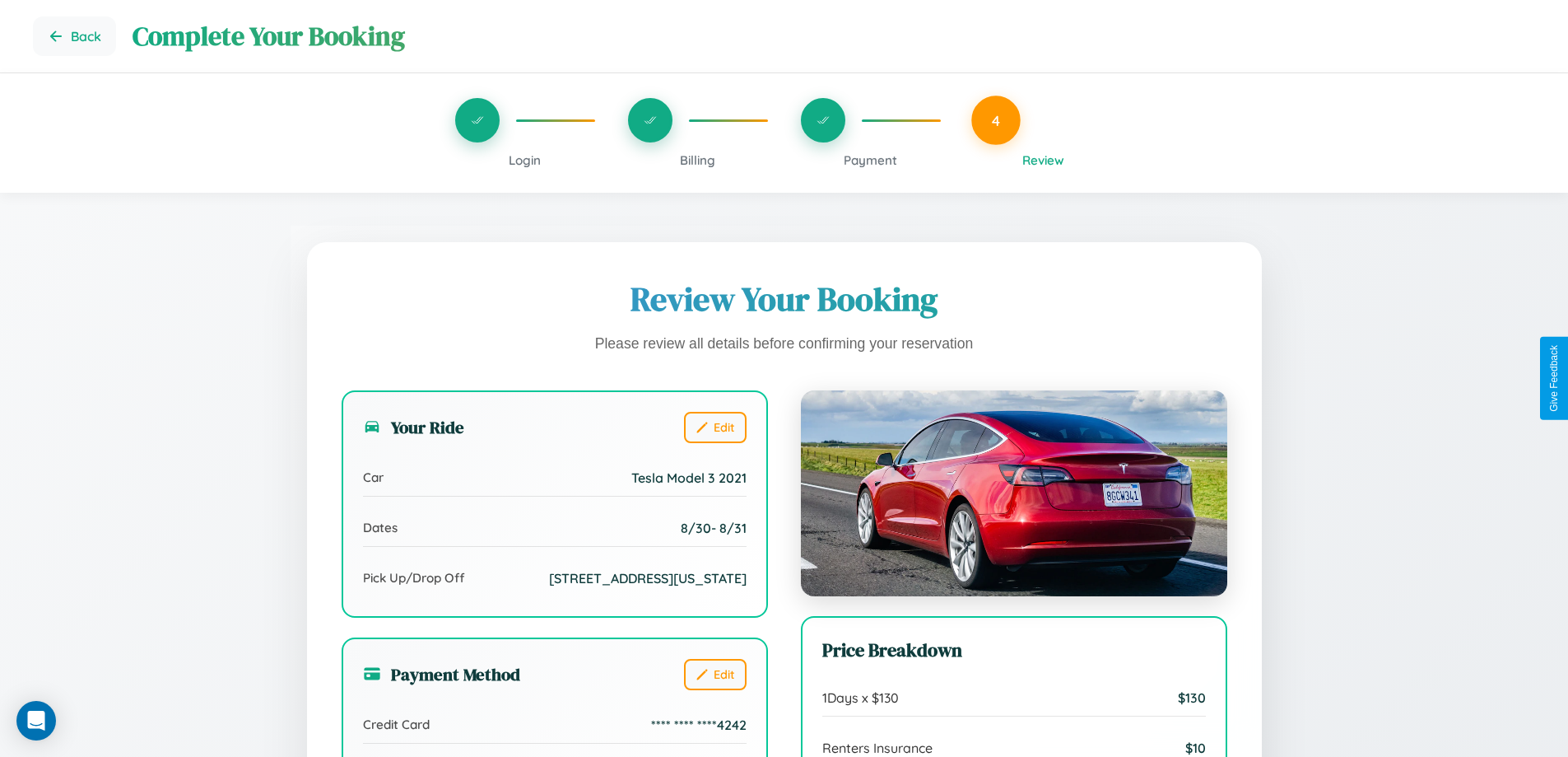
click at [870, 160] on span "Payment" at bounding box center [870, 160] width 53 height 16
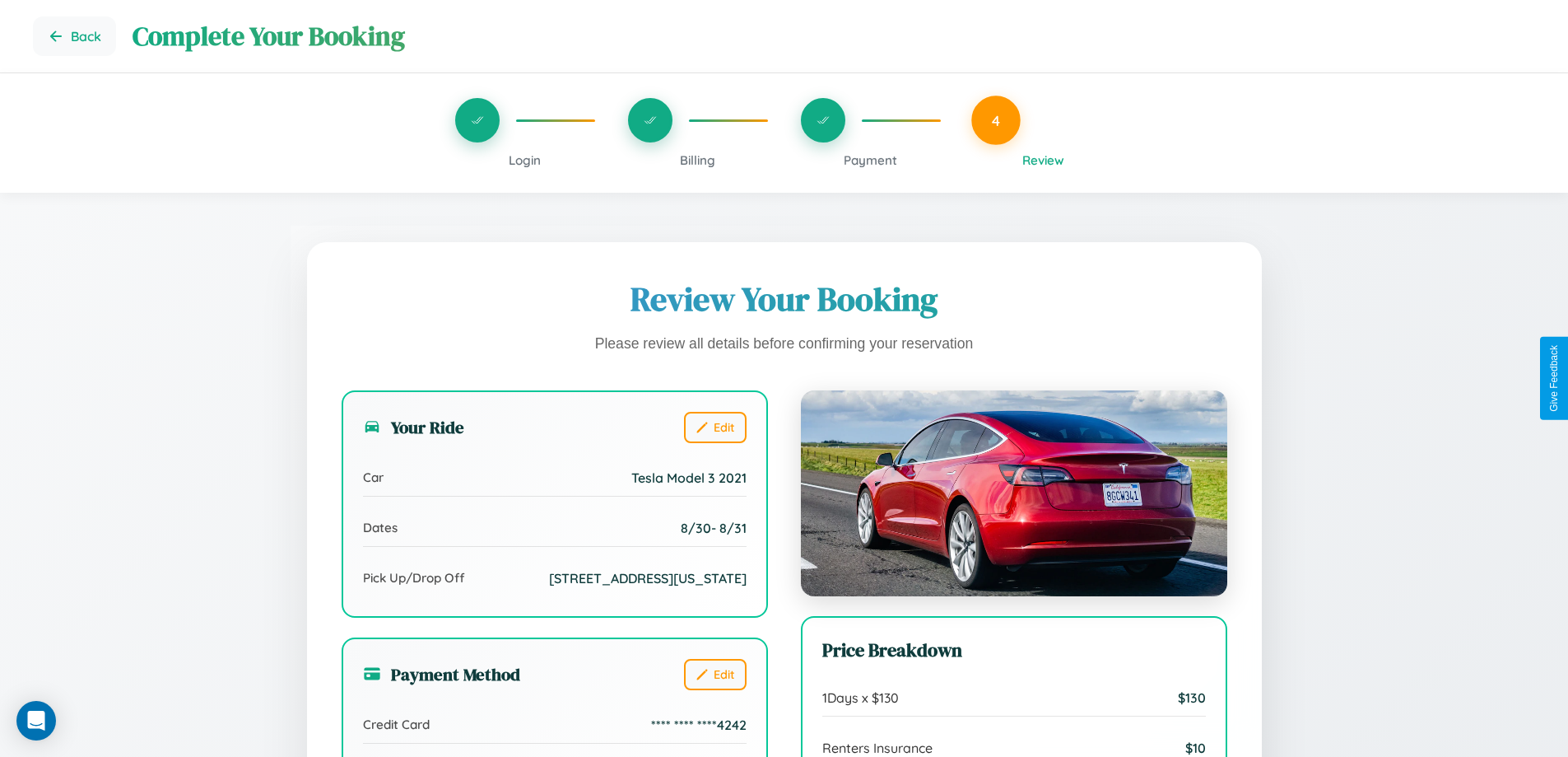
click at [870, 160] on span "Payment" at bounding box center [870, 160] width 53 height 16
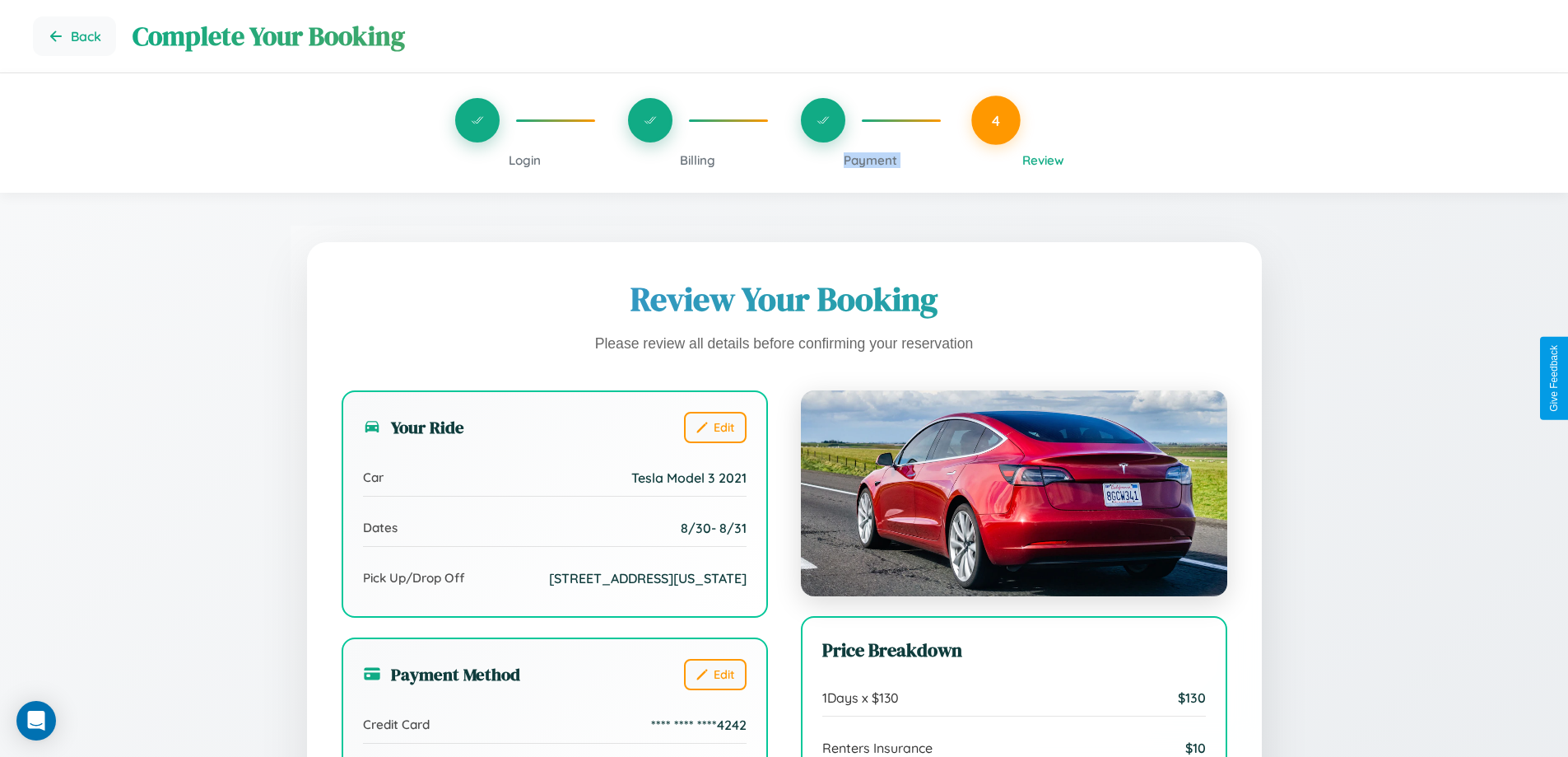
click at [870, 160] on span "Payment" at bounding box center [870, 160] width 53 height 16
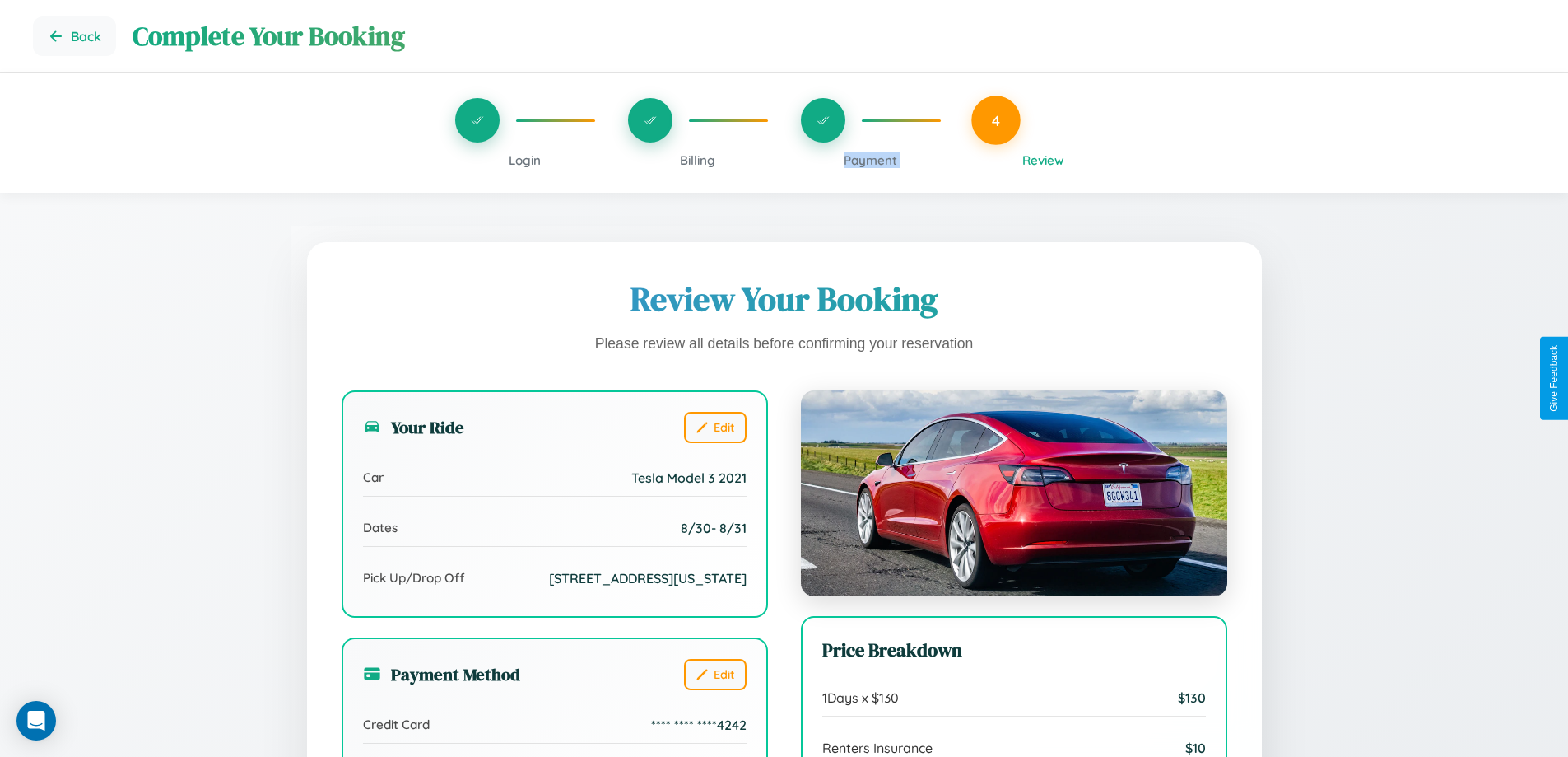
click at [870, 160] on span "Payment" at bounding box center [870, 160] width 53 height 16
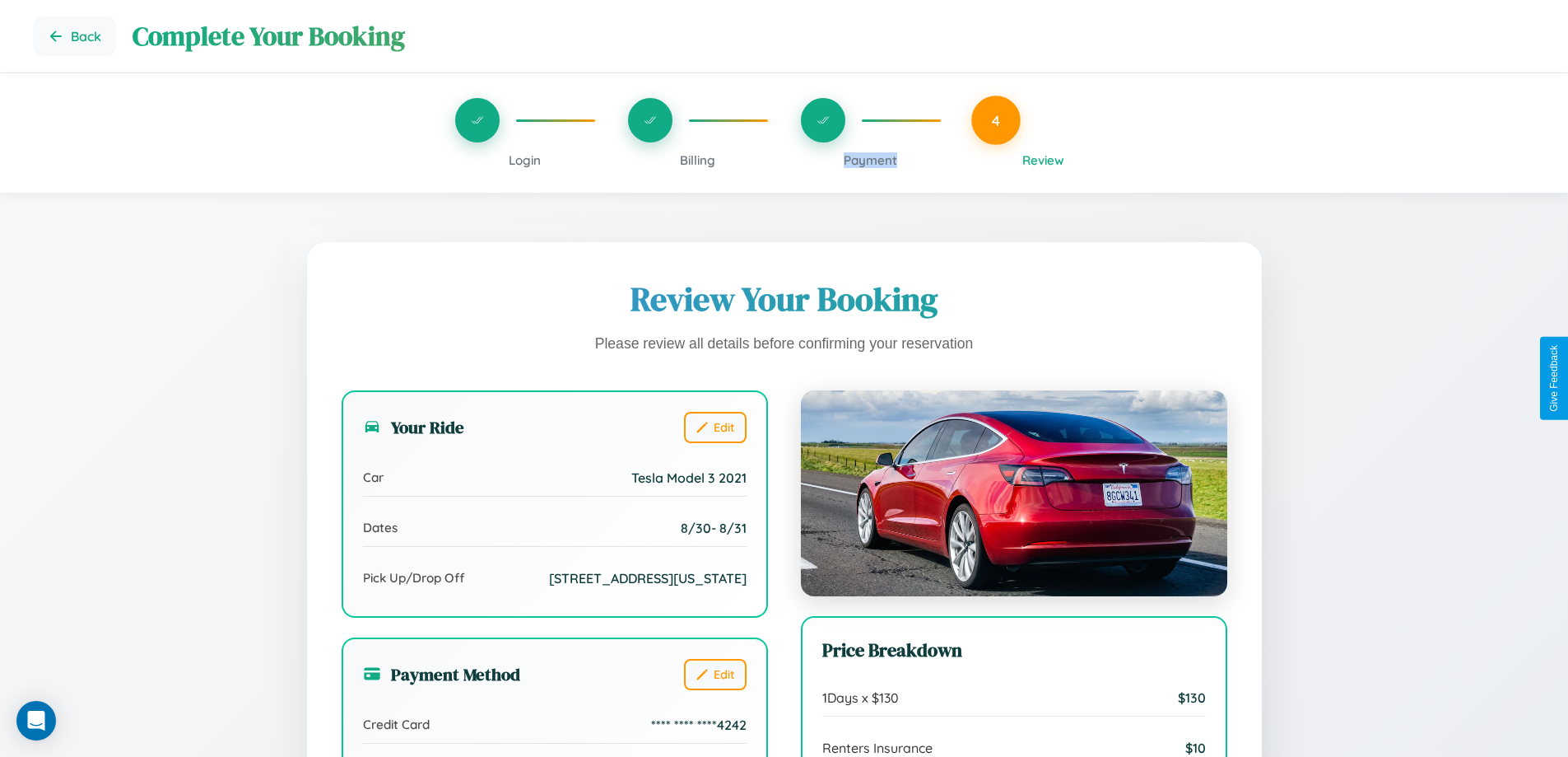
click at [870, 160] on span "Payment" at bounding box center [870, 160] width 53 height 16
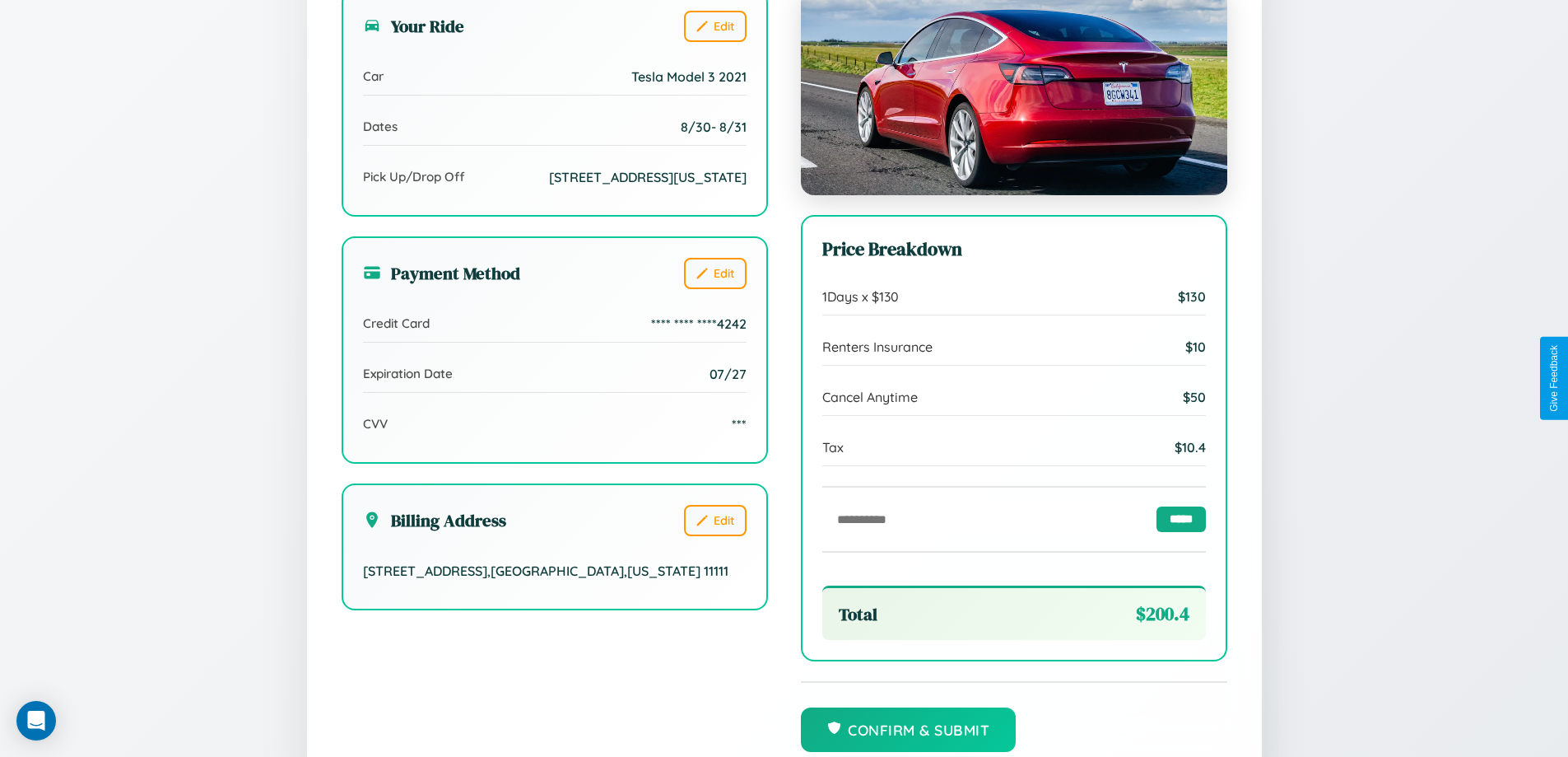
scroll to position [504, 0]
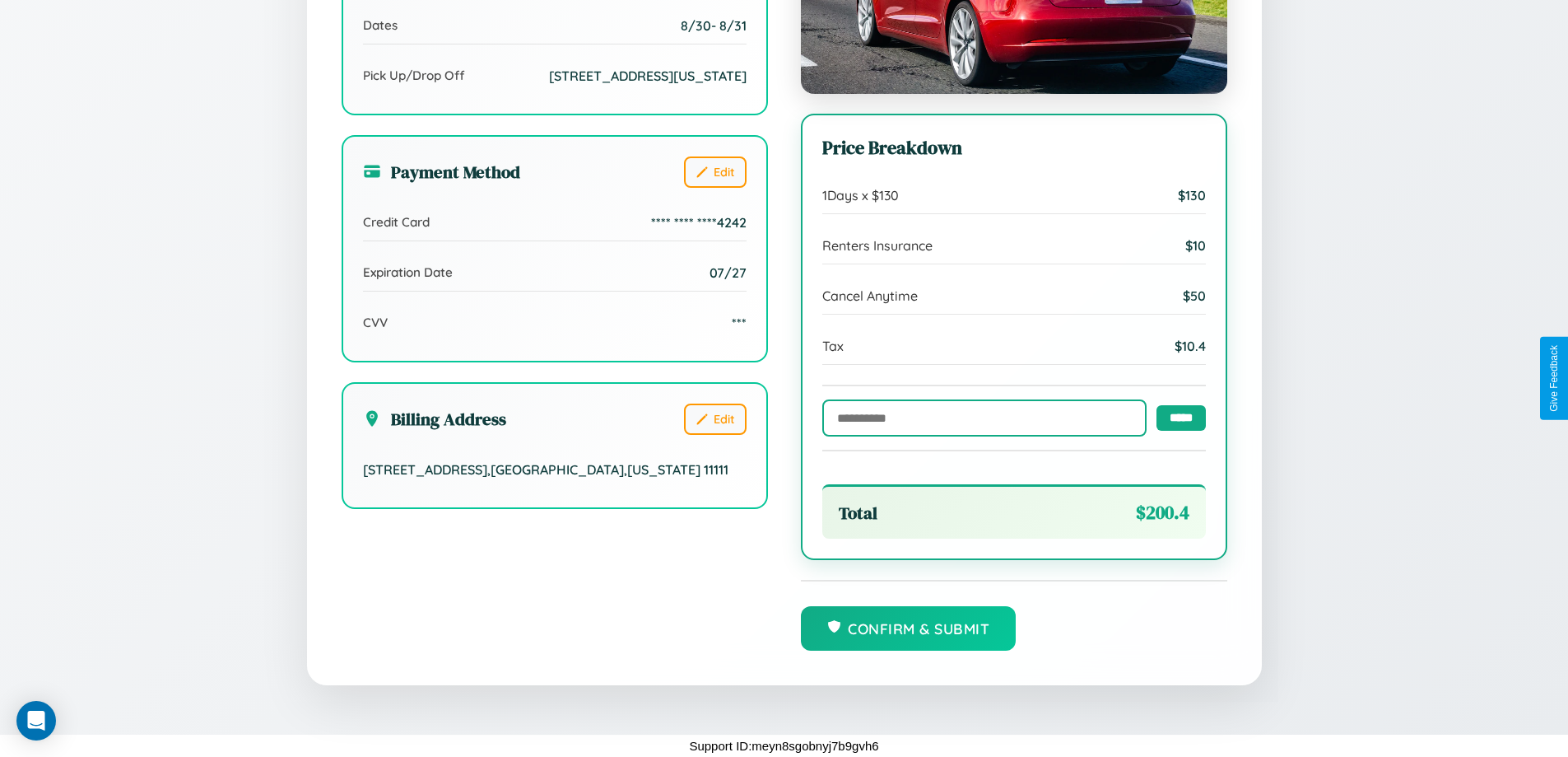
click at [979, 417] on input "text" at bounding box center [985, 418] width 324 height 37
type input "**********"
click at [1176, 417] on input "*****" at bounding box center [1180, 417] width 49 height 25
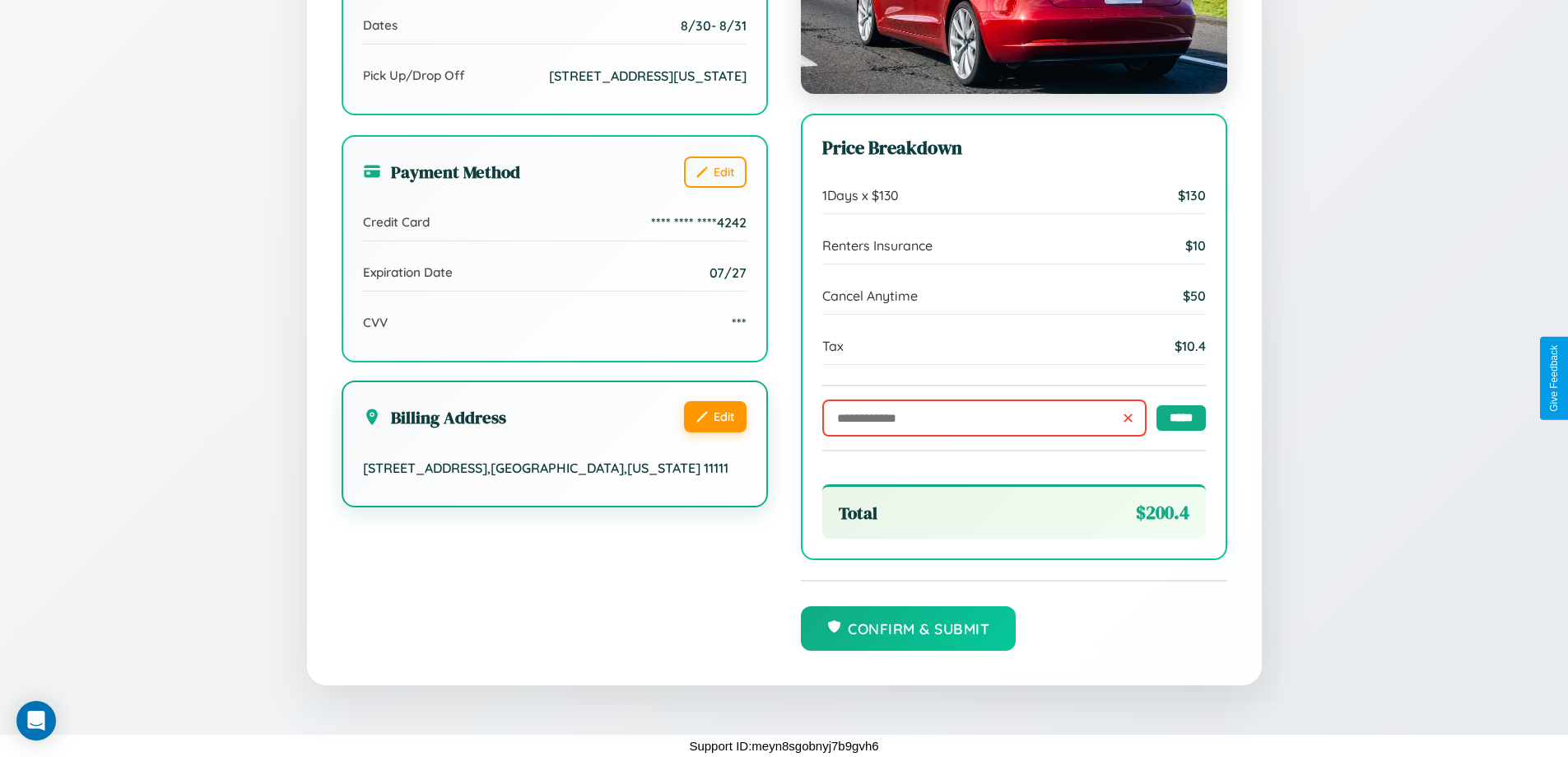
click at [714, 433] on button "Edit" at bounding box center [715, 417] width 62 height 31
click at [714, 431] on button "Edit" at bounding box center [715, 417] width 62 height 31
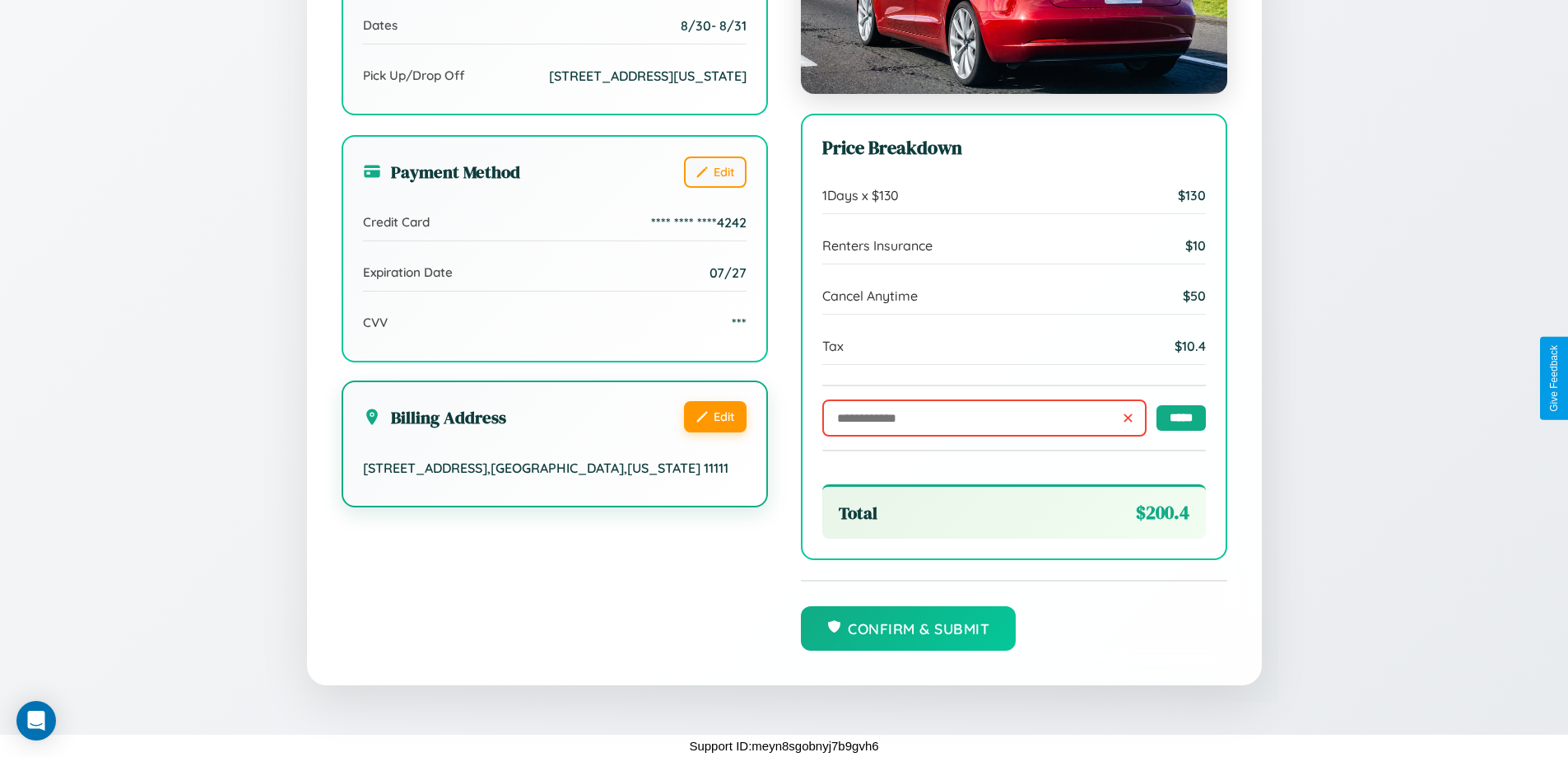
click at [714, 431] on button "Edit" at bounding box center [715, 417] width 62 height 31
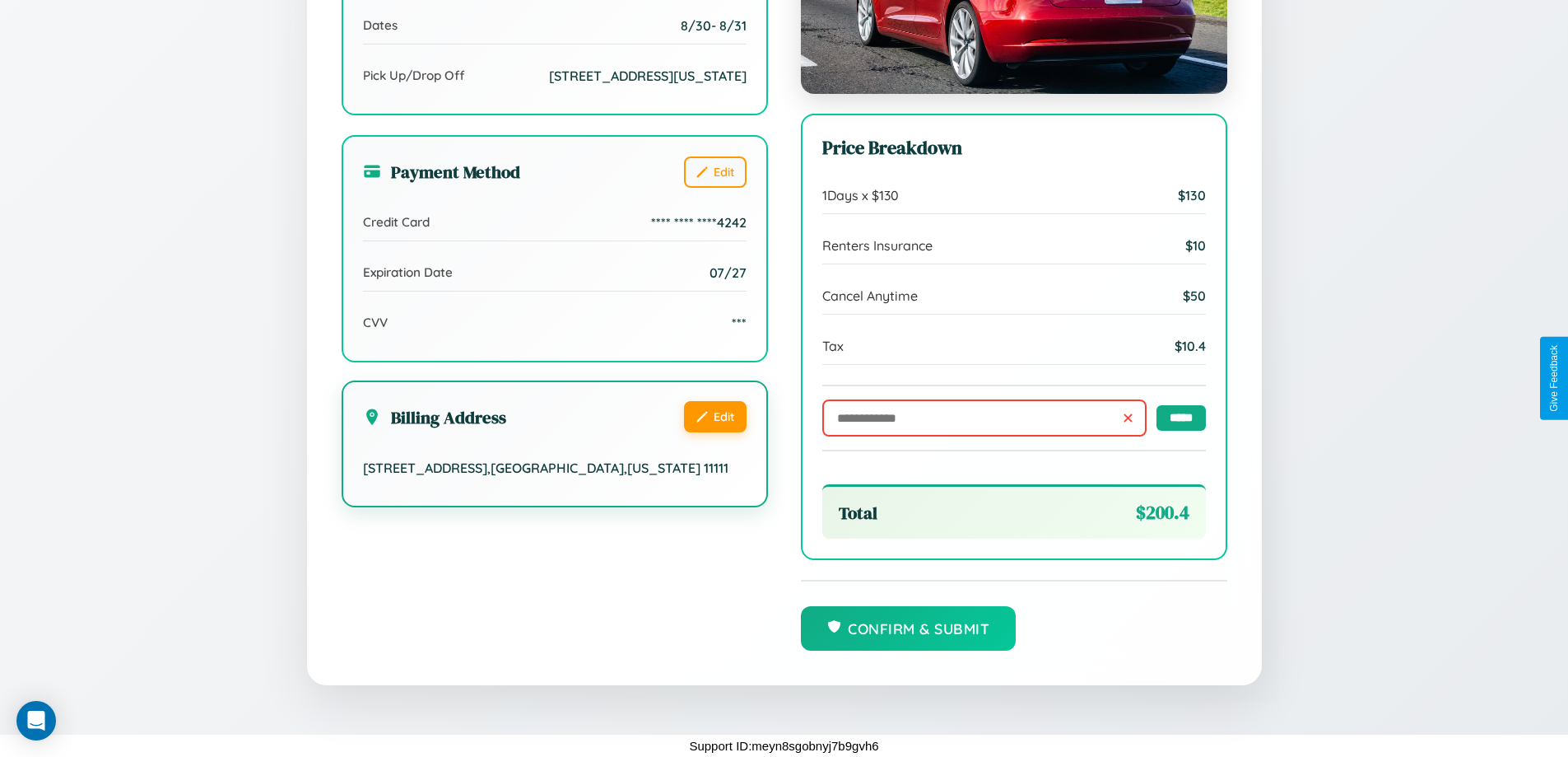
click at [714, 431] on button "Edit" at bounding box center [715, 417] width 62 height 31
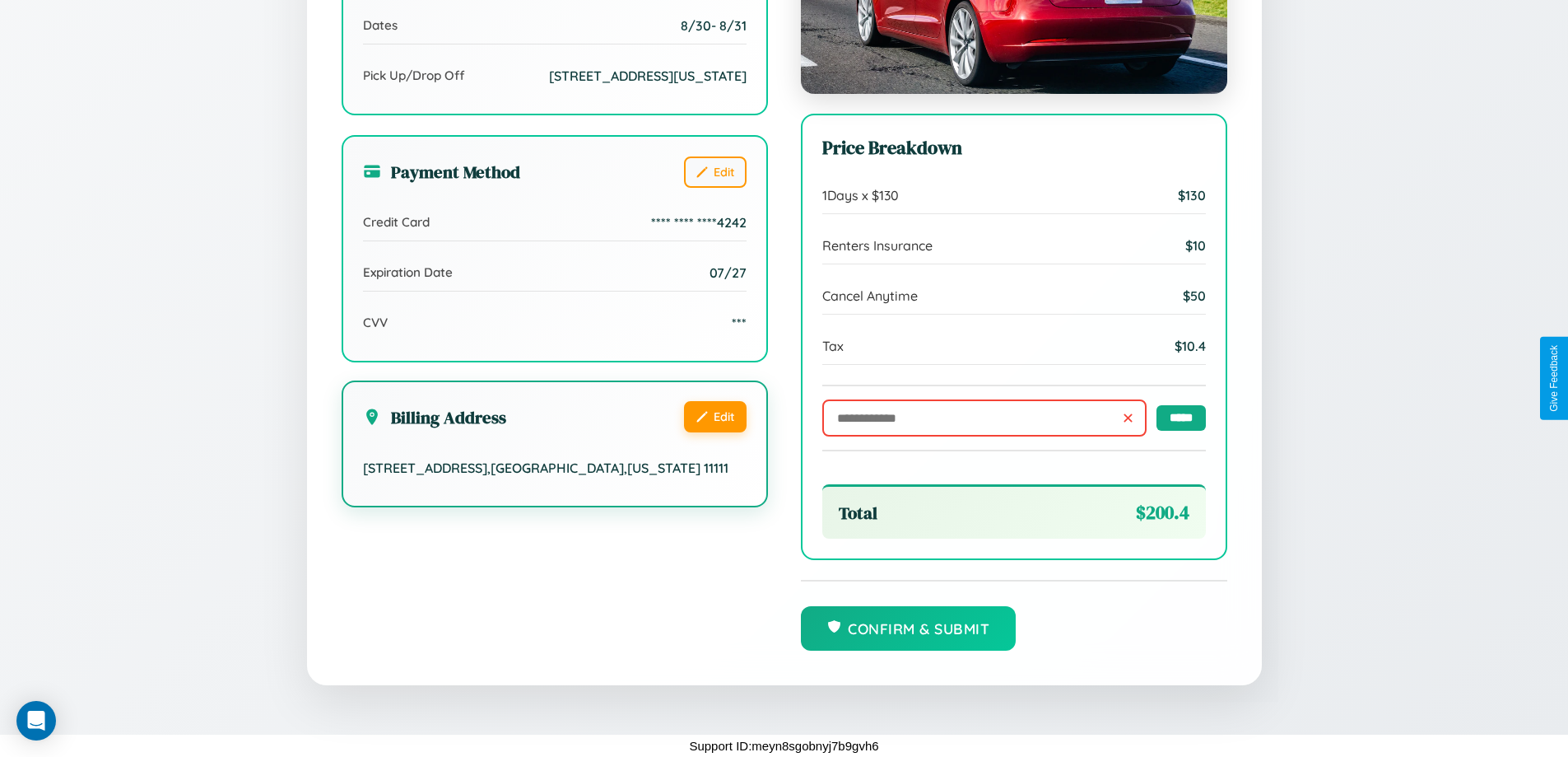
click at [714, 431] on button "Edit" at bounding box center [715, 417] width 62 height 31
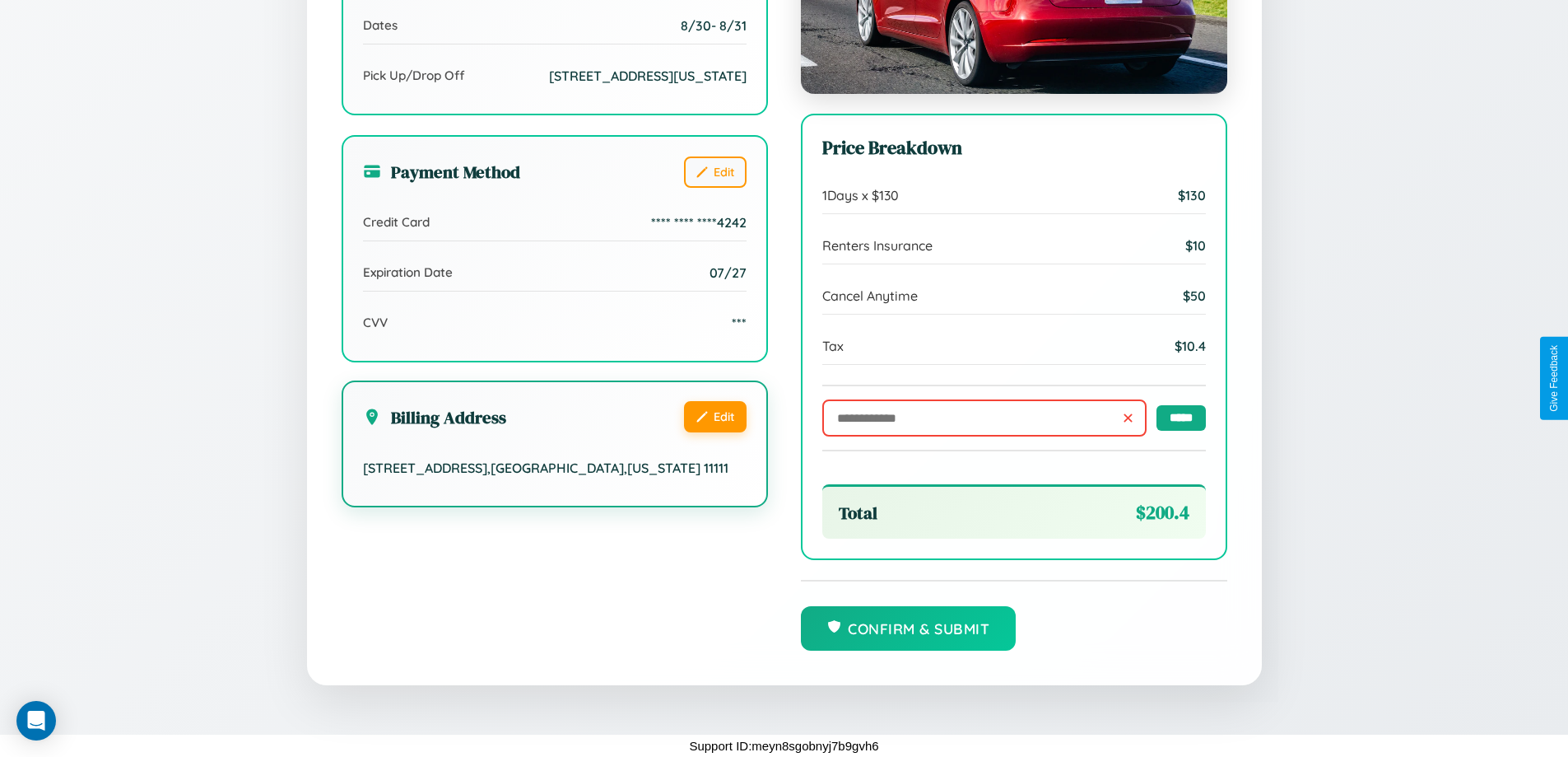
click at [714, 431] on button "Edit" at bounding box center [715, 417] width 62 height 31
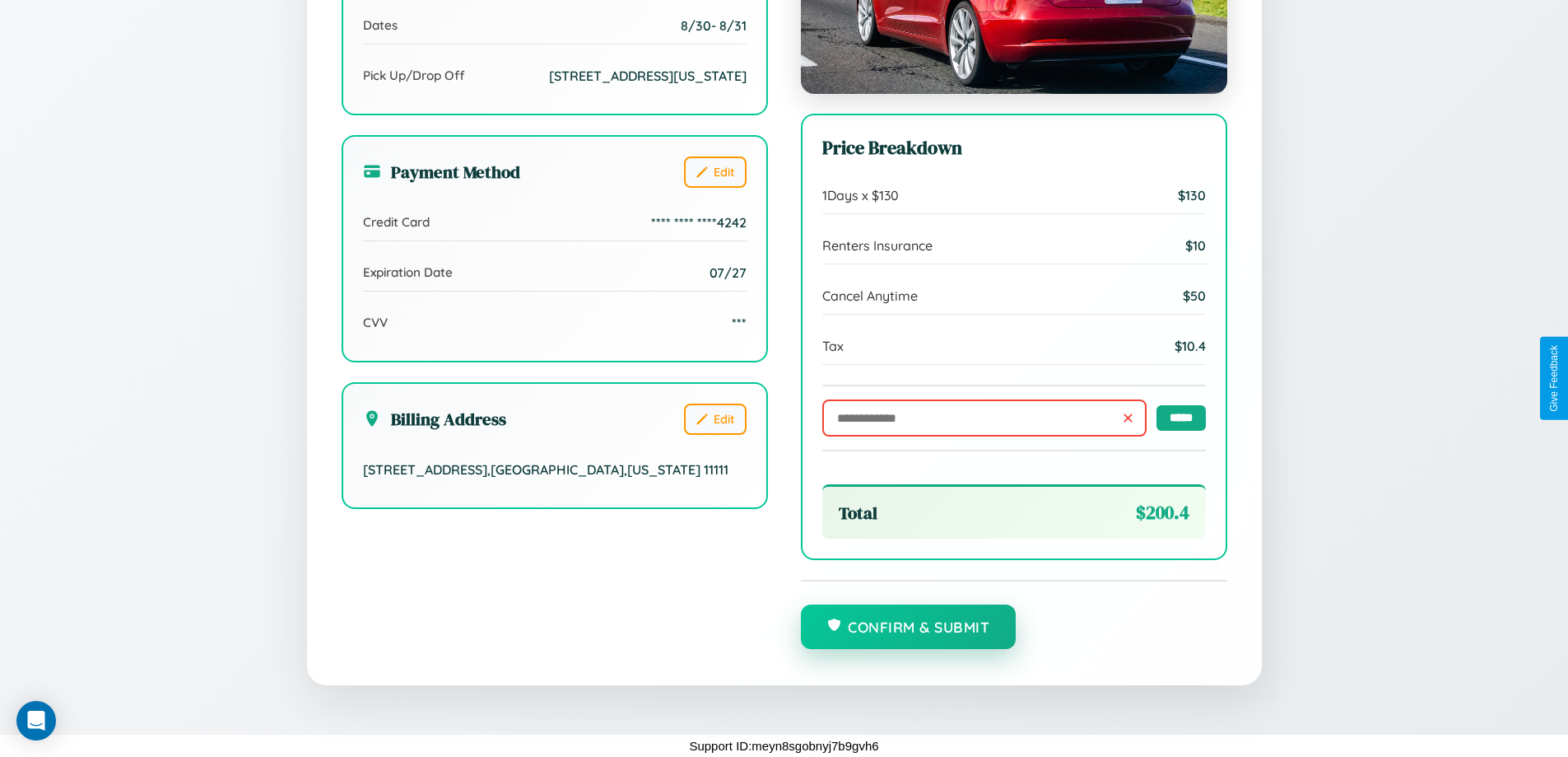
click at [908, 628] on button "Confirm & Submit" at bounding box center [908, 626] width 215 height 45
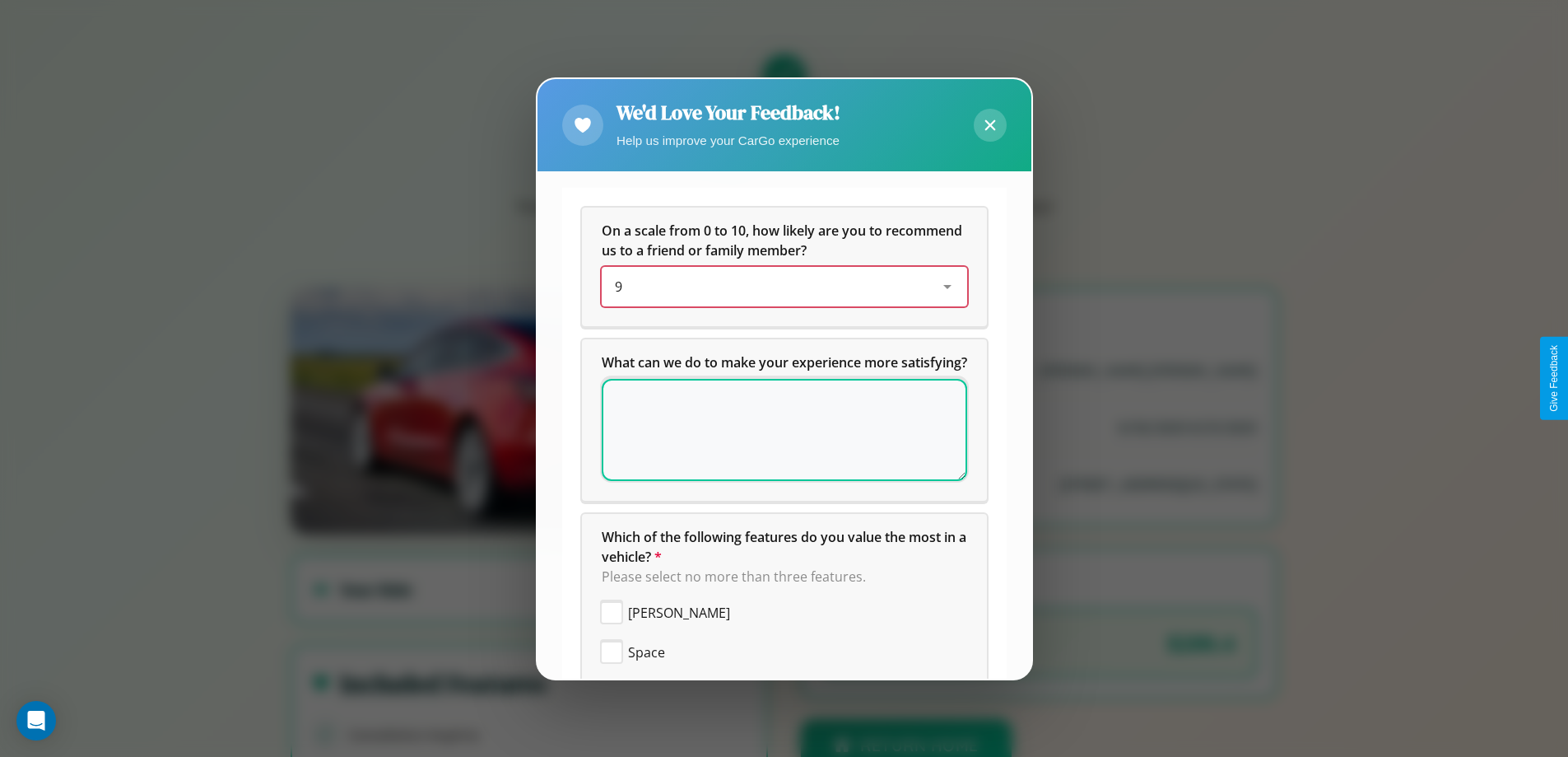
click at [778, 286] on div "9" at bounding box center [771, 286] width 312 height 19
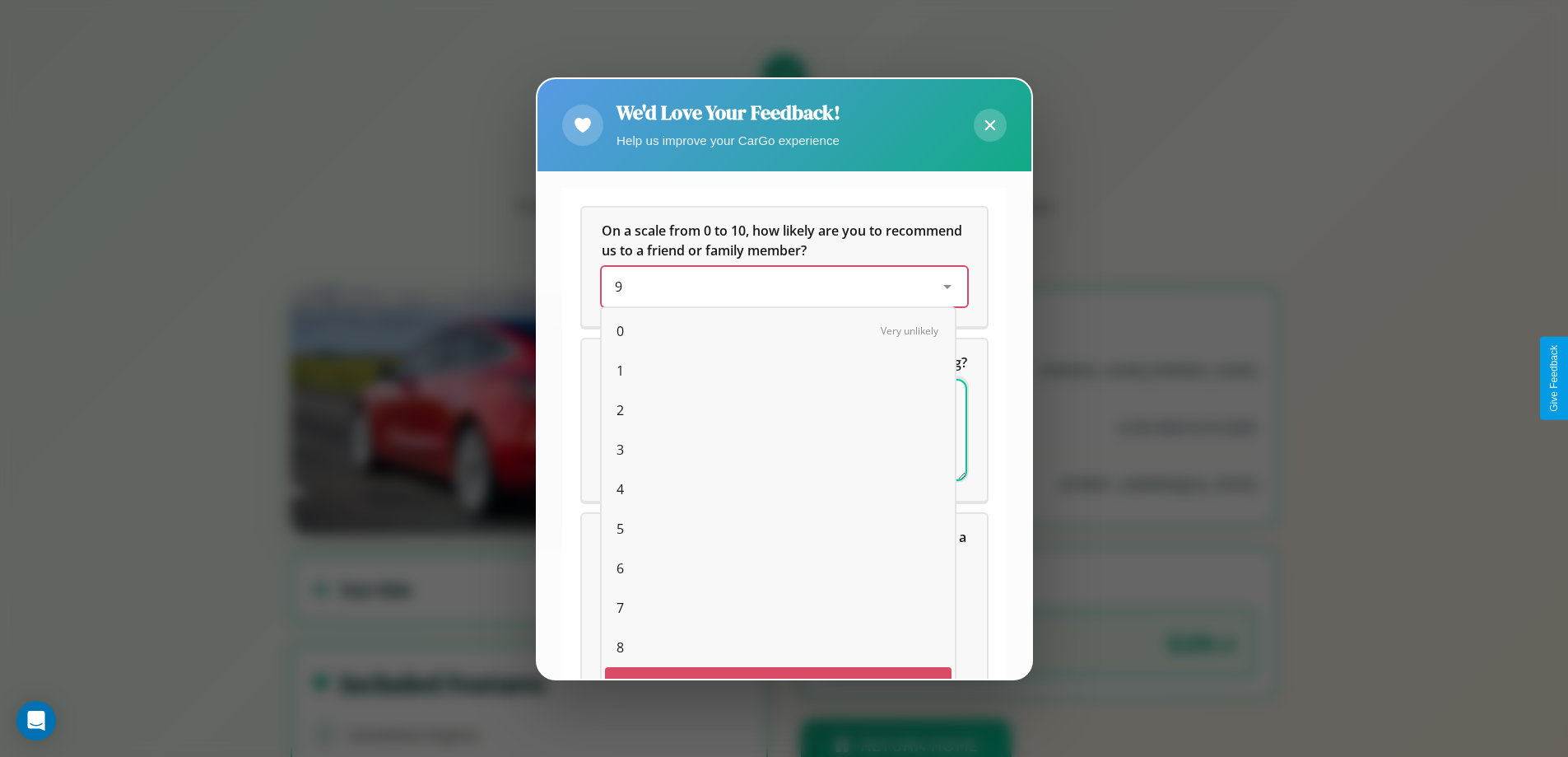
scroll to position [29, 68]
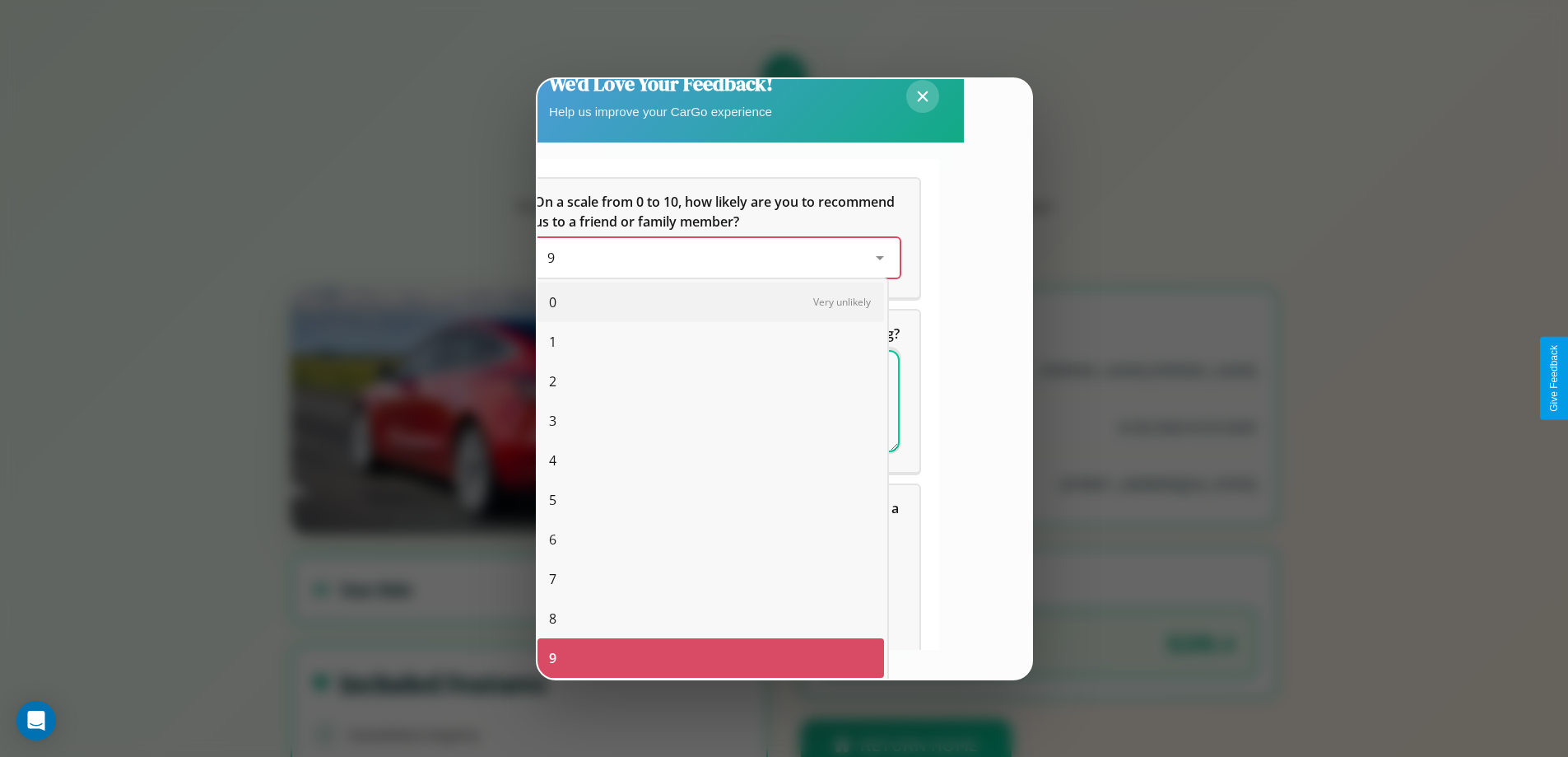
click at [552, 500] on span "5" at bounding box center [552, 499] width 8 height 19
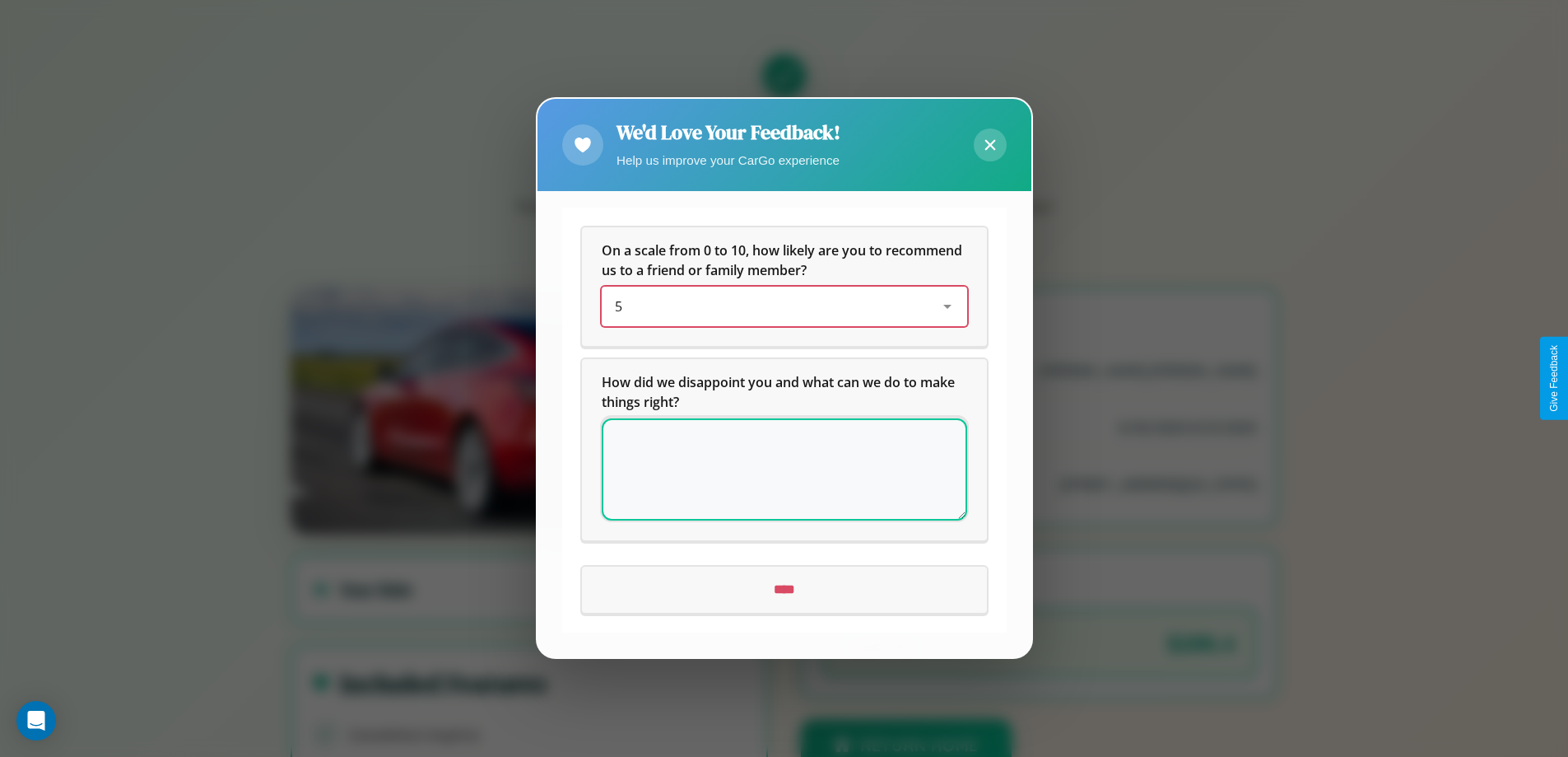
scroll to position [0, 0]
click at [784, 470] on textarea at bounding box center [784, 470] width 366 height 102
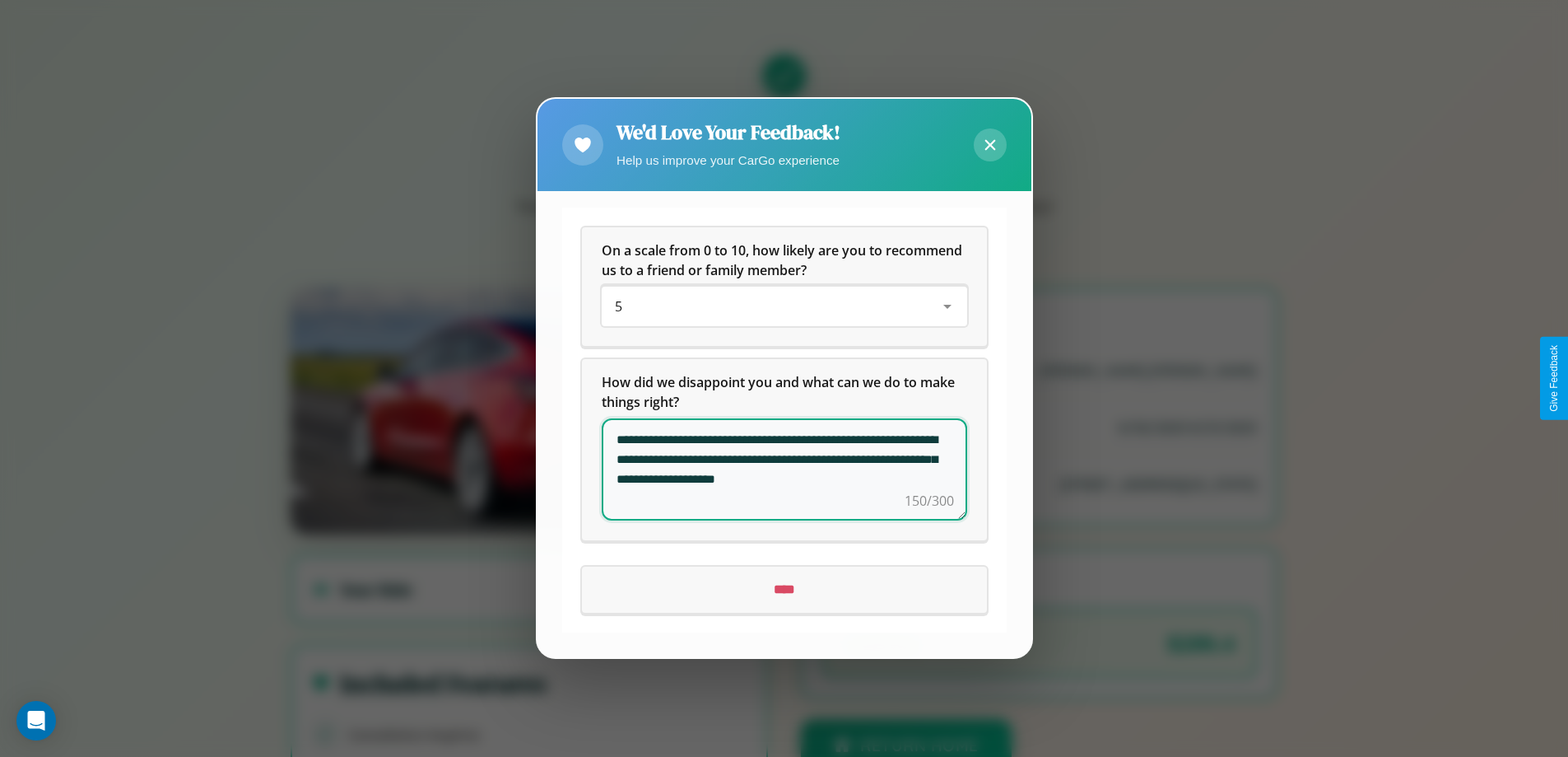
type textarea "**********"
click at [784, 590] on input "****" at bounding box center [784, 591] width 405 height 46
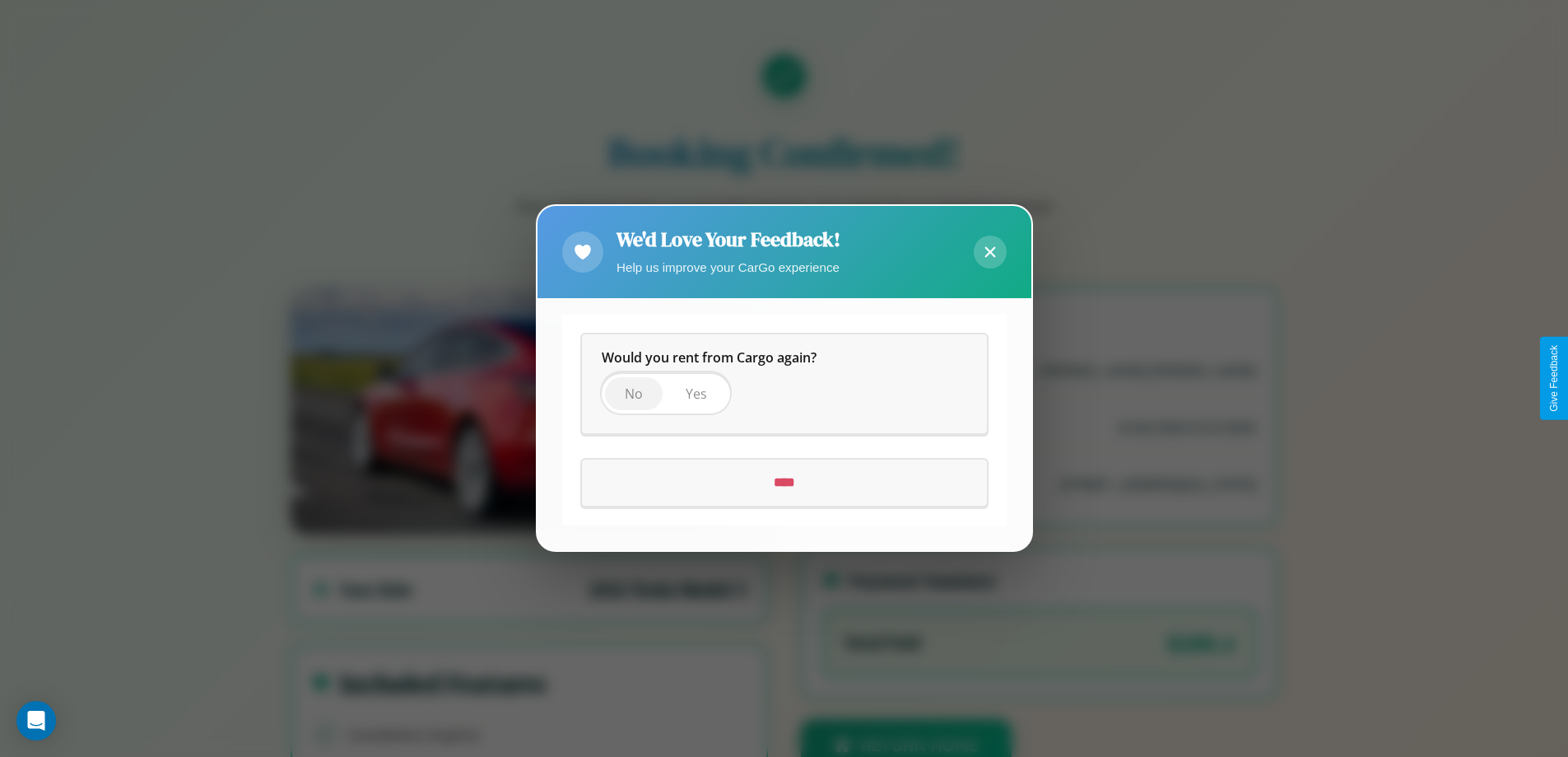
click at [633, 394] on span "No" at bounding box center [633, 394] width 18 height 18
click at [784, 482] on input "****" at bounding box center [784, 483] width 405 height 46
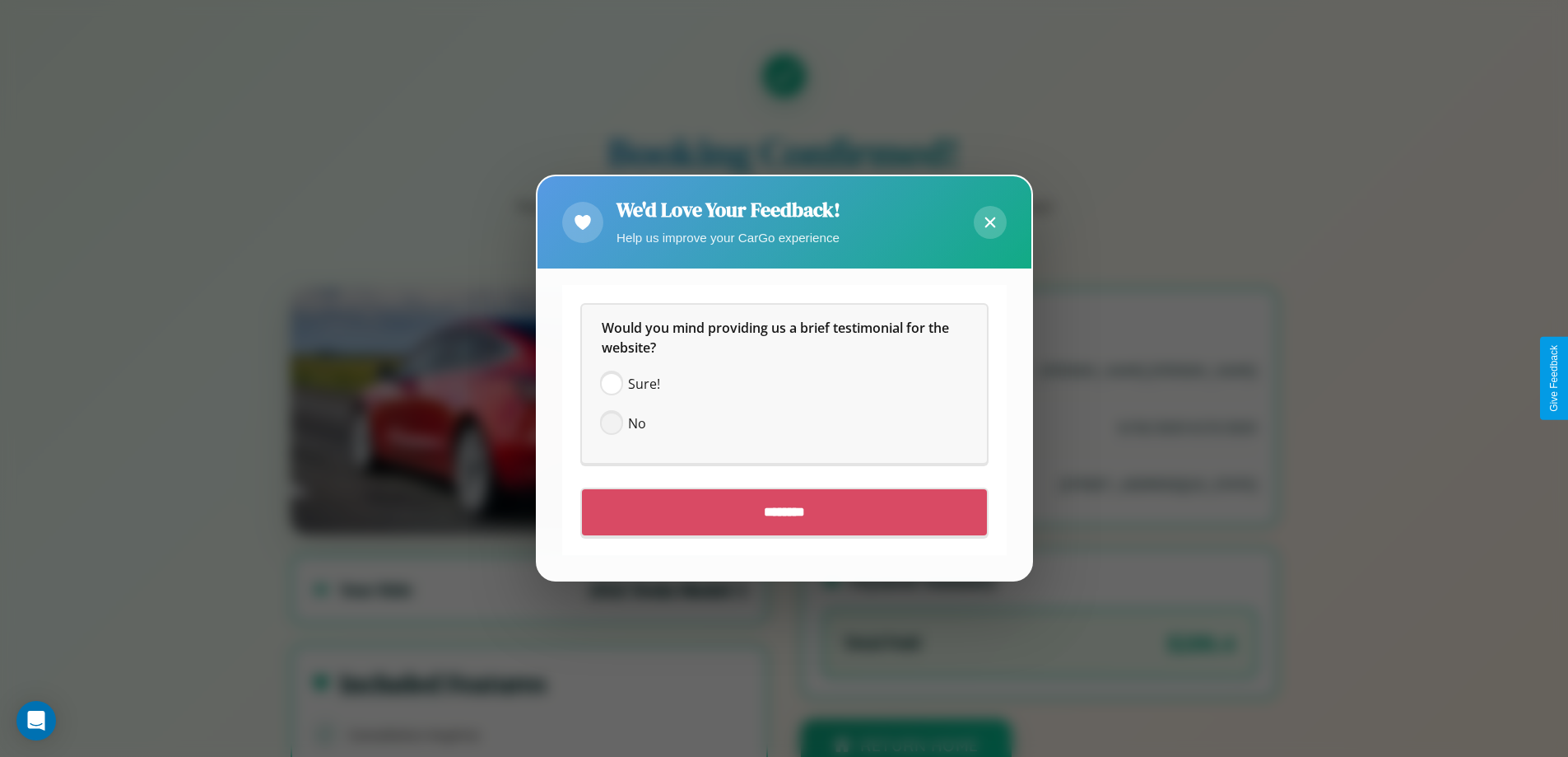
click at [610, 423] on span at bounding box center [611, 423] width 19 height 19
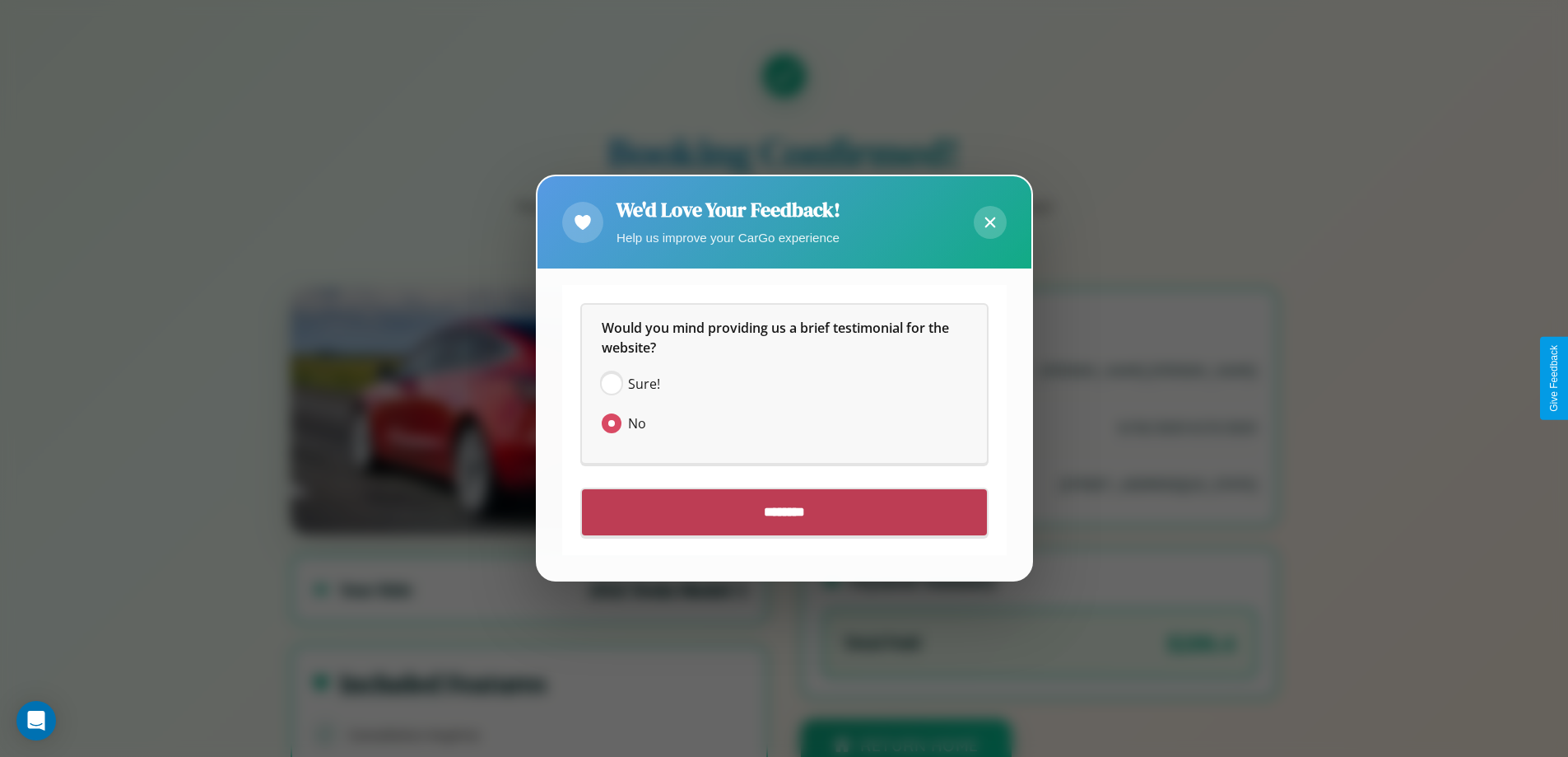
click at [784, 512] on input "********" at bounding box center [784, 513] width 405 height 46
